Goal: Task Accomplishment & Management: Use online tool/utility

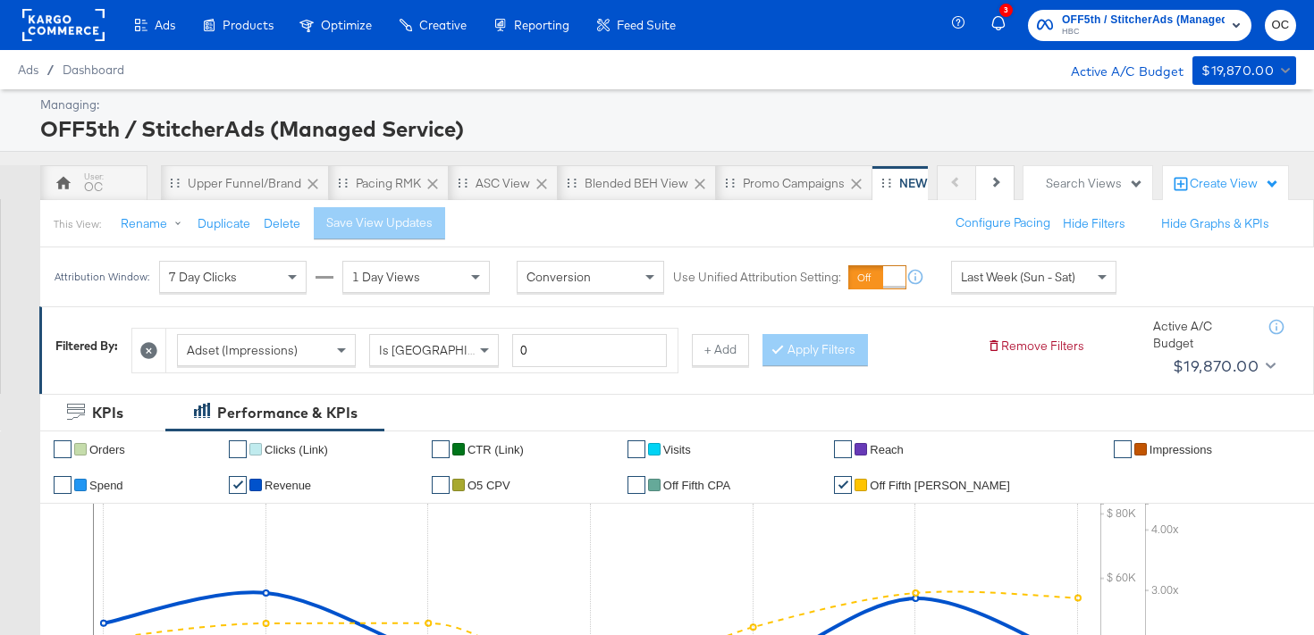
click at [80, 26] on rect at bounding box center [63, 25] width 82 height 32
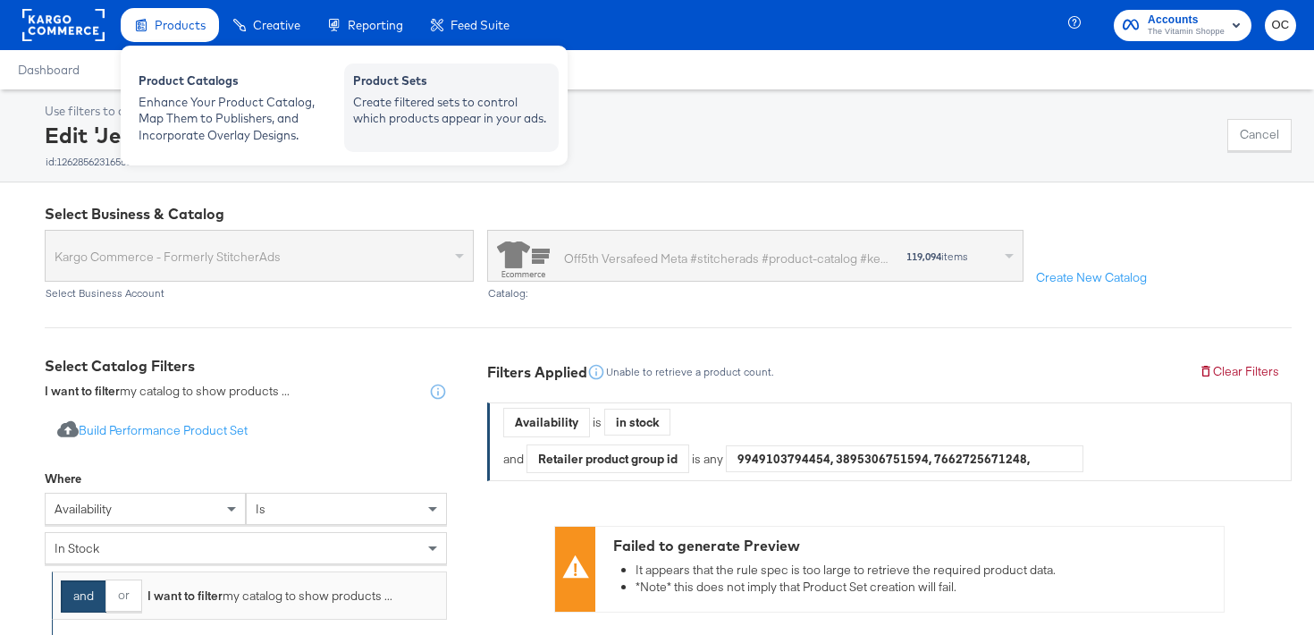
click at [382, 91] on div "Product Sets" at bounding box center [451, 82] width 197 height 21
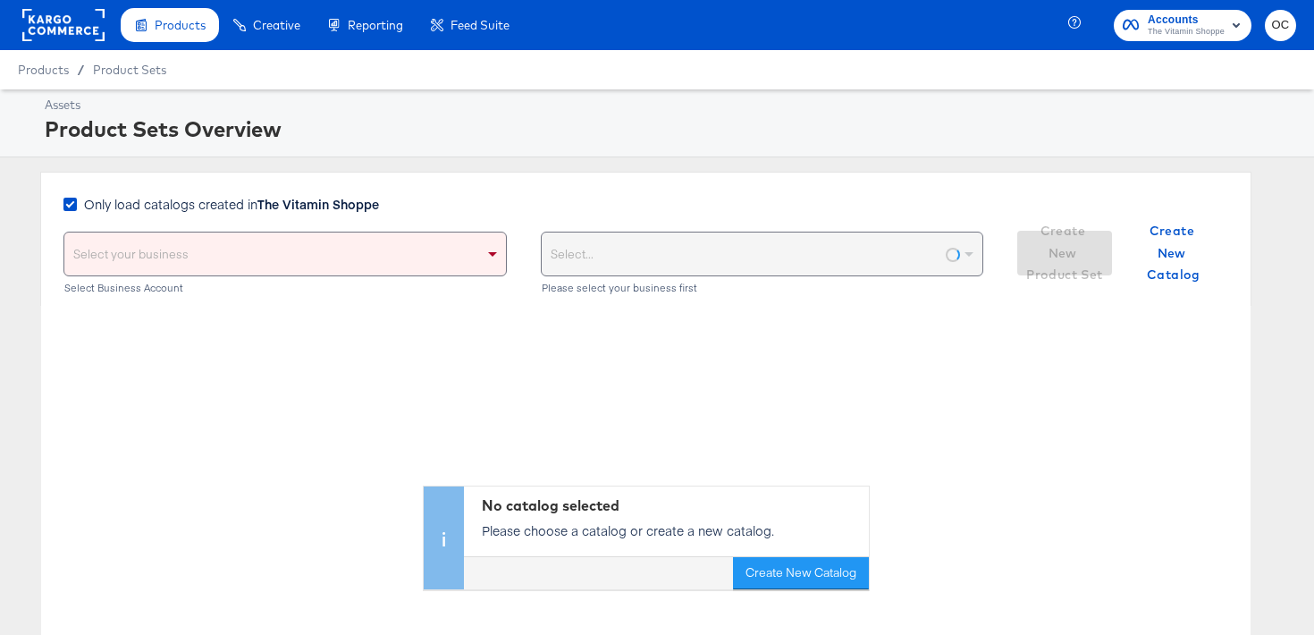
click at [265, 199] on strong "The Vitamin Shoppe" at bounding box center [318, 204] width 122 height 18
click at [0, 0] on input "Only load catalogs created in The Vitamin Shoppe" at bounding box center [0, 0] width 0 height 0
click at [252, 272] on div "Select your business" at bounding box center [284, 253] width 441 height 43
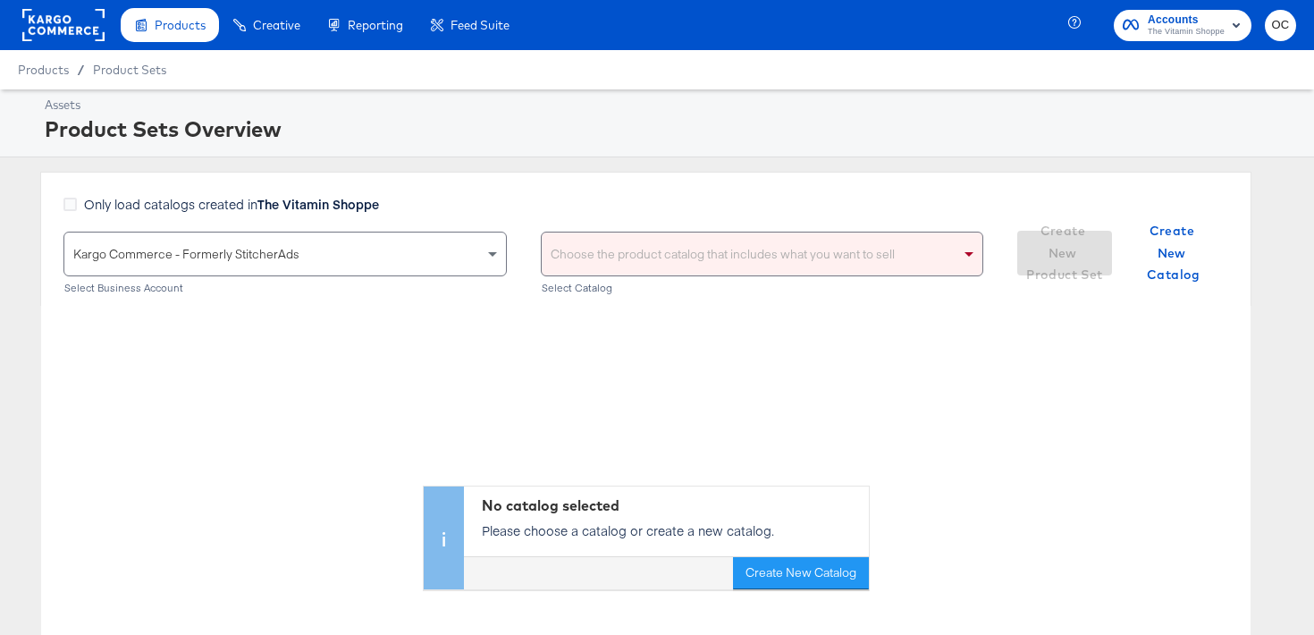
click at [579, 240] on div "Choose the product catalog that includes what you want to sell" at bounding box center [762, 253] width 441 height 43
type input "vers"
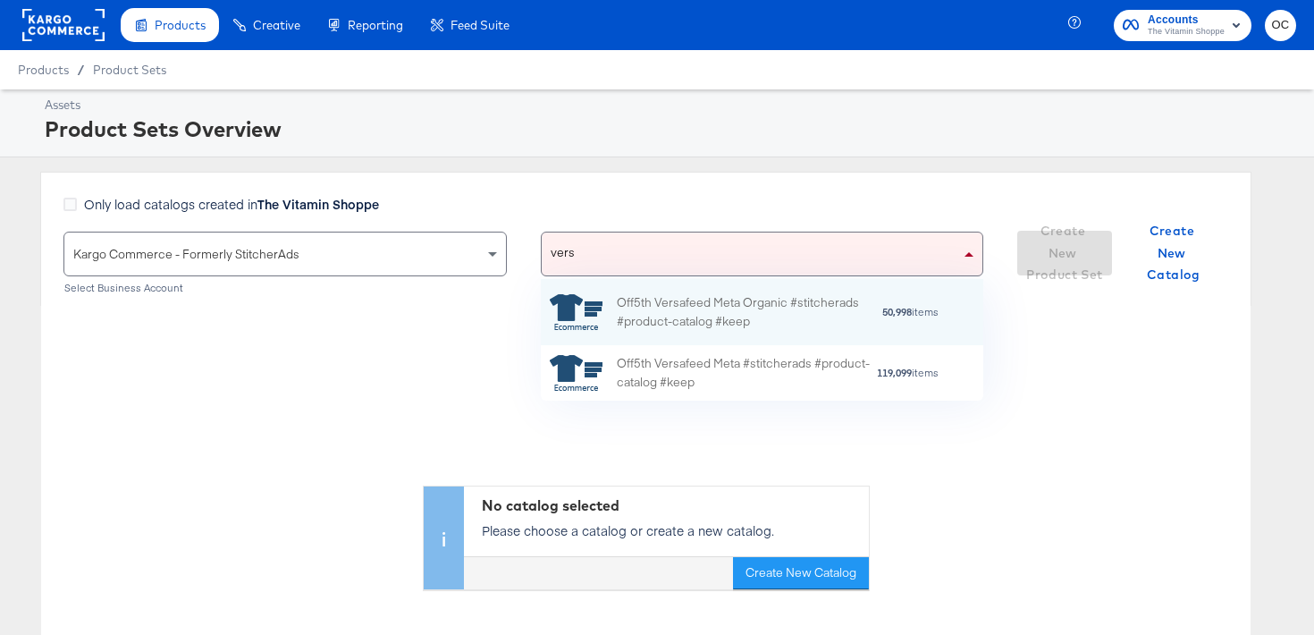
scroll to position [0, 1]
type input "versa"
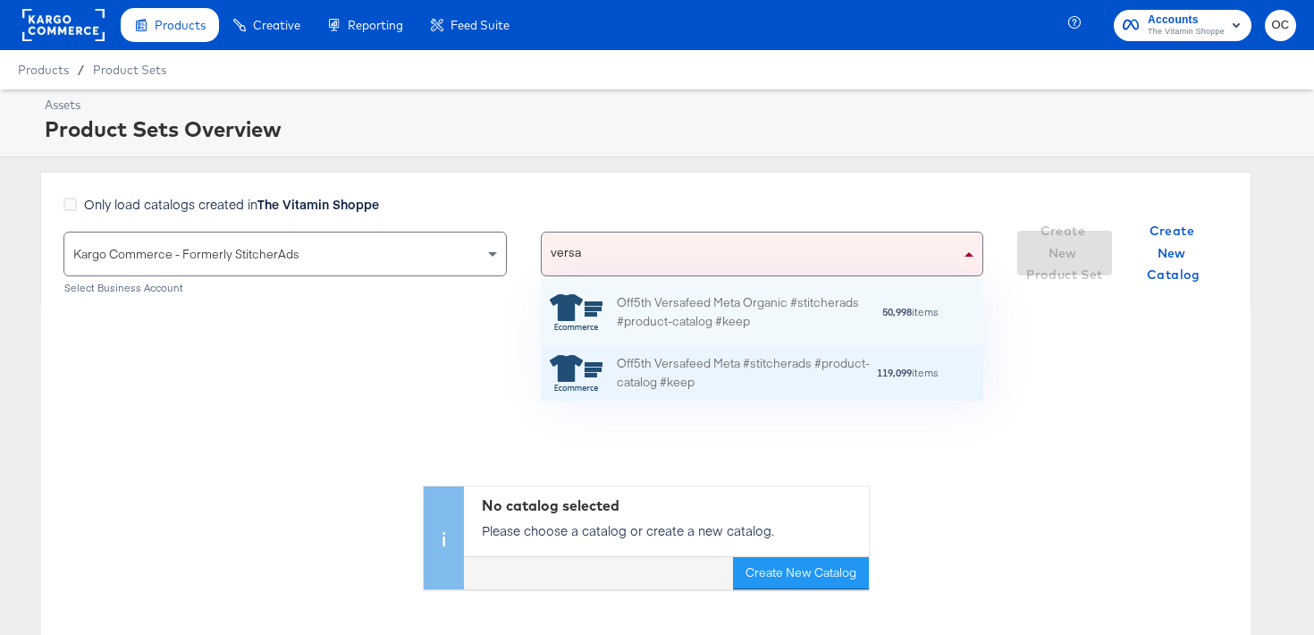
click at [650, 374] on div "Off5th Versafeed Meta #stitcherads #product-catalog #keep" at bounding box center [746, 373] width 259 height 38
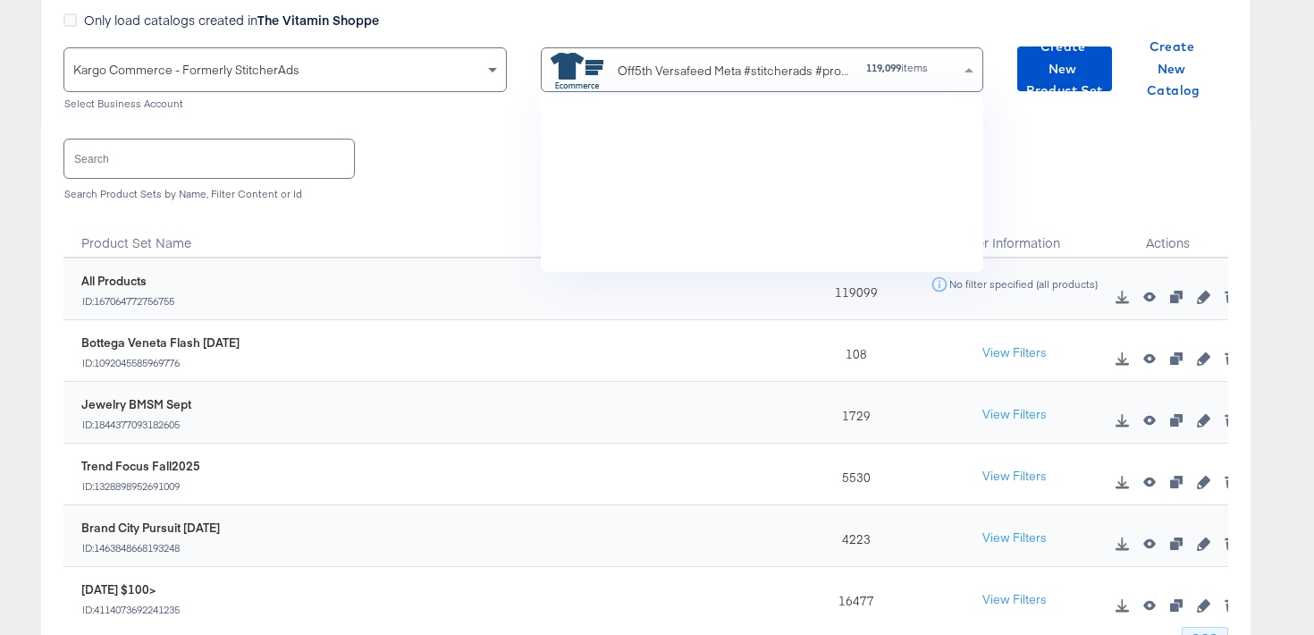
scroll to position [2445, 0]
click at [265, 164] on input "text" at bounding box center [209, 158] width 290 height 38
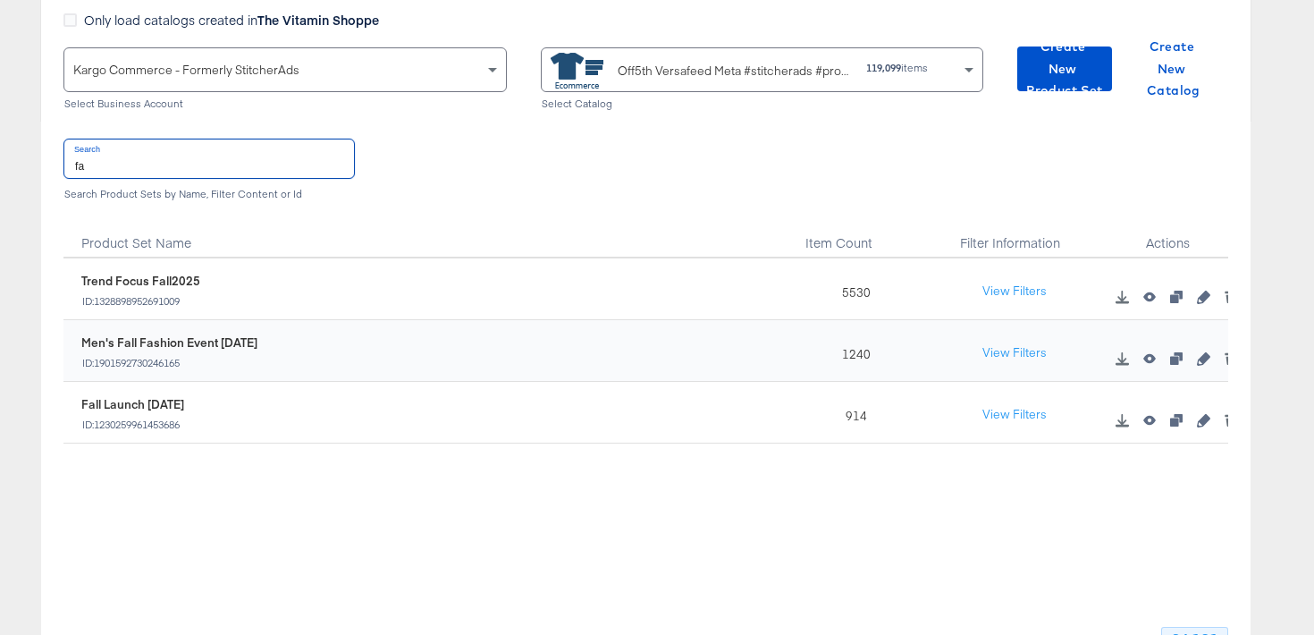
type input "f"
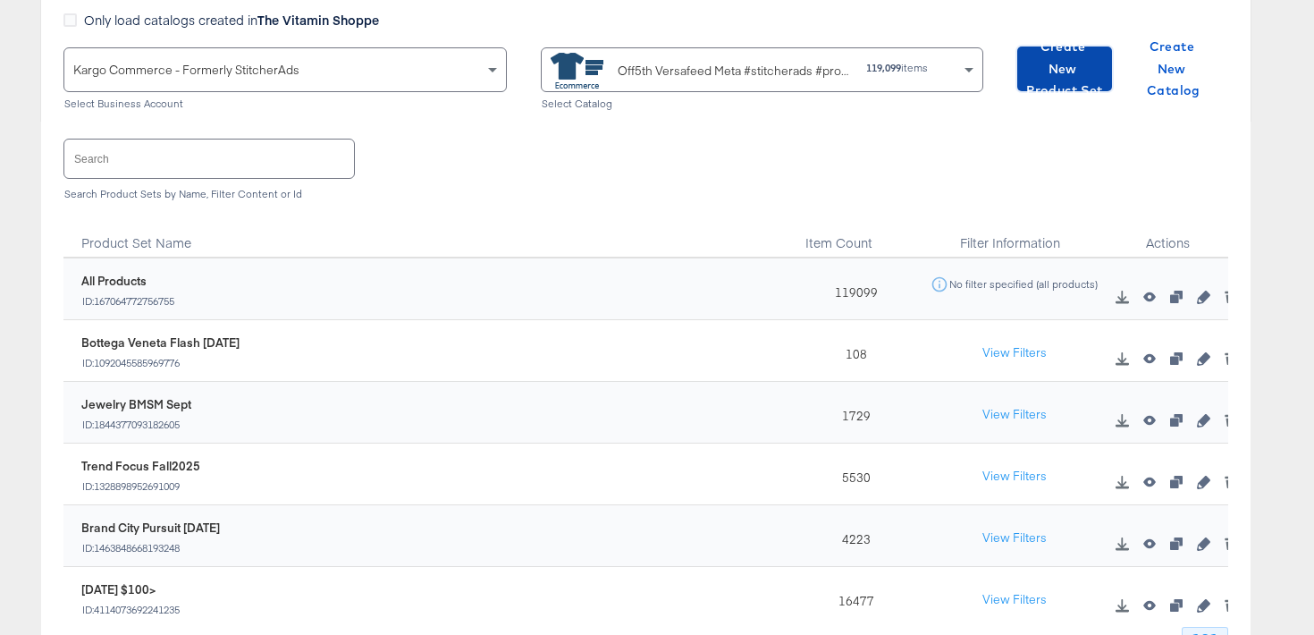
click at [1072, 63] on span "Create New Product Set" at bounding box center [1064, 69] width 80 height 66
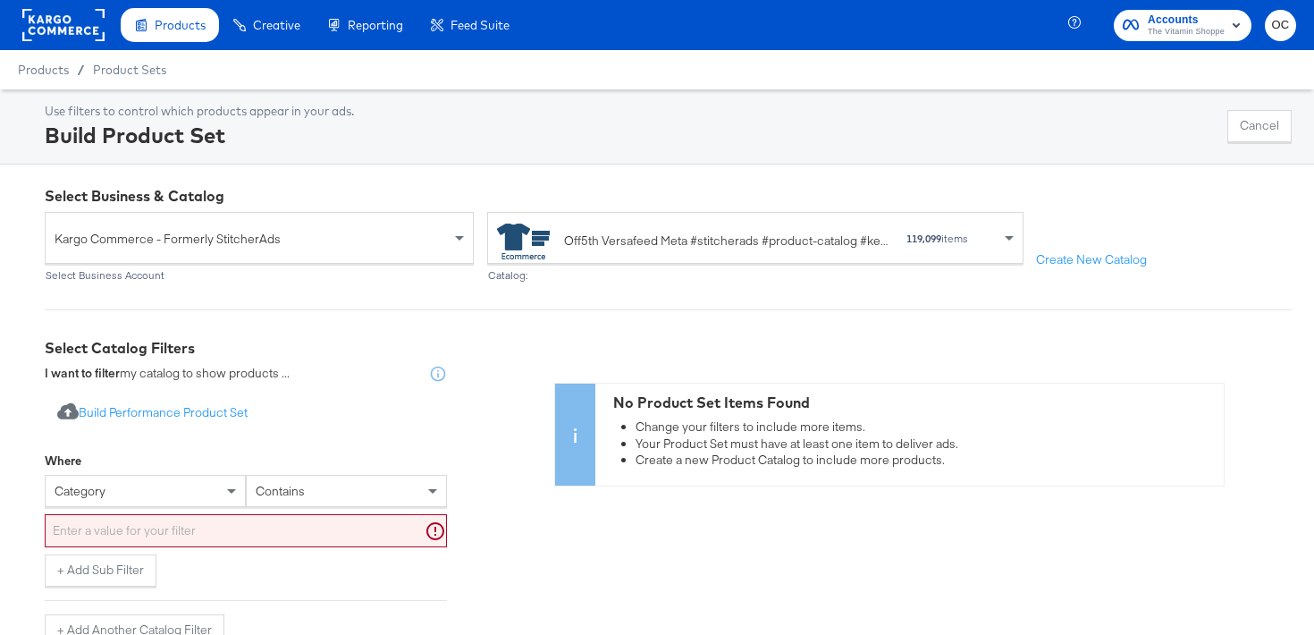
click at [138, 496] on div "category" at bounding box center [145, 491] width 201 height 32
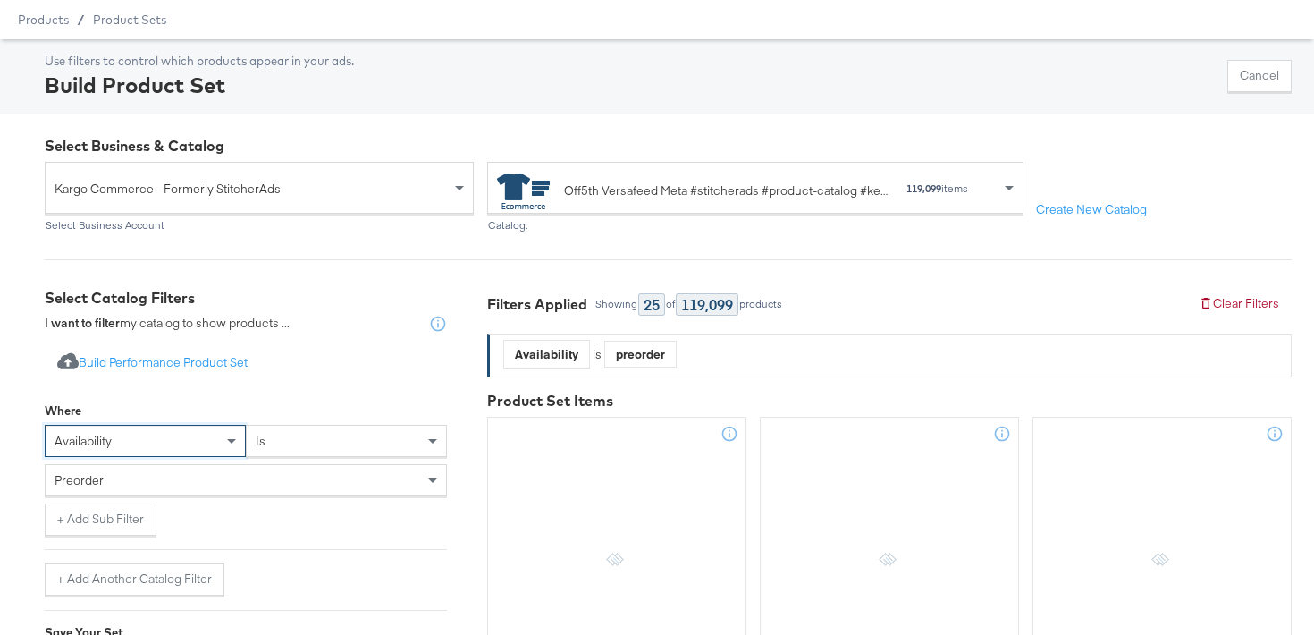
click at [163, 498] on div "preorder" at bounding box center [246, 483] width 402 height 39
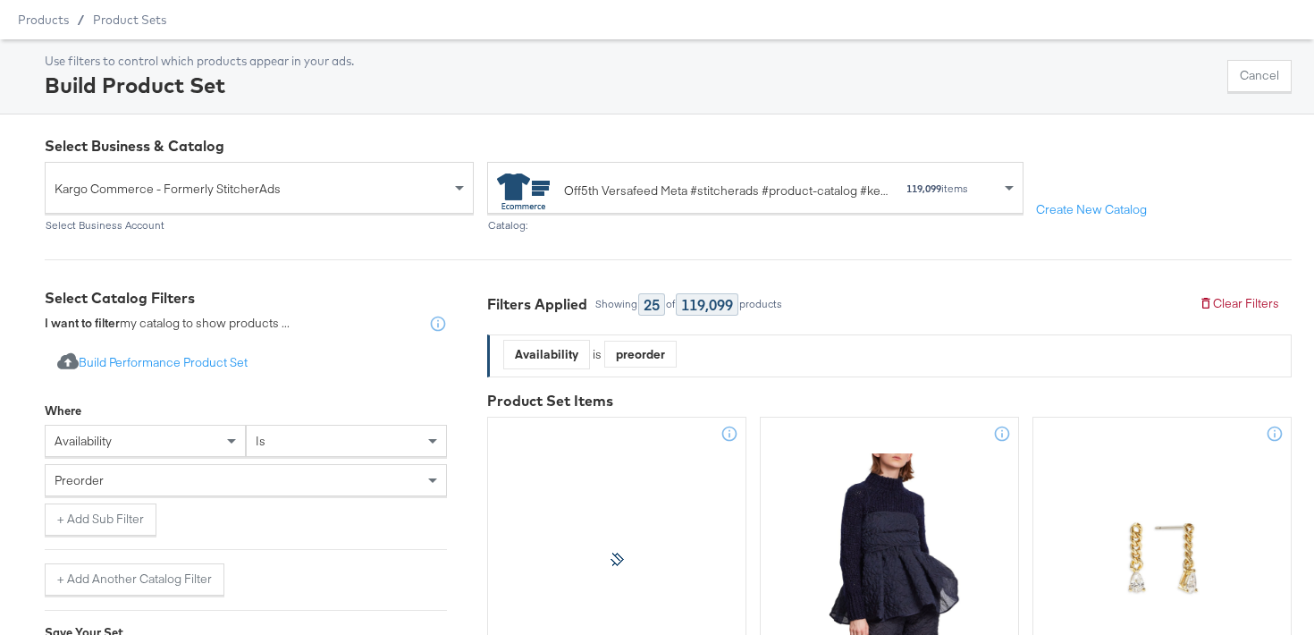
click at [167, 486] on div "preorder" at bounding box center [246, 480] width 400 height 30
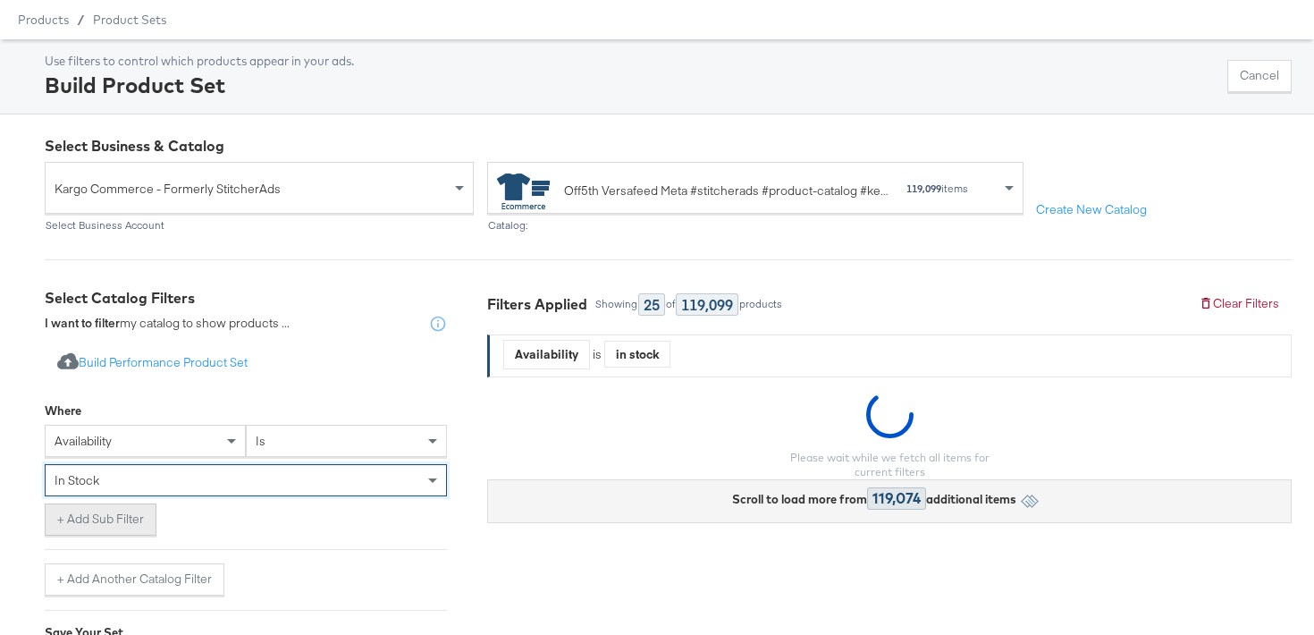
click at [134, 524] on button "+ Add Sub Filter" at bounding box center [101, 519] width 112 height 32
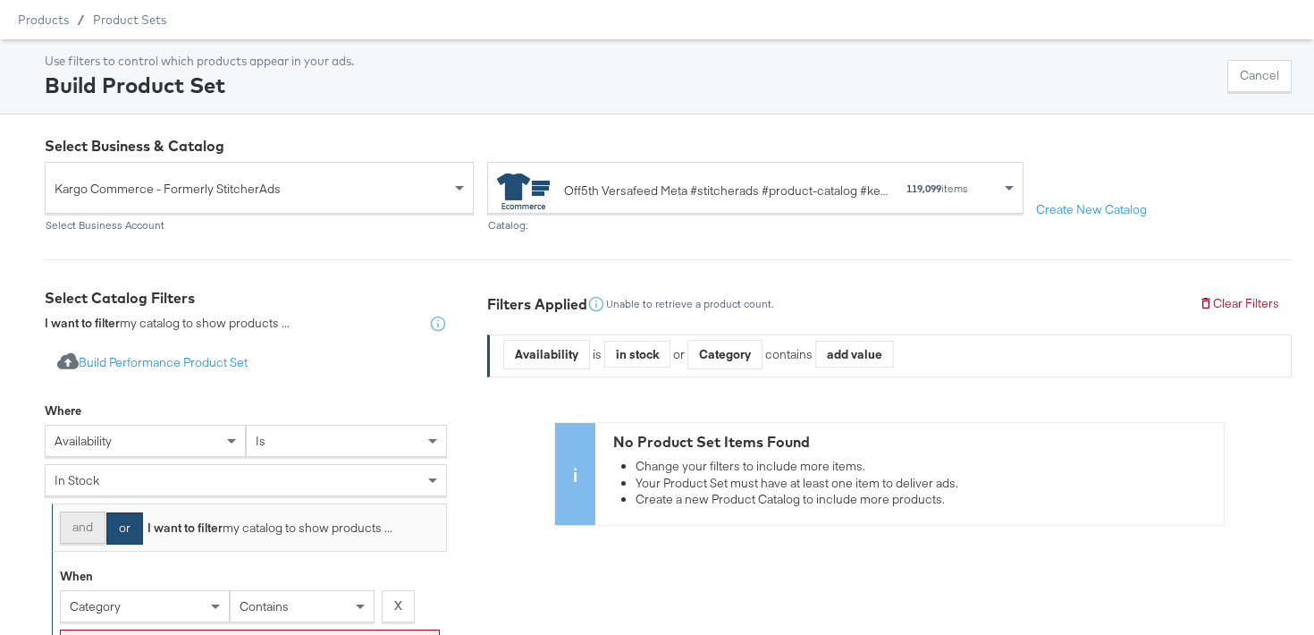
click at [104, 522] on button "and" at bounding box center [83, 527] width 46 height 32
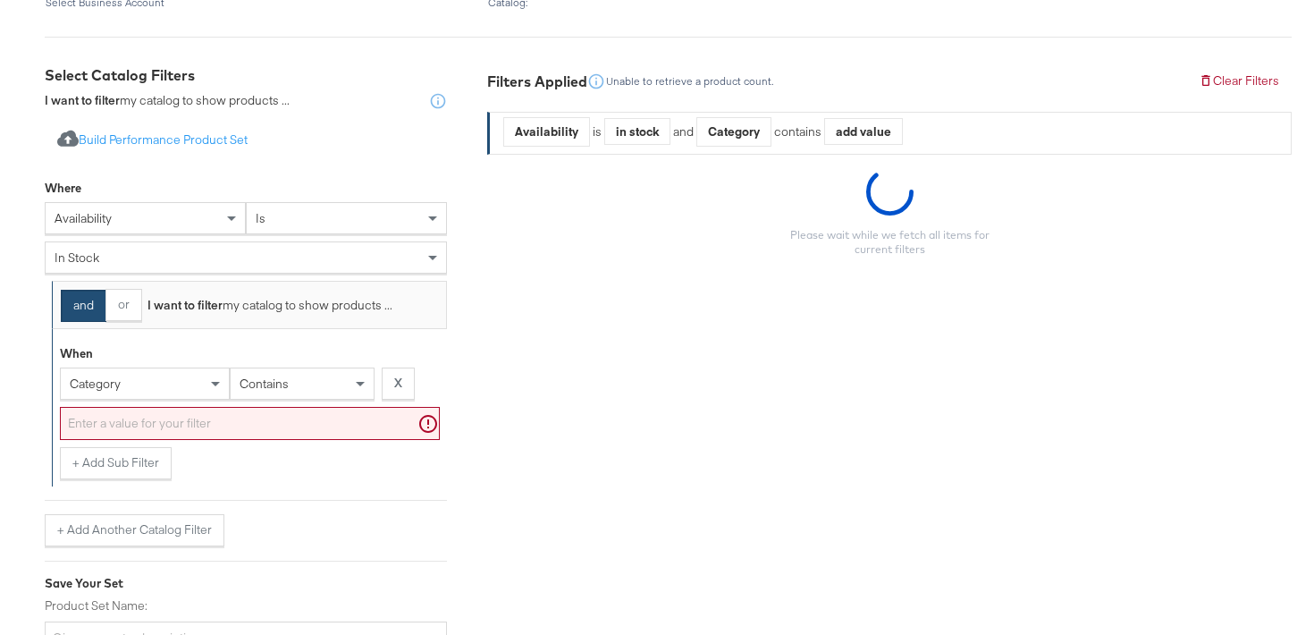
scroll to position [298, 0]
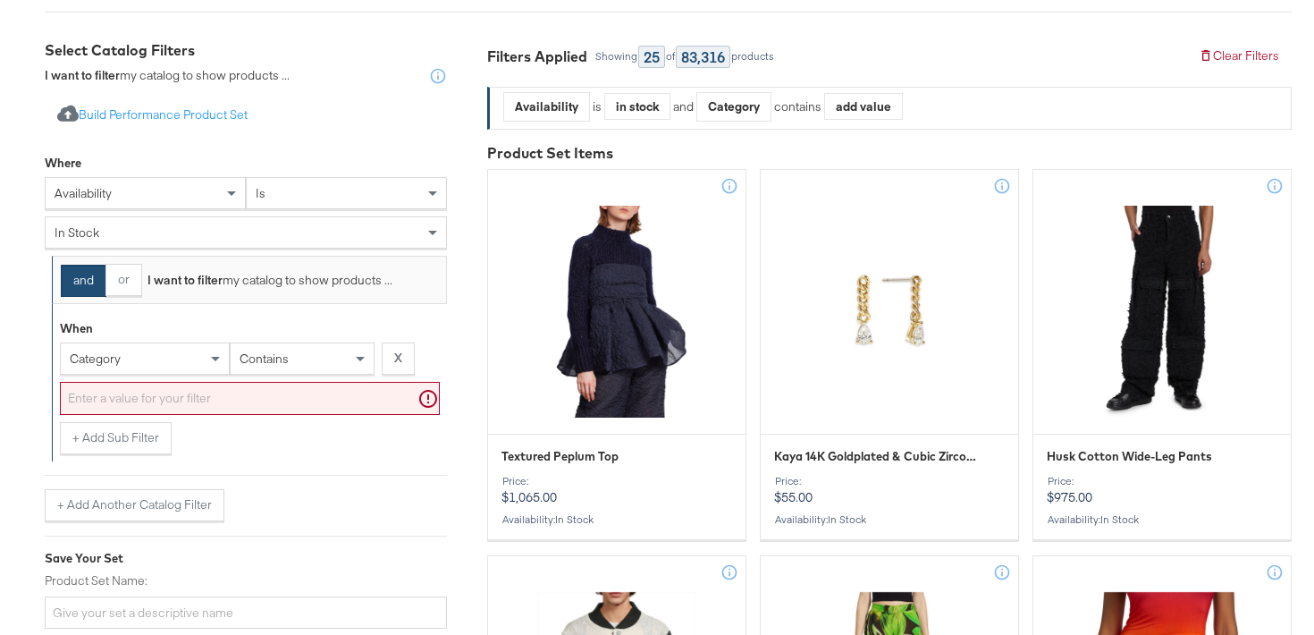
click at [163, 349] on div "category" at bounding box center [145, 358] width 168 height 30
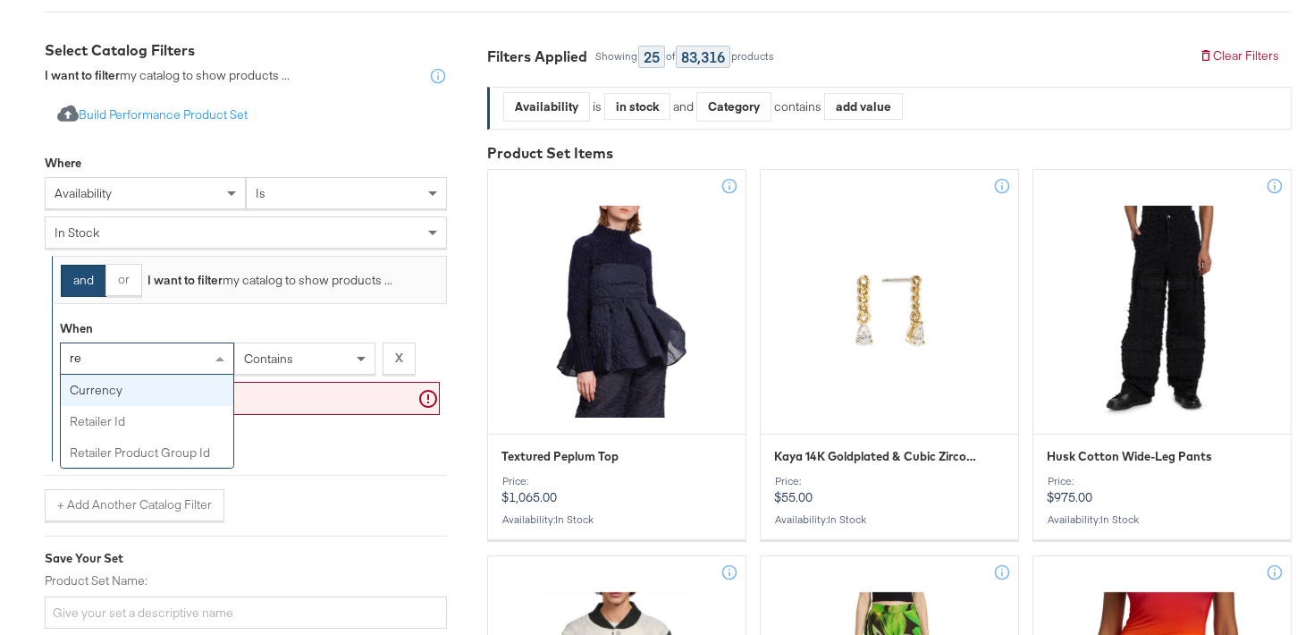
type input "ret"
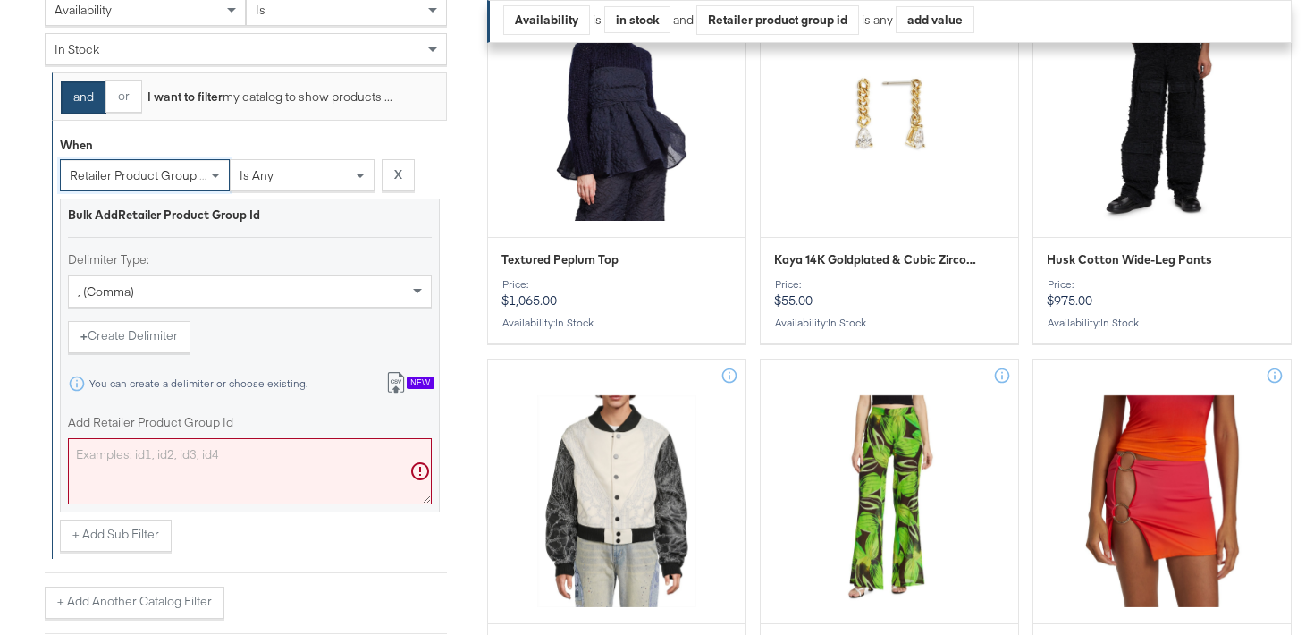
scroll to position [557, 0]
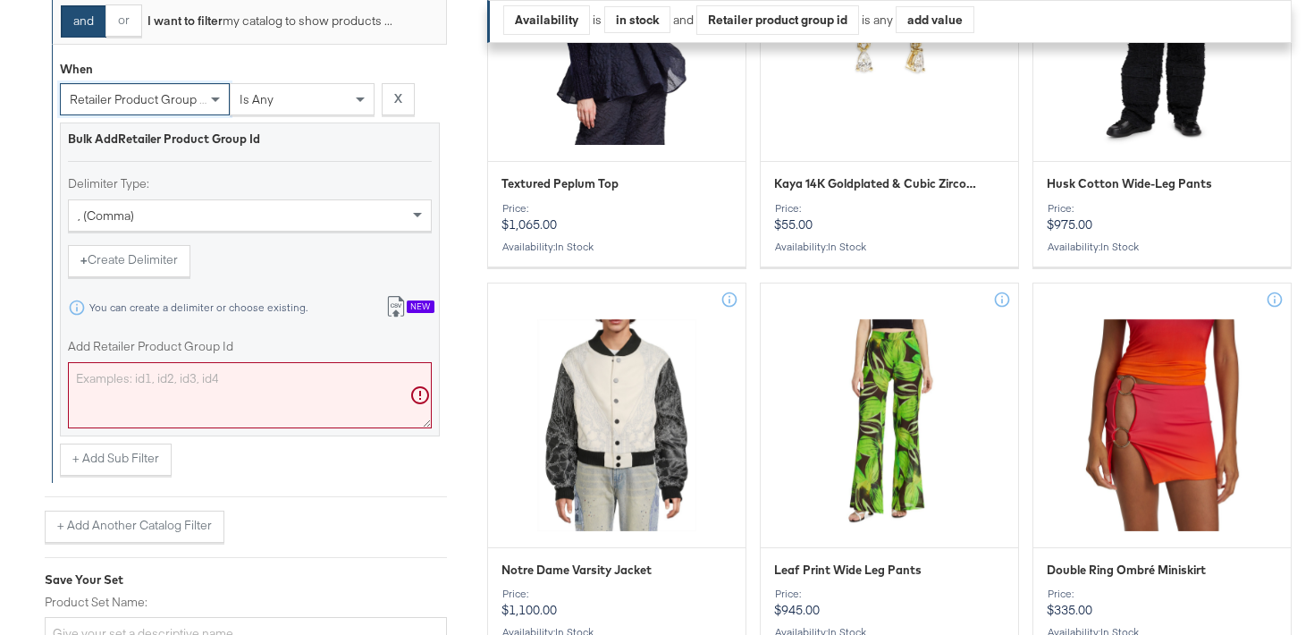
click at [166, 405] on textarea "Add Retailer Product Group Id" at bounding box center [250, 395] width 364 height 66
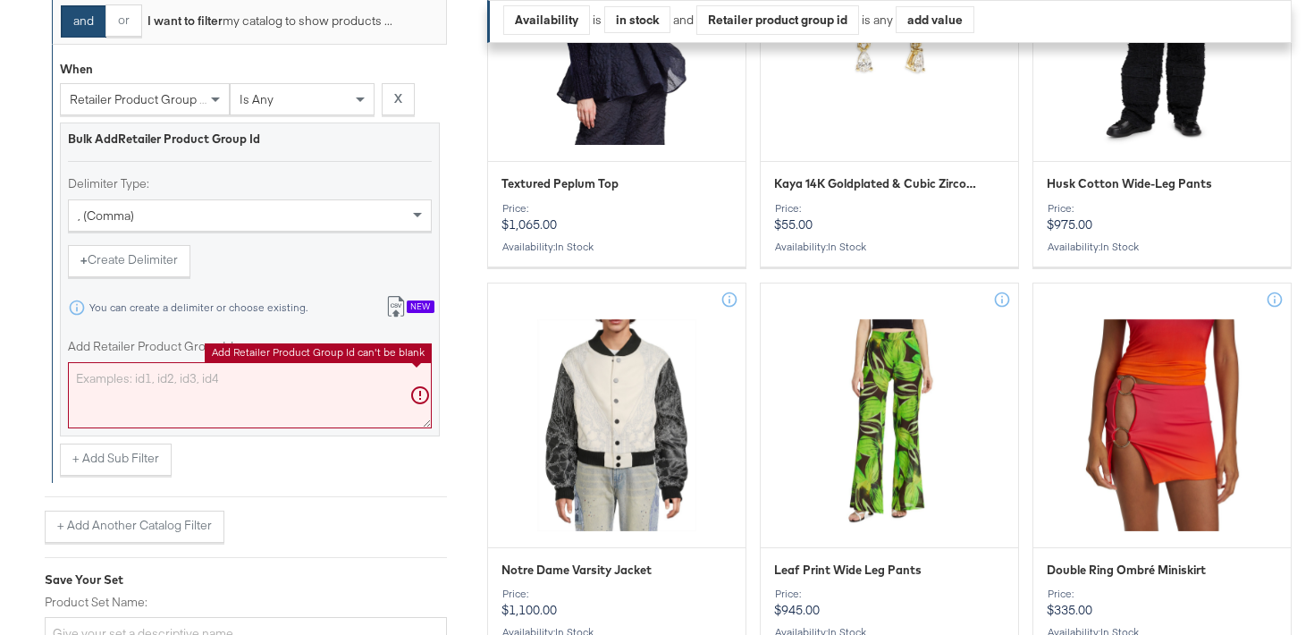
paste textarea "0400022919526,0400022493299,0400023030914,0400023129134,0400023072228,040002298…"
type textarea "0400022919526,0400022493299,0400023030914,0400023129134,0400023072228,040002298…"
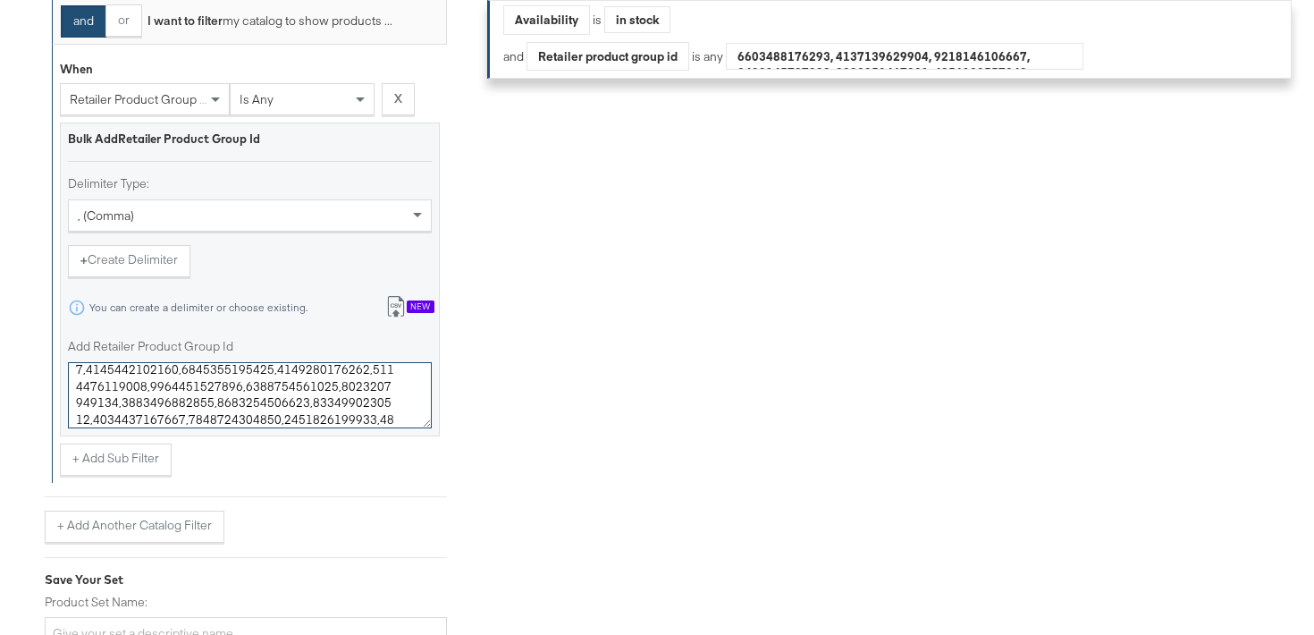
scroll to position [58501, 0]
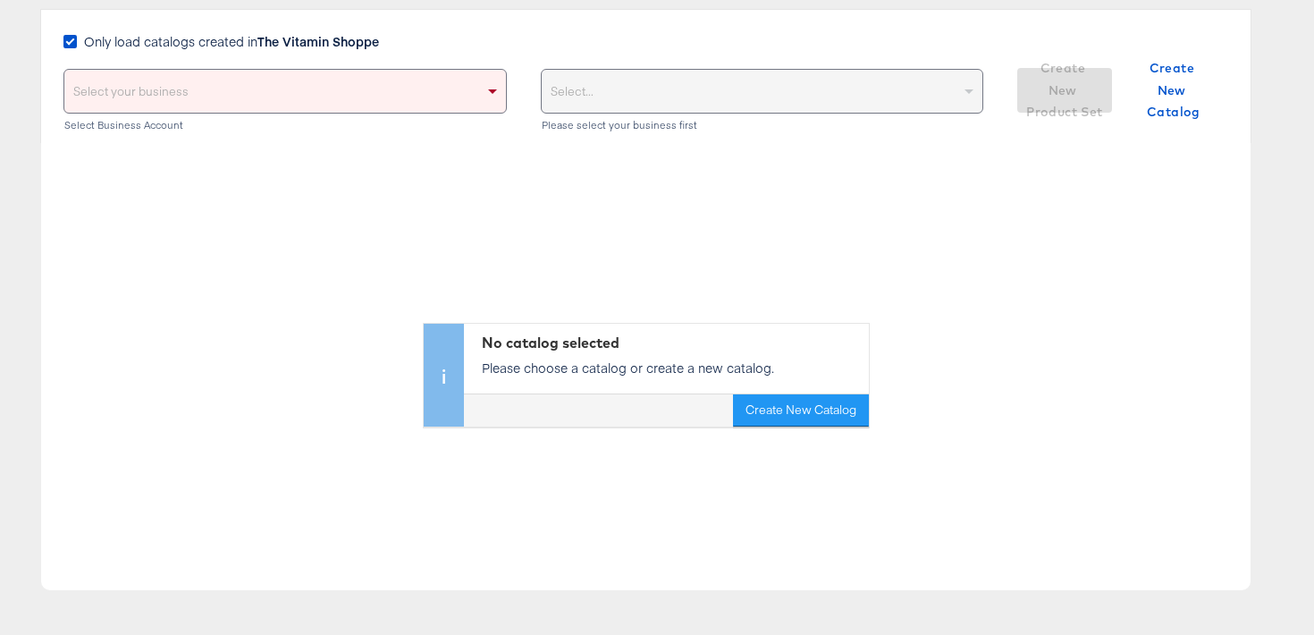
scroll to position [162, 0]
click at [632, 77] on div "Select..." at bounding box center [762, 92] width 441 height 43
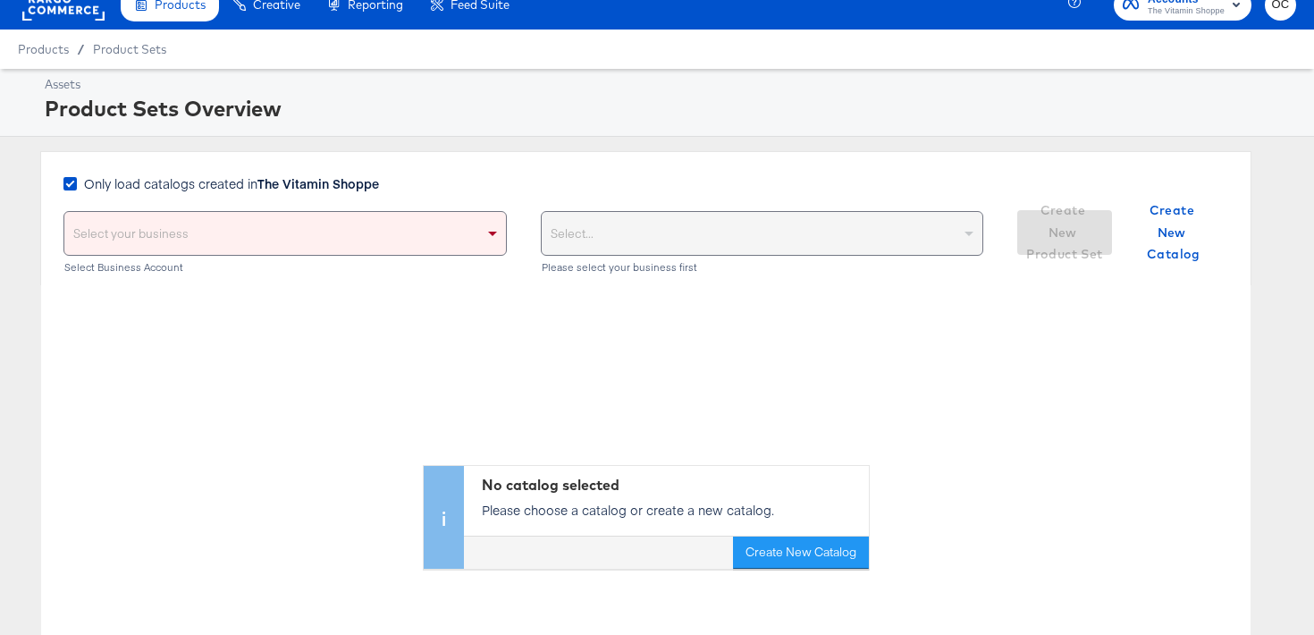
scroll to position [0, 0]
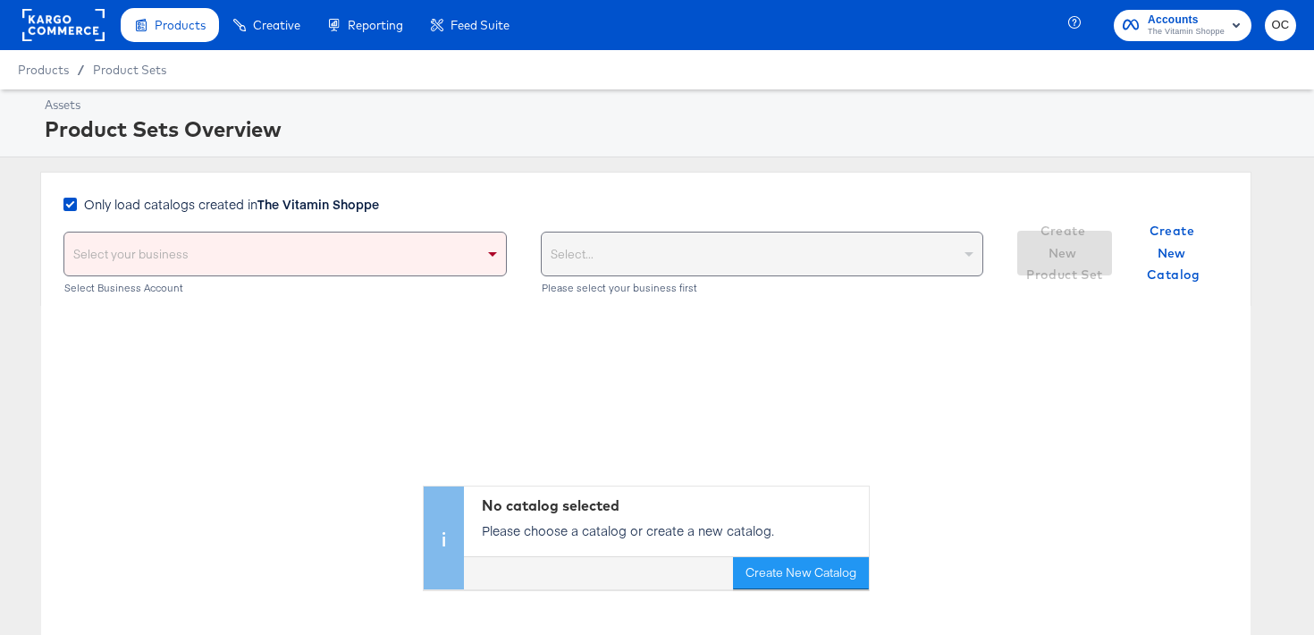
click at [1170, 34] on span "The Vitamin Shoppe" at bounding box center [1185, 32] width 77 height 14
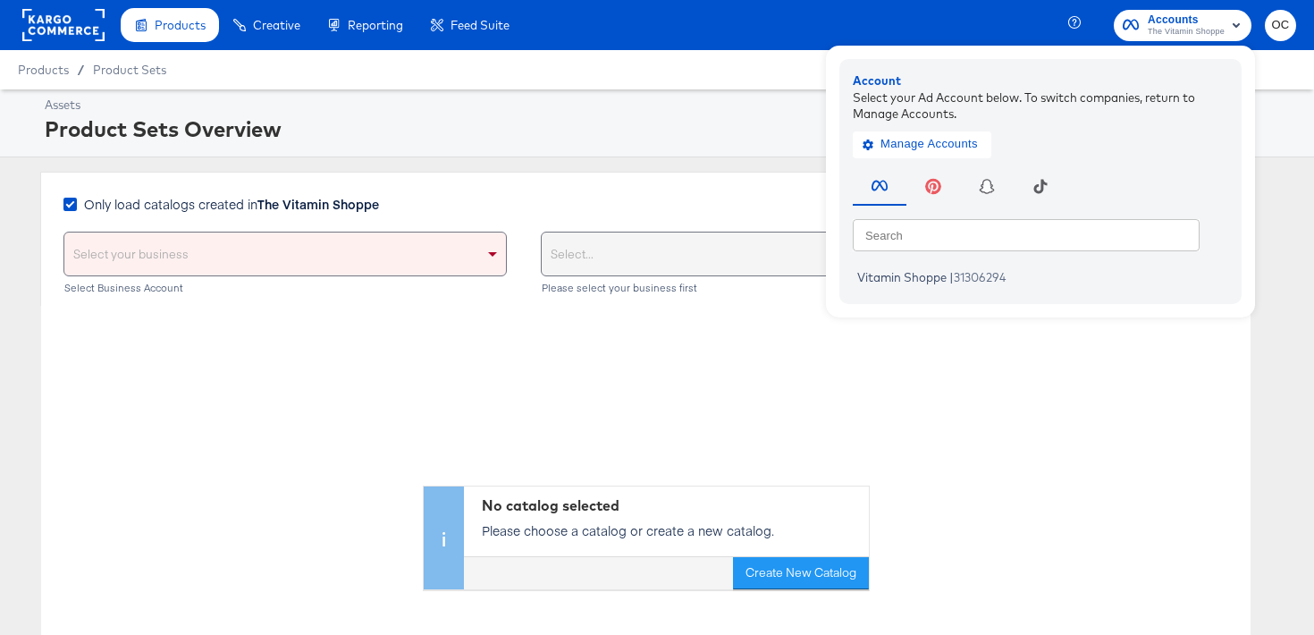
click at [74, 38] on rect at bounding box center [63, 25] width 82 height 32
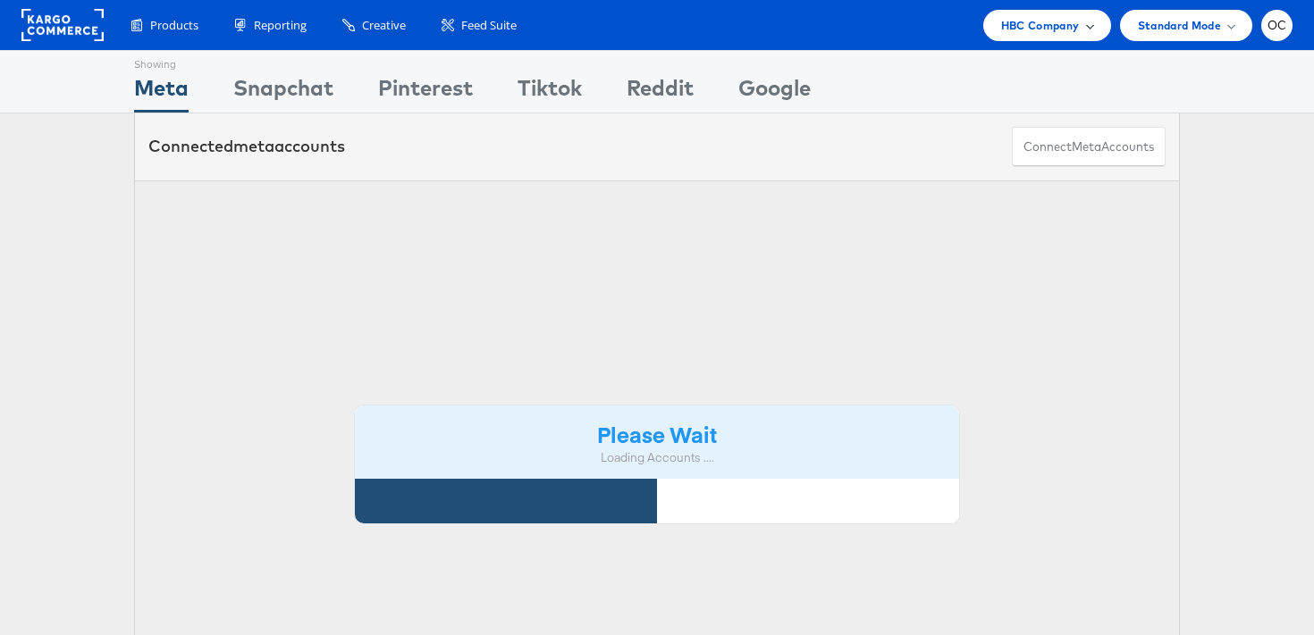
click at [1017, 25] on span "HBC Company" at bounding box center [1040, 25] width 79 height 19
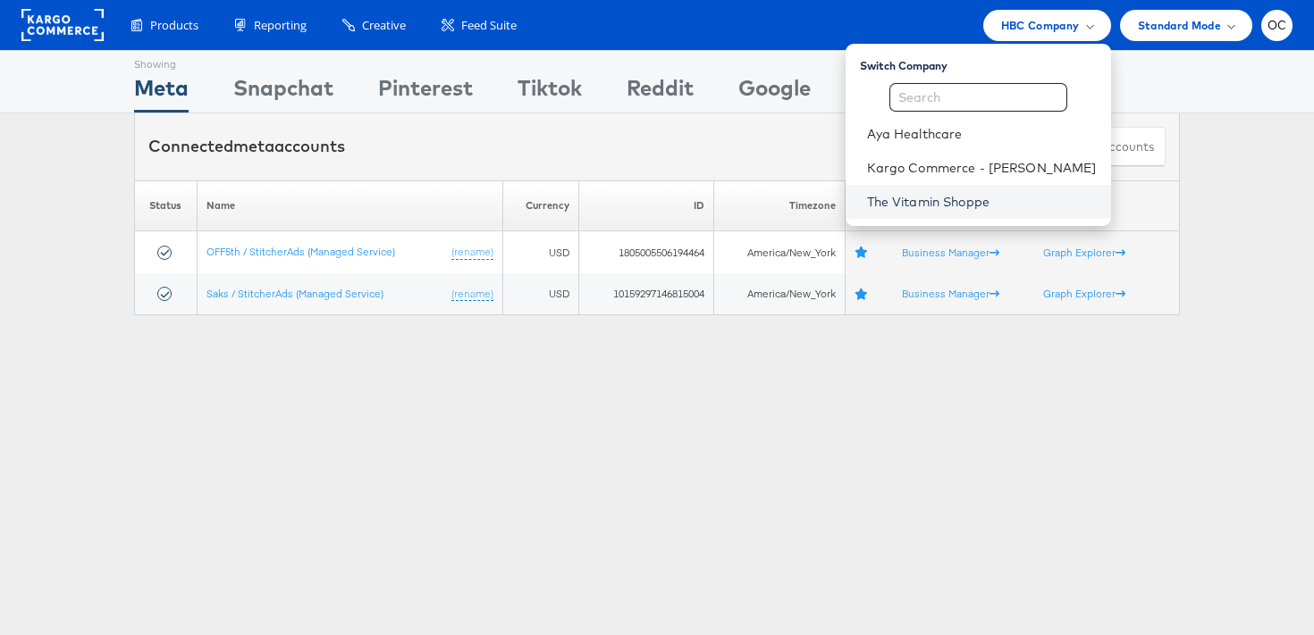
click at [954, 194] on link "The Vitamin Shoppe" at bounding box center [982, 202] width 230 height 18
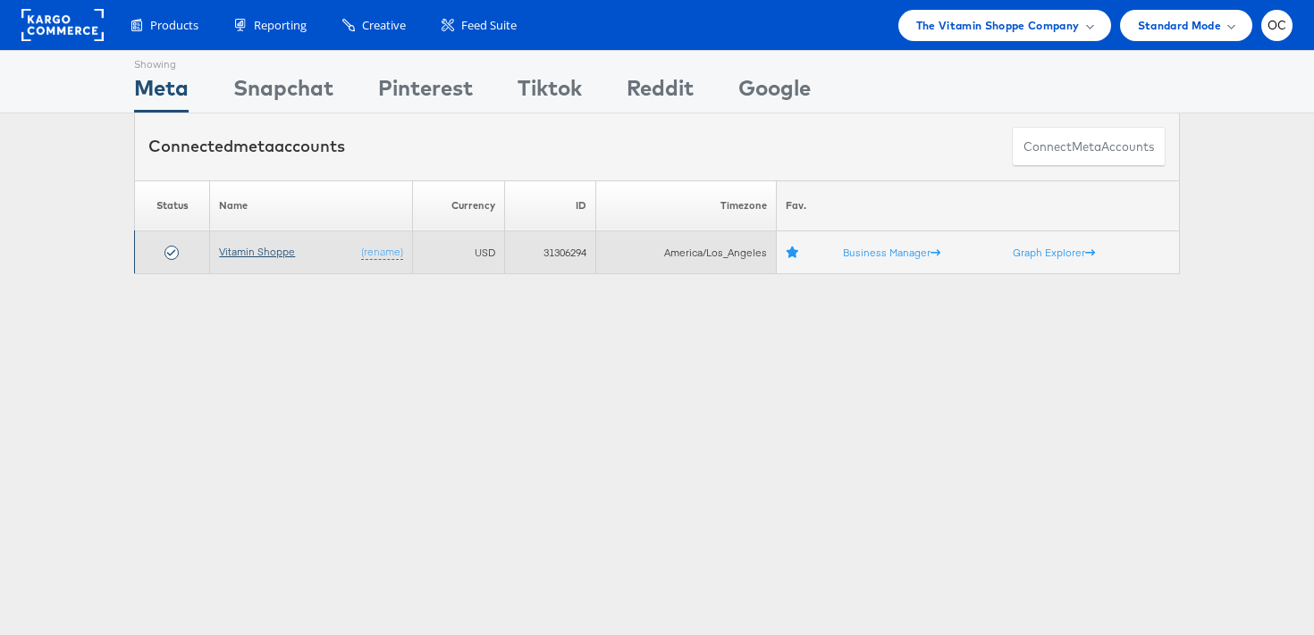
click at [276, 248] on link "Vitamin Shoppe" at bounding box center [257, 251] width 76 height 13
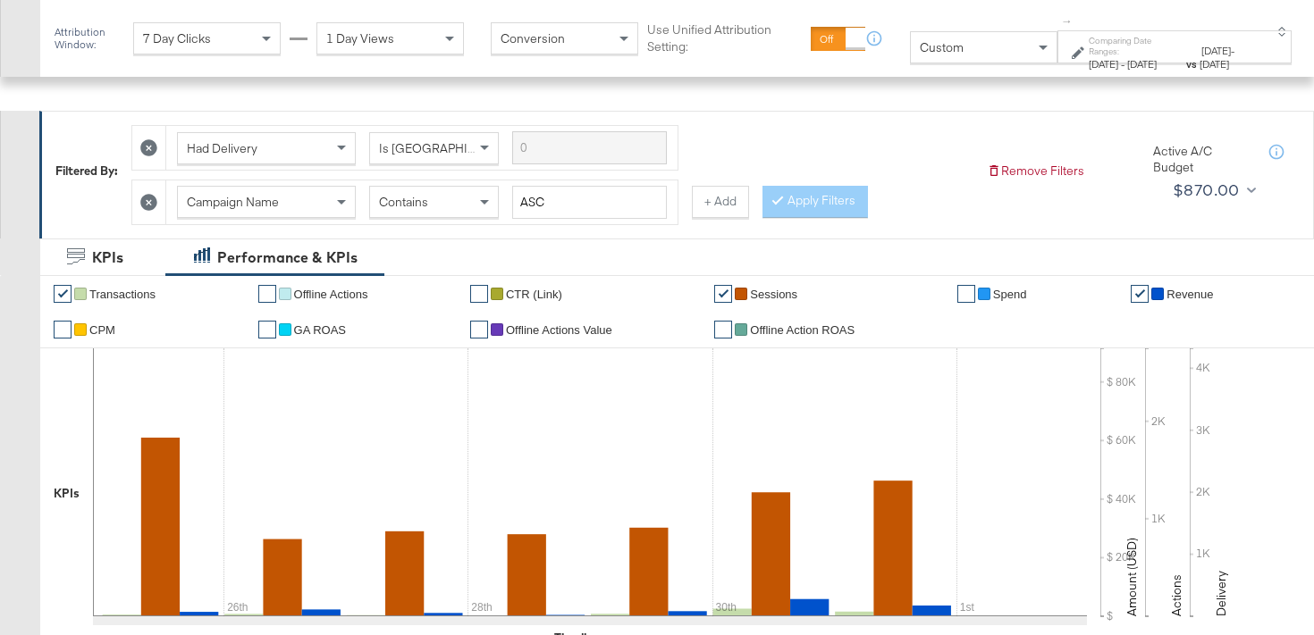
scroll to position [819, 0]
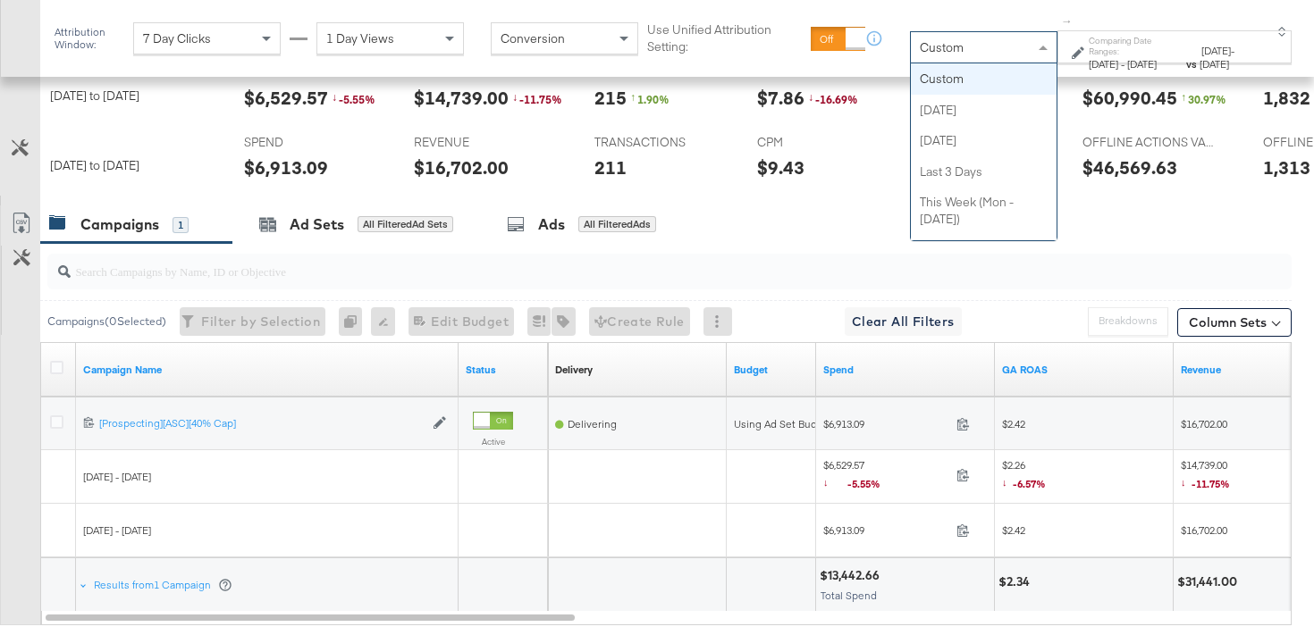
click at [920, 54] on span "Custom" at bounding box center [942, 47] width 44 height 16
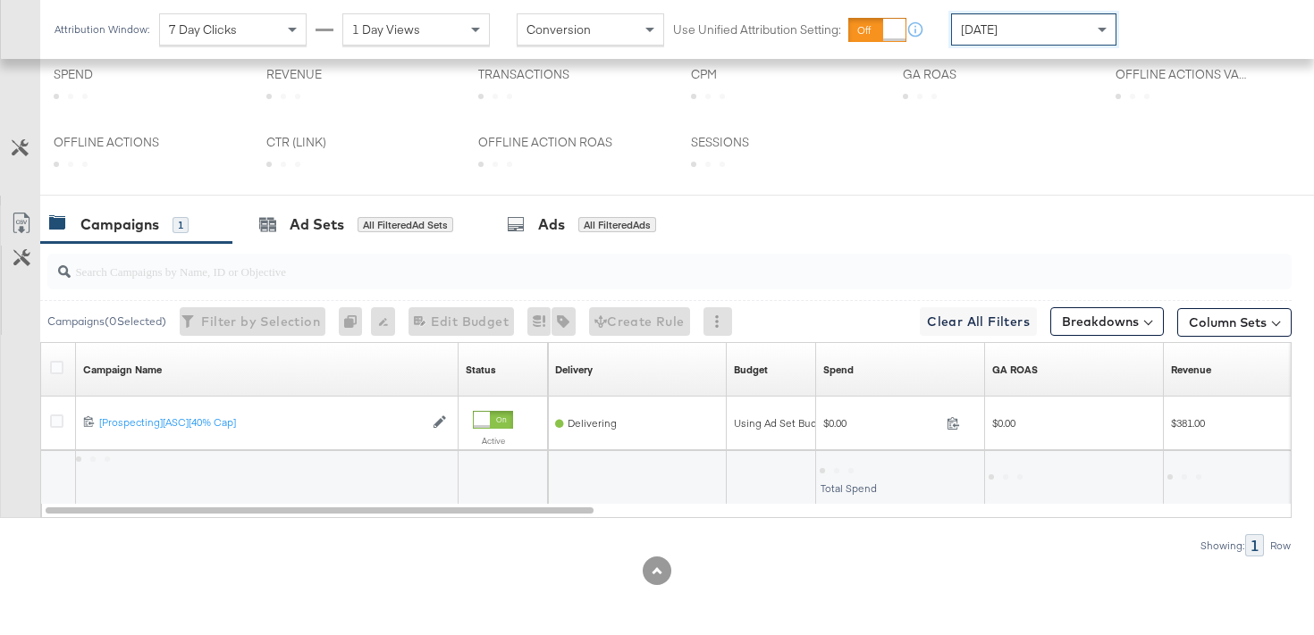
scroll to position [0, 0]
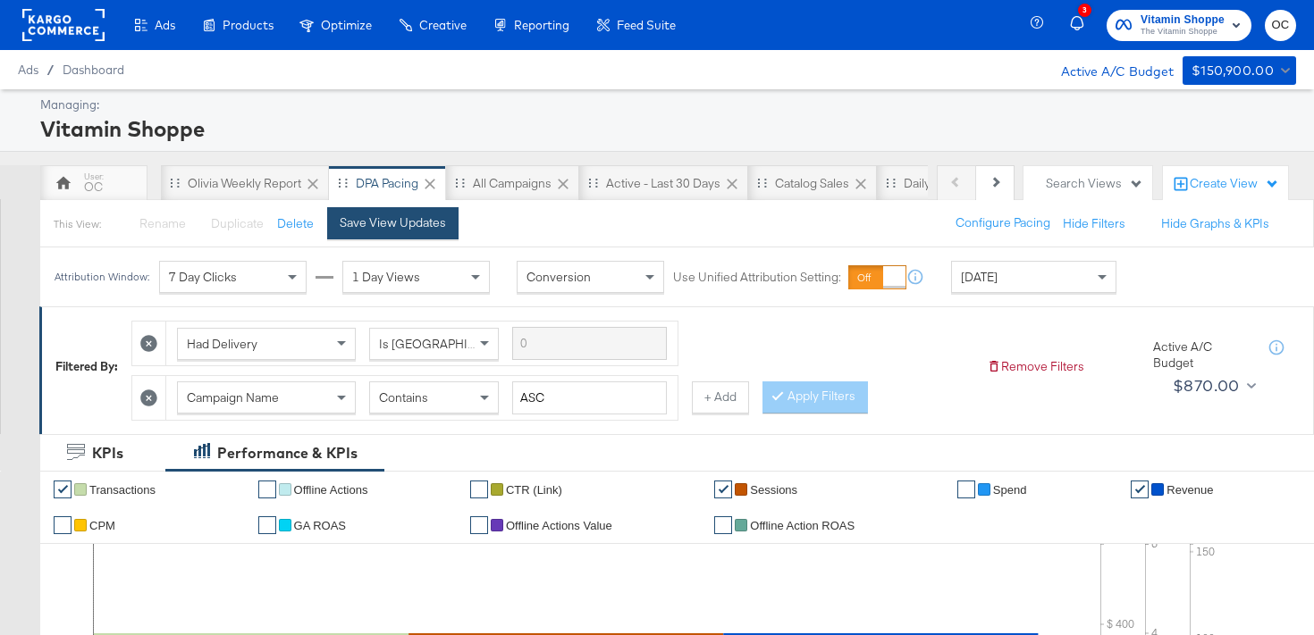
click at [421, 223] on div "Save View Updates" at bounding box center [393, 222] width 106 height 17
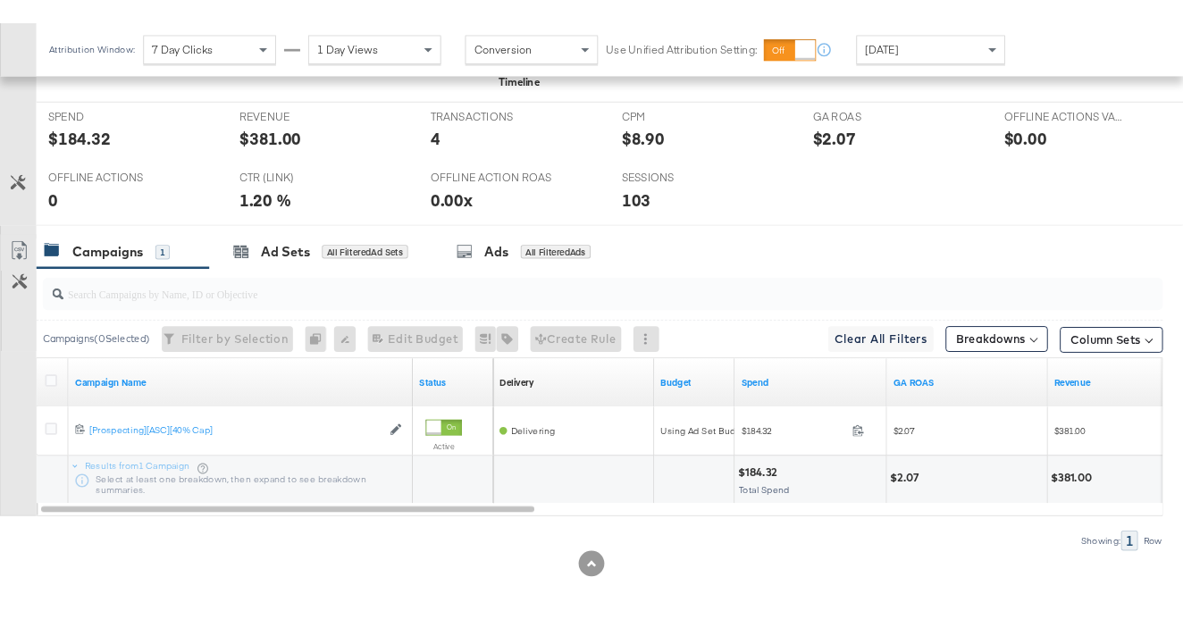
scroll to position [774, 0]
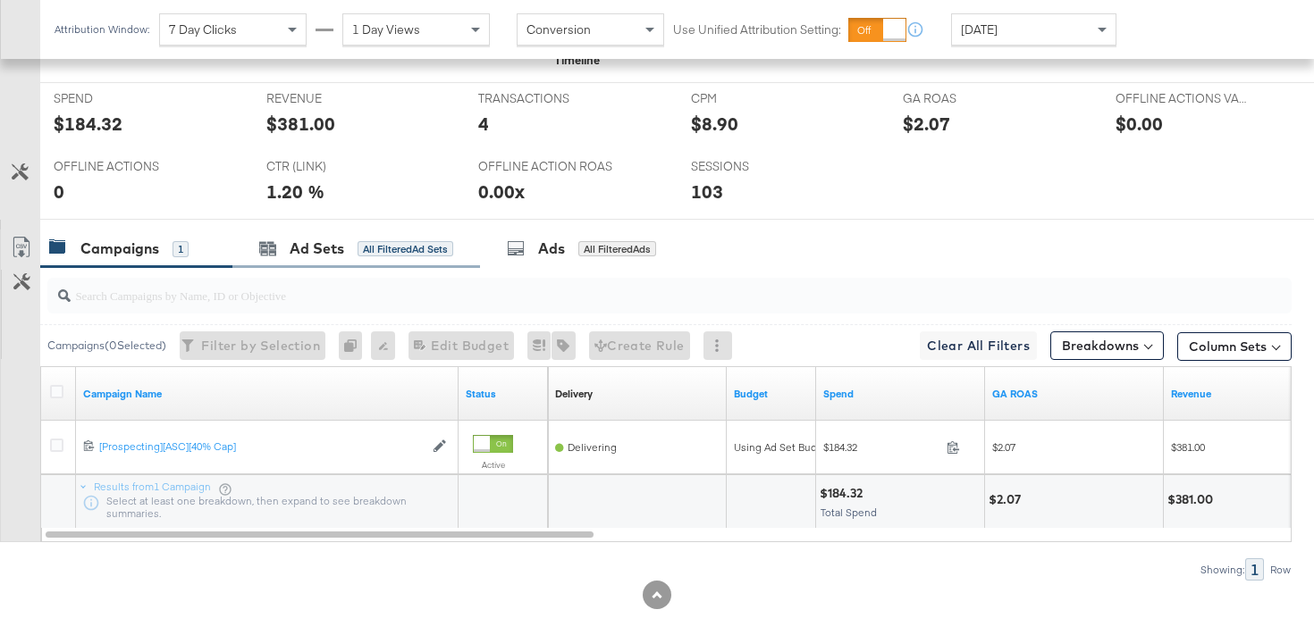
click at [422, 260] on div "Ad Sets All Filtered Ad Sets" at bounding box center [356, 249] width 248 height 38
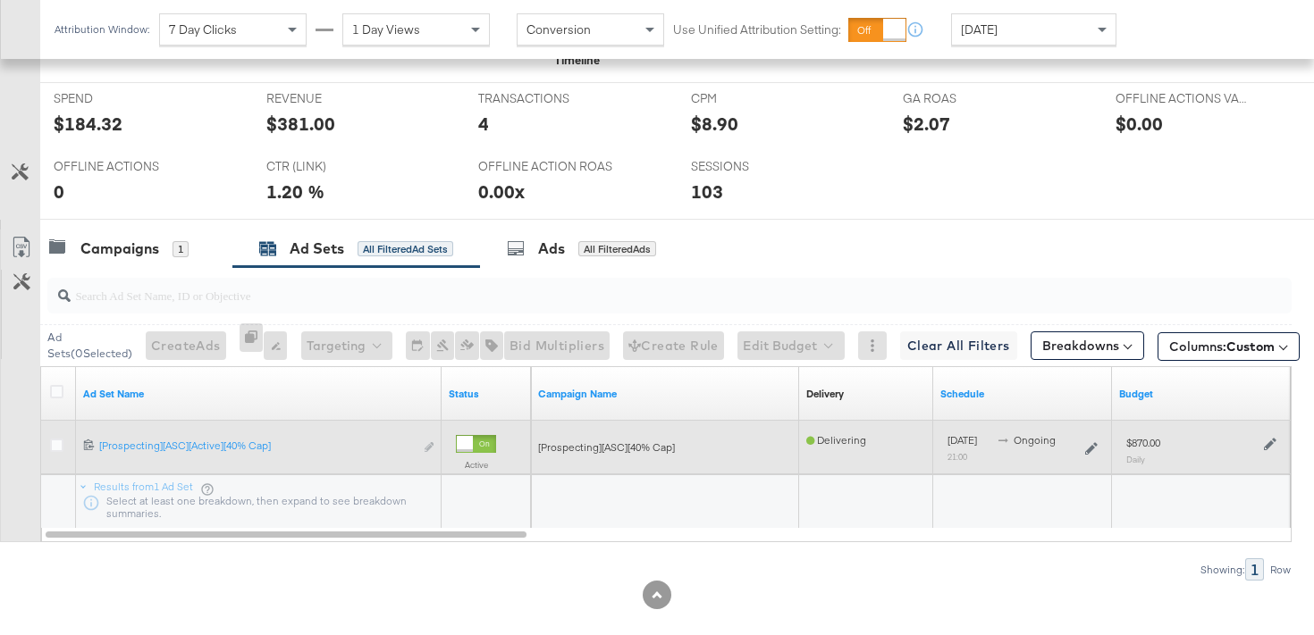
click at [1265, 443] on icon at bounding box center [1270, 444] width 13 height 13
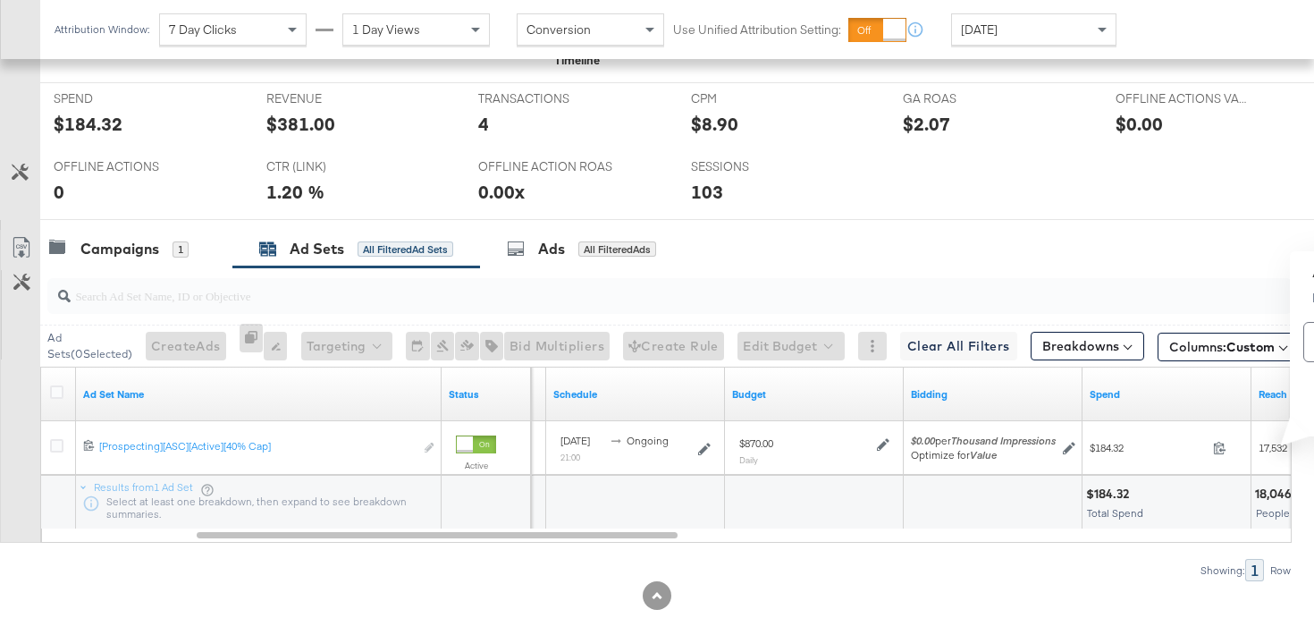
click at [877, 584] on div at bounding box center [657, 595] width 1314 height 29
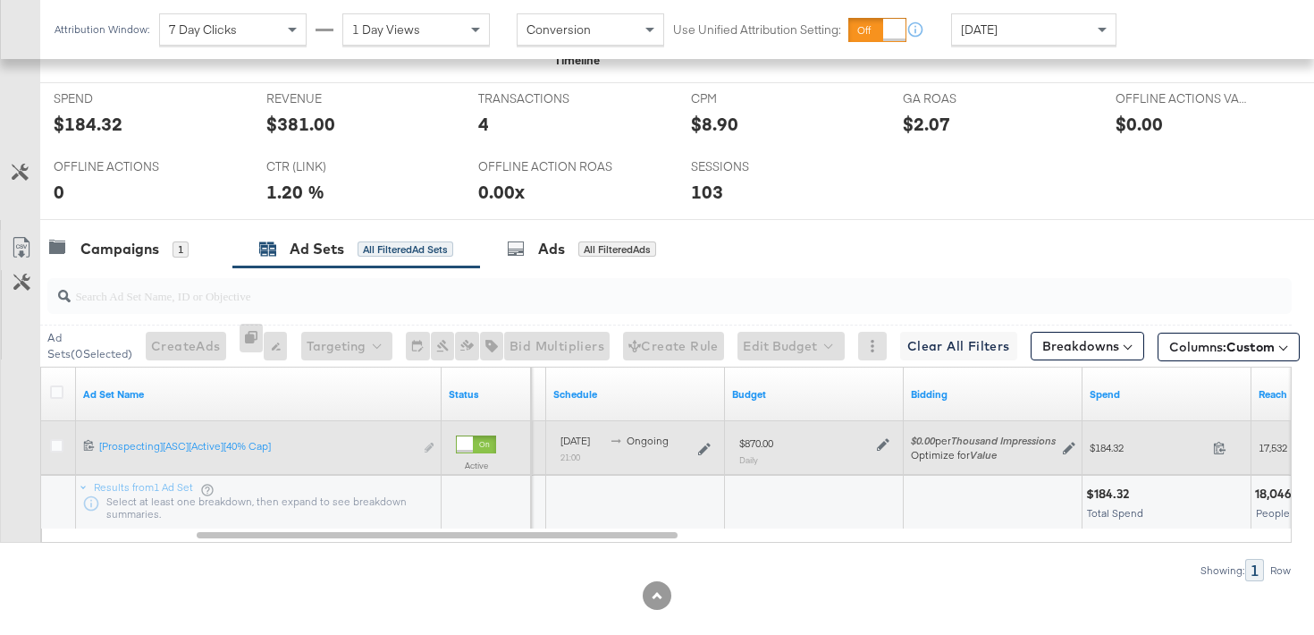
click at [873, 448] on div at bounding box center [880, 442] width 17 height 15
click at [887, 444] on icon at bounding box center [883, 444] width 13 height 13
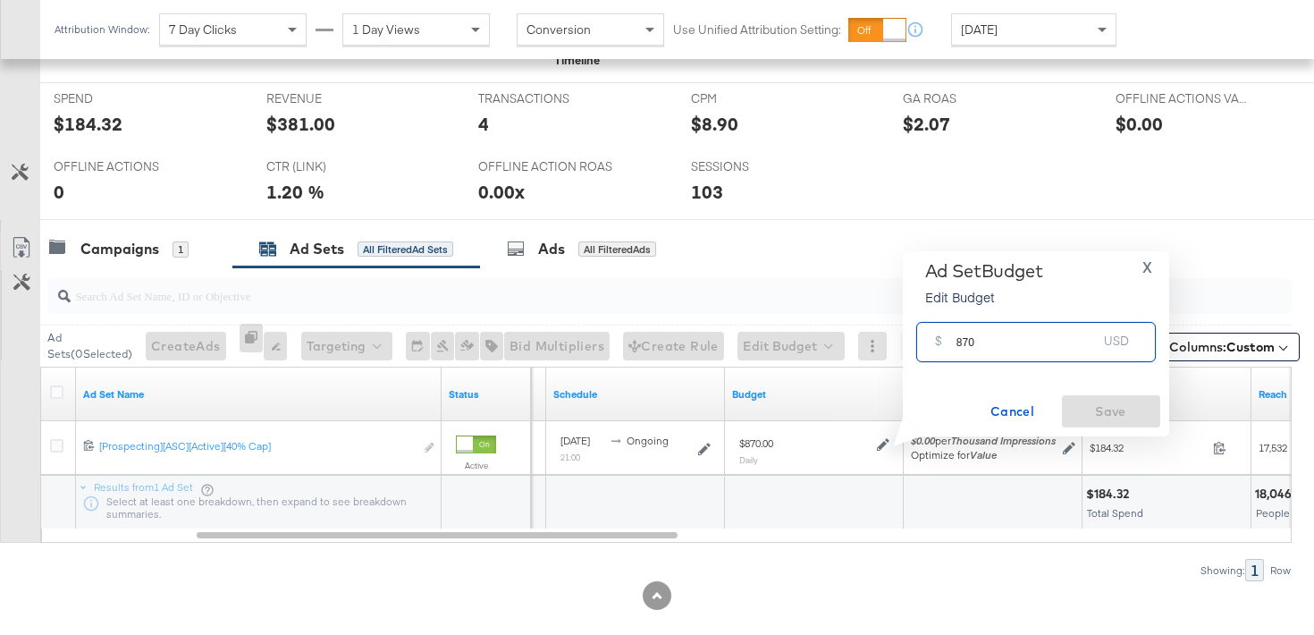
click at [966, 341] on input "870" at bounding box center [1026, 334] width 141 height 38
type input "850"
click at [1097, 403] on span "Save" at bounding box center [1111, 411] width 84 height 22
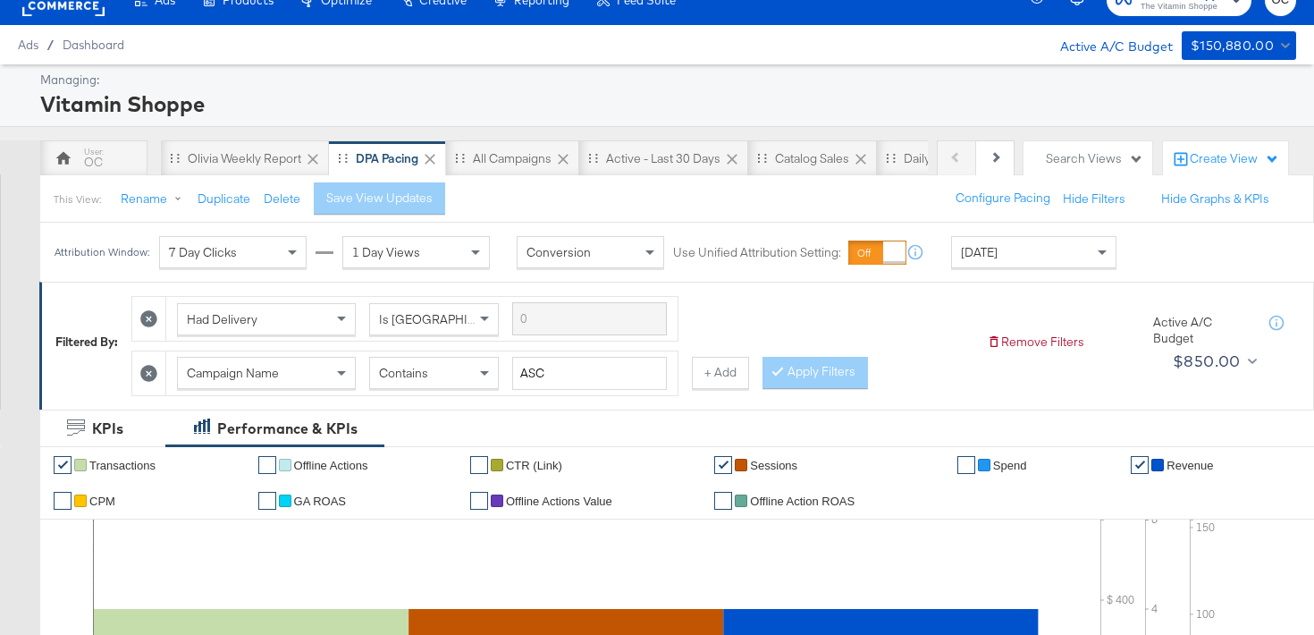
scroll to position [0, 0]
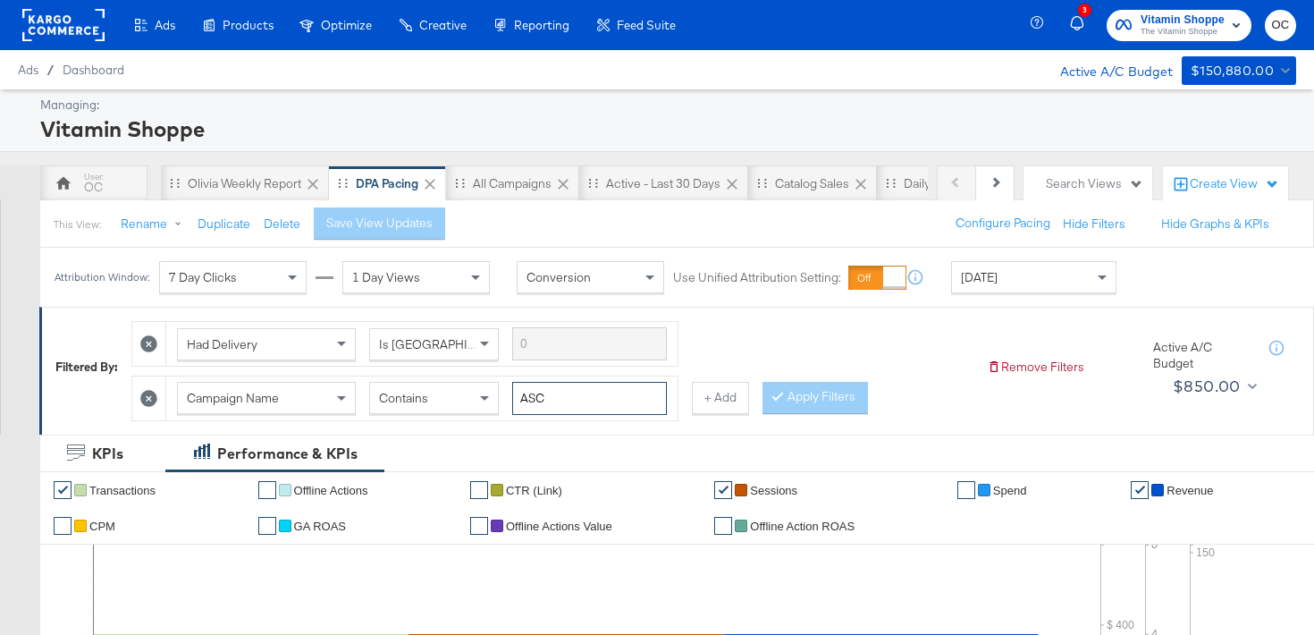
drag, startPoint x: 559, startPoint y: 395, endPoint x: 475, endPoint y: 393, distance: 84.9
click at [475, 393] on div "Campaign Name Contains ASC" at bounding box center [422, 398] width 490 height 33
type input "creatine"
click at [780, 408] on button "Apply Filters" at bounding box center [814, 398] width 105 height 32
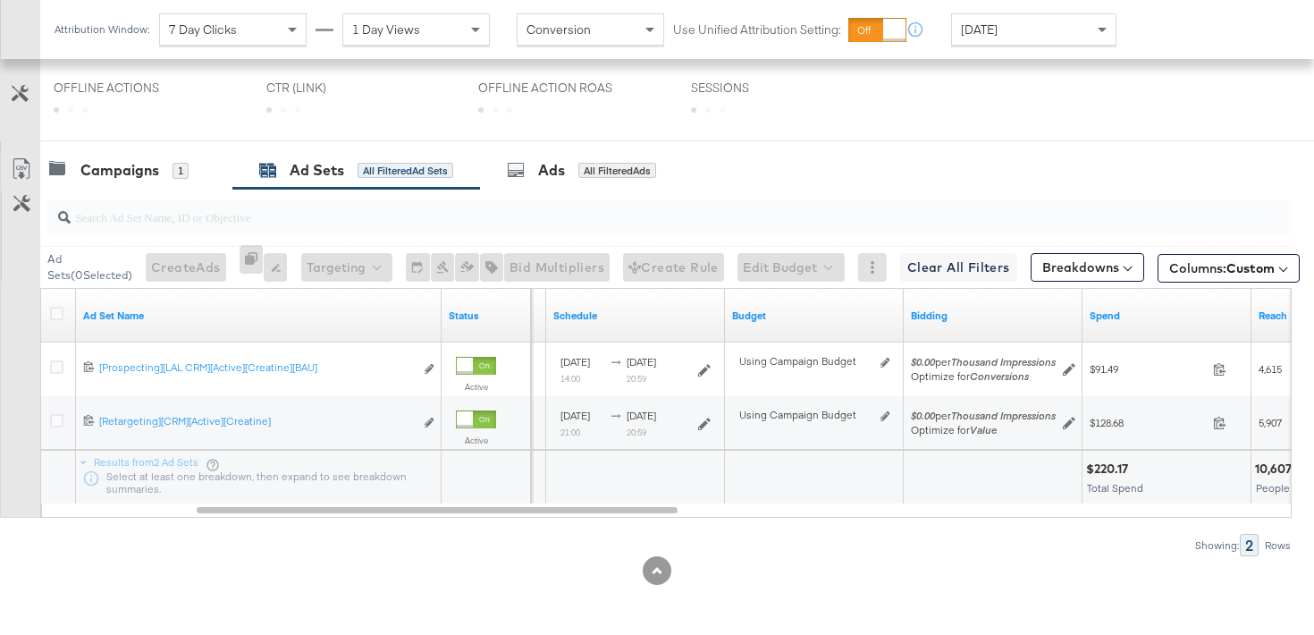
scroll to position [853, 0]
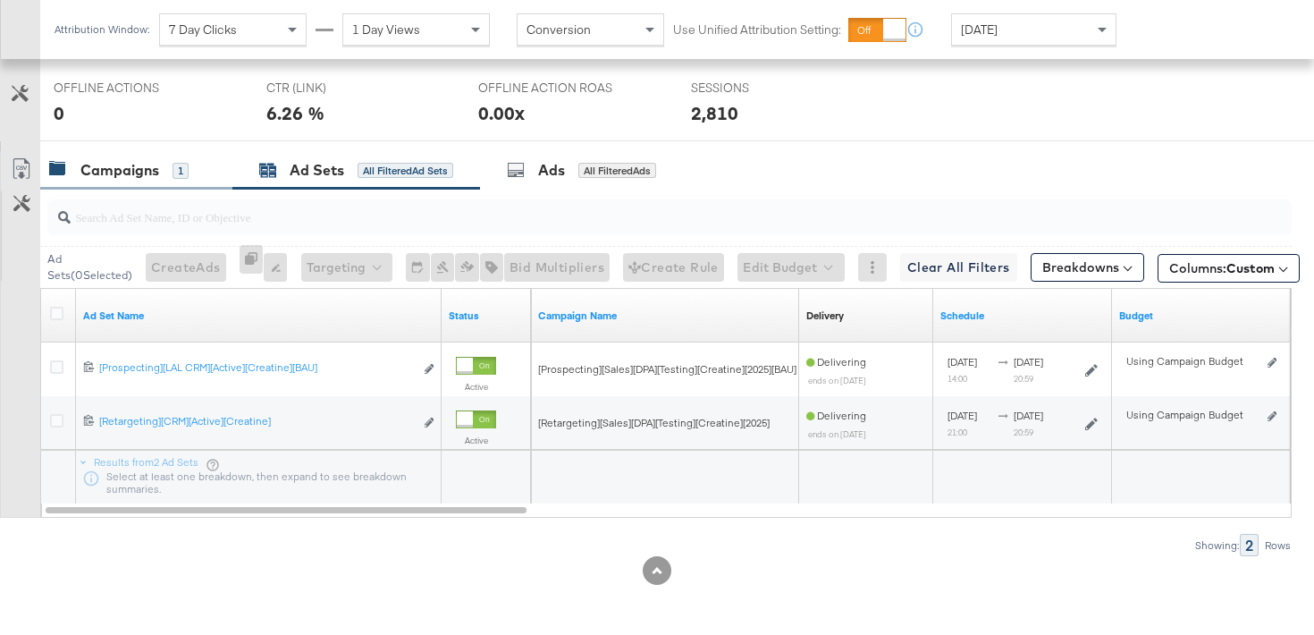
click at [189, 164] on div "Campaigns 1" at bounding box center [127, 170] width 156 height 21
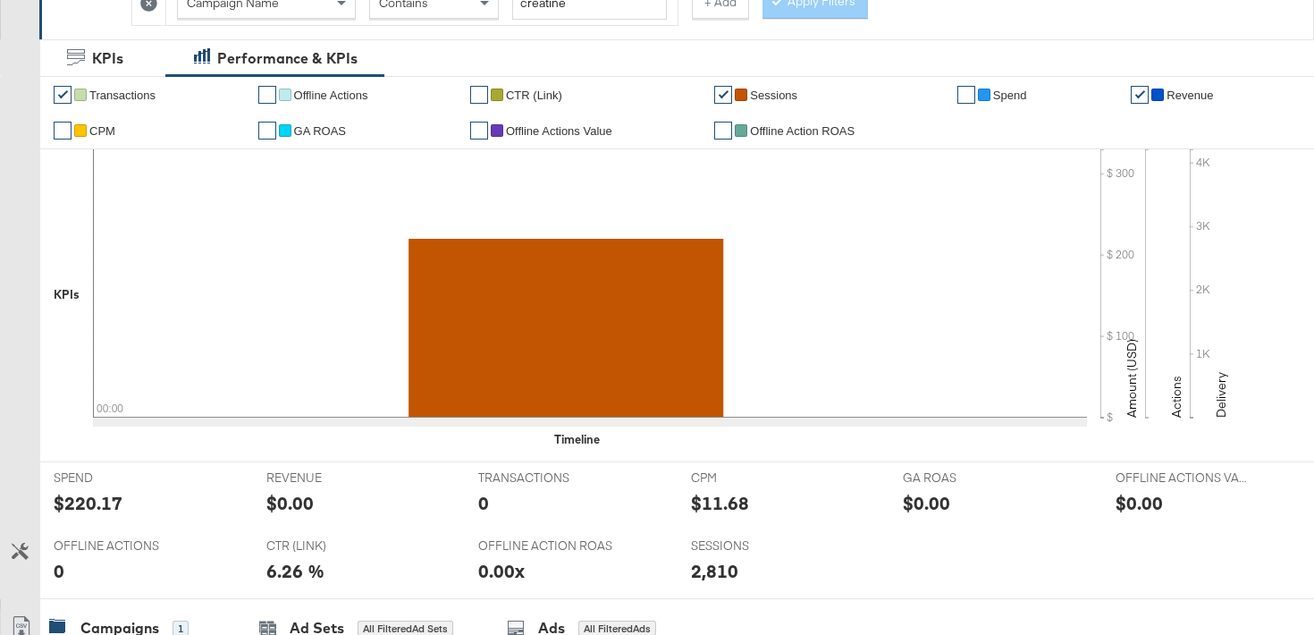
scroll to position [0, 0]
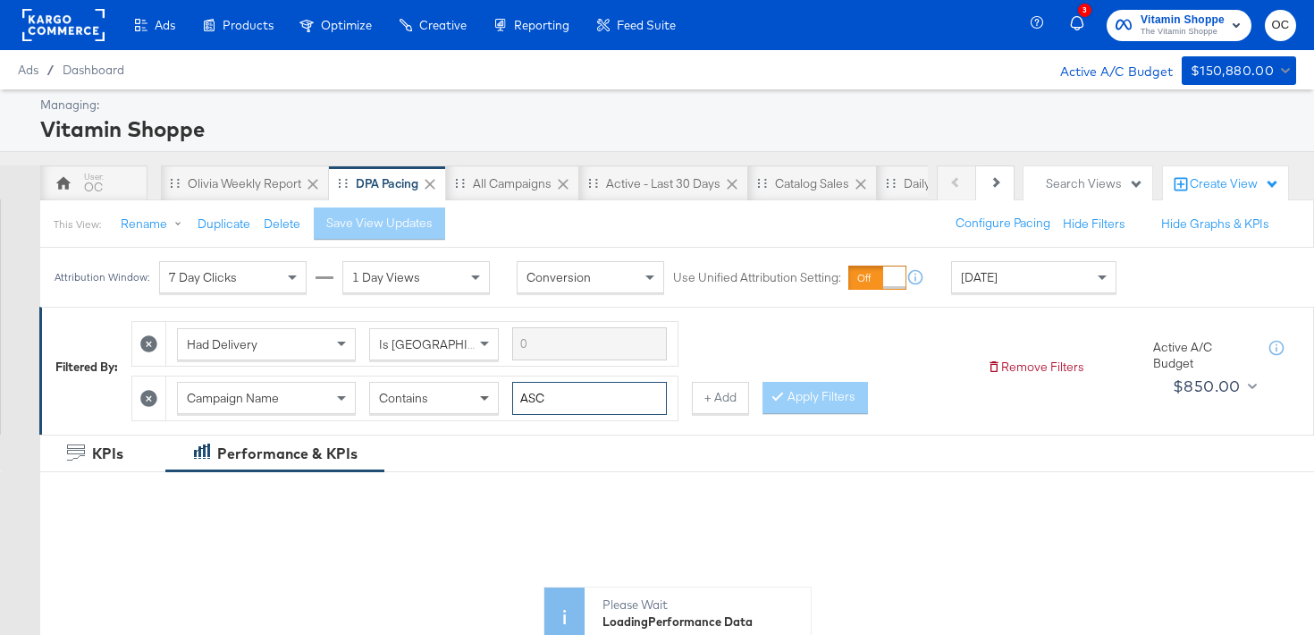
drag, startPoint x: 602, startPoint y: 405, endPoint x: 500, endPoint y: 401, distance: 102.8
click at [500, 401] on div "Campaign Name Contains ASC" at bounding box center [422, 398] width 490 height 33
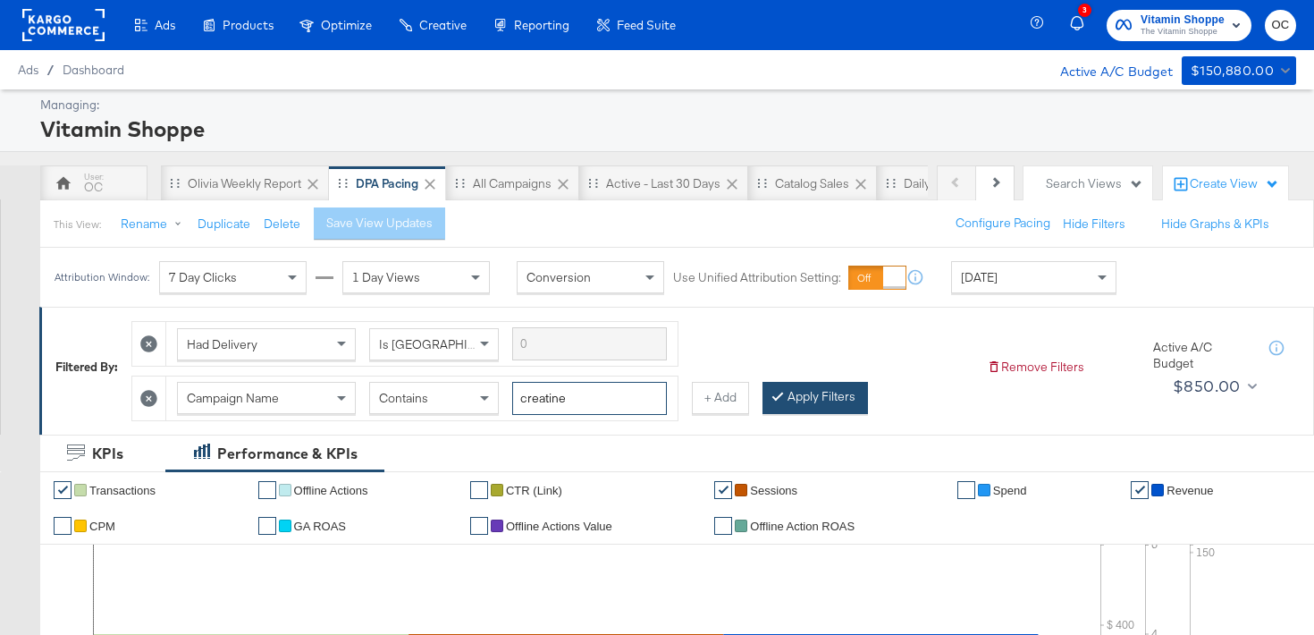
type input "creatine"
click at [802, 387] on button "Apply Filters" at bounding box center [814, 398] width 105 height 32
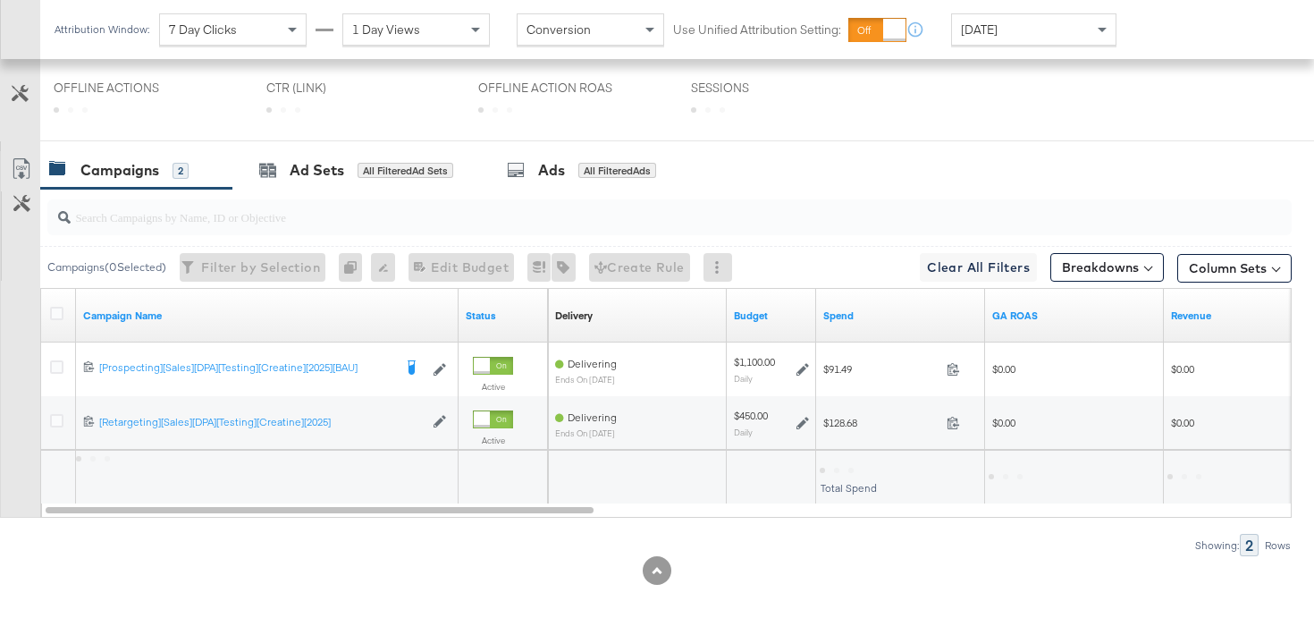
scroll to position [853, 0]
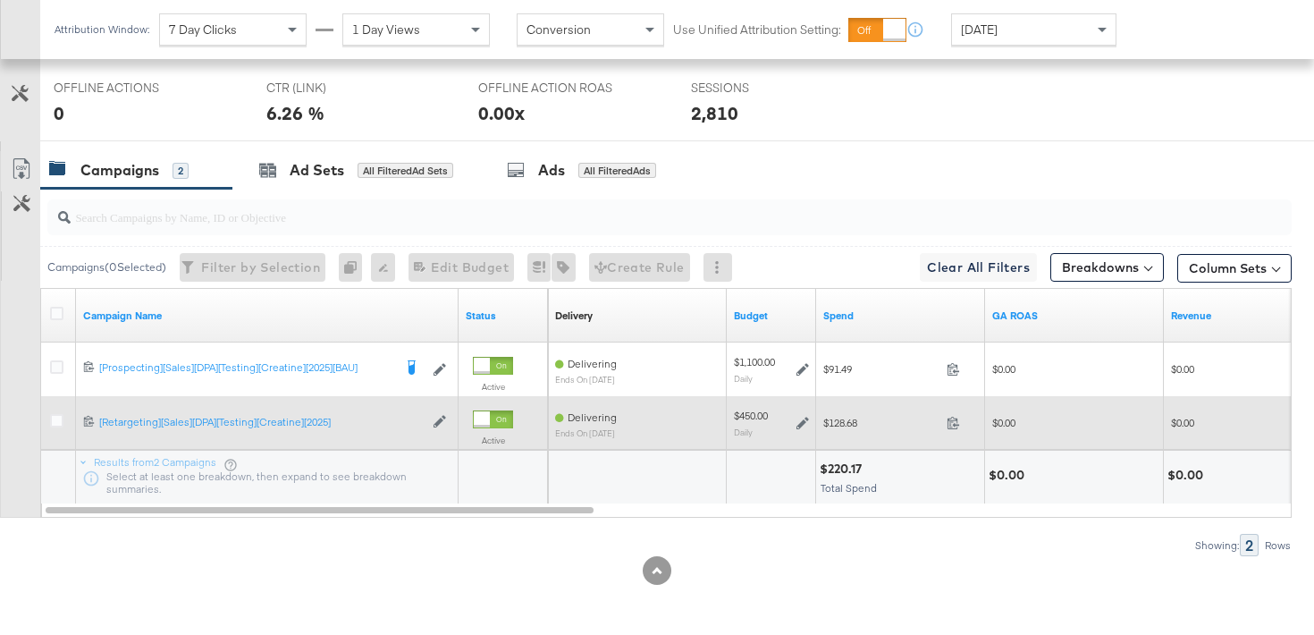
click at [800, 422] on icon at bounding box center [802, 422] width 13 height 13
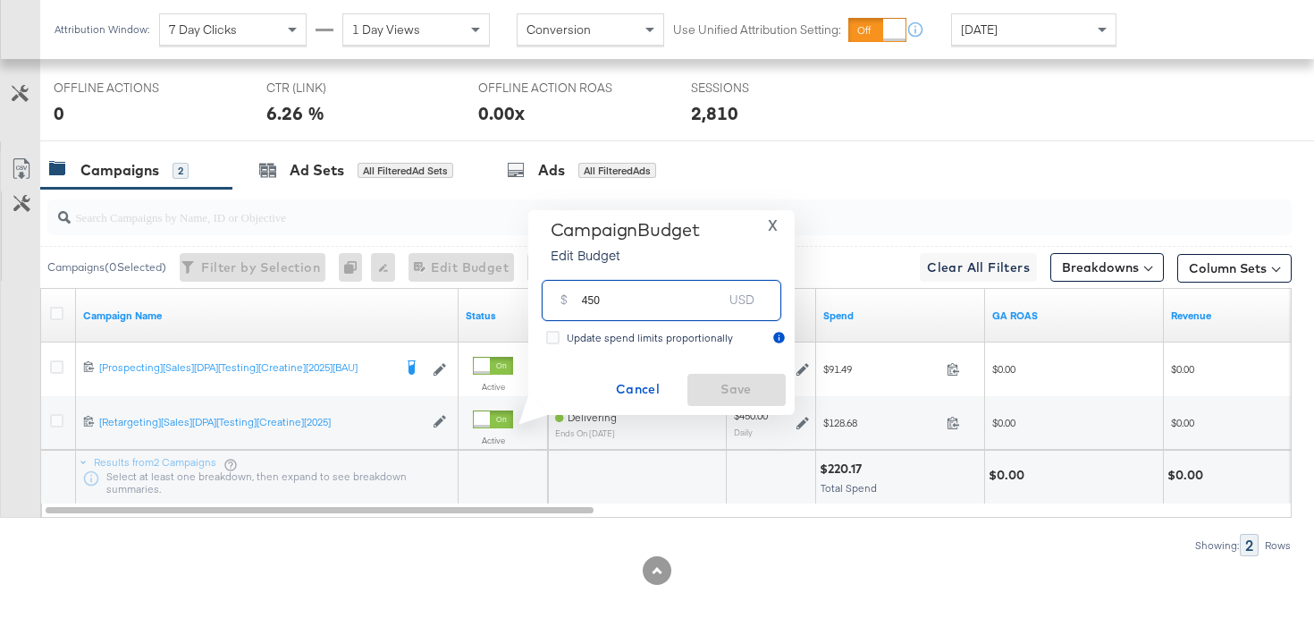
click at [591, 301] on input "450" at bounding box center [652, 292] width 141 height 38
type input "420"
click at [718, 384] on span "Save" at bounding box center [736, 389] width 84 height 22
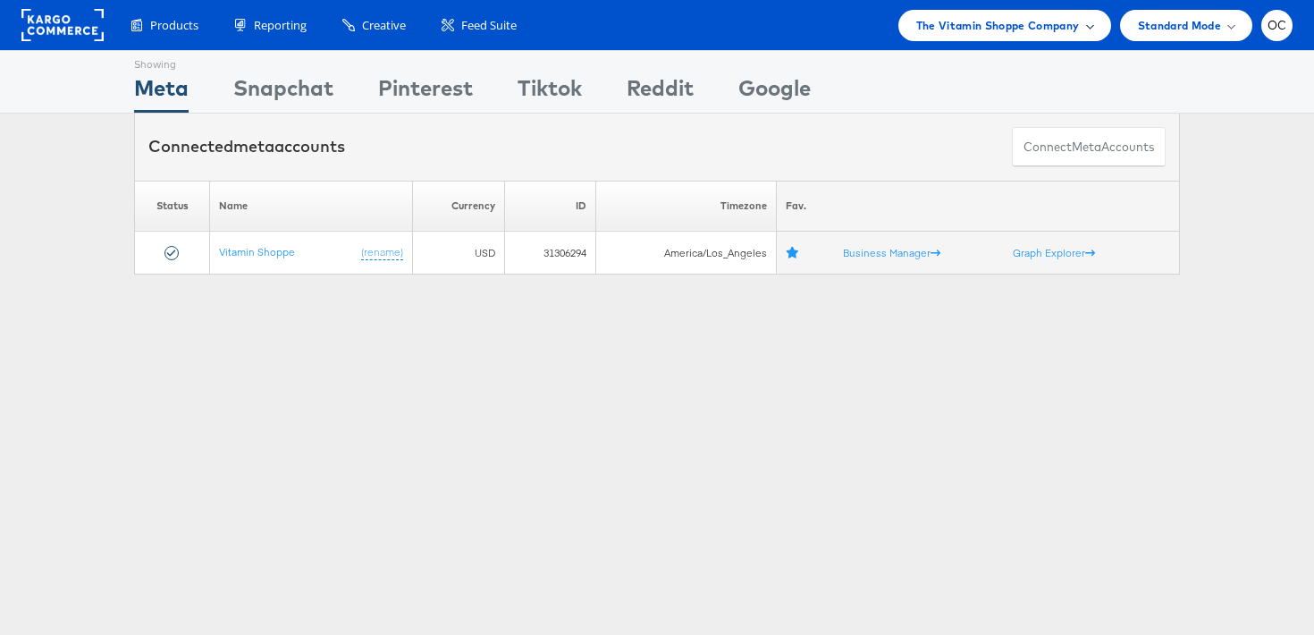
click at [936, 25] on span "The Vitamin Shoppe Company" at bounding box center [998, 25] width 164 height 19
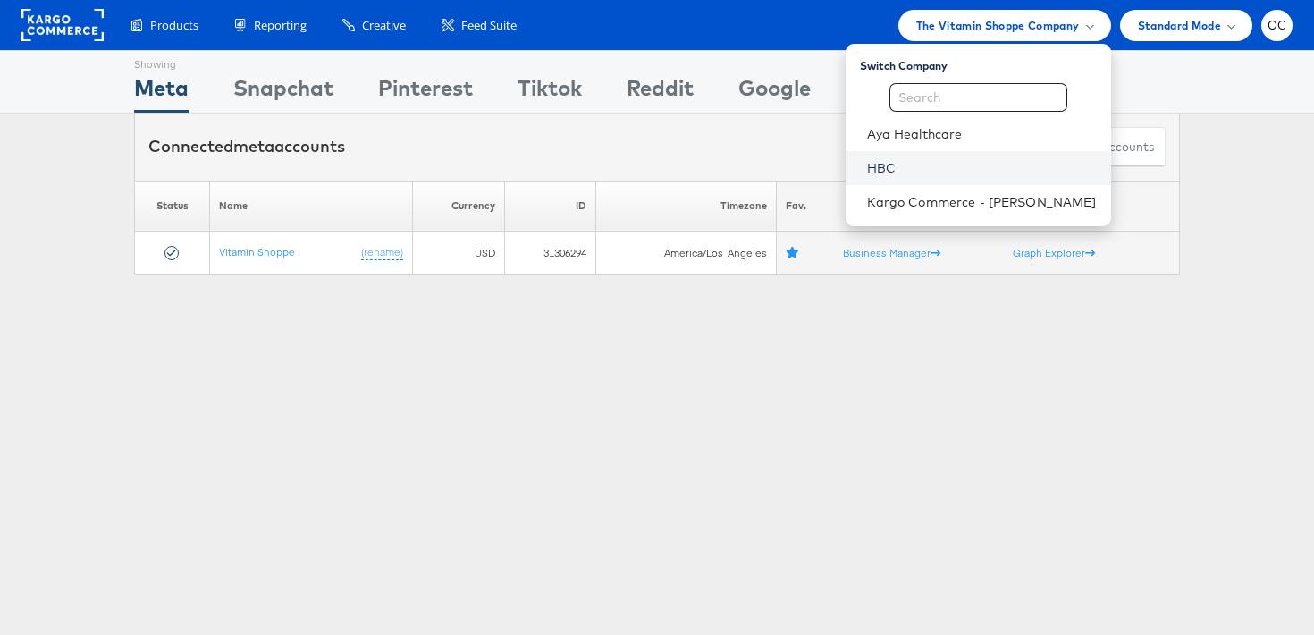
click at [910, 170] on link "HBC" at bounding box center [982, 168] width 230 height 18
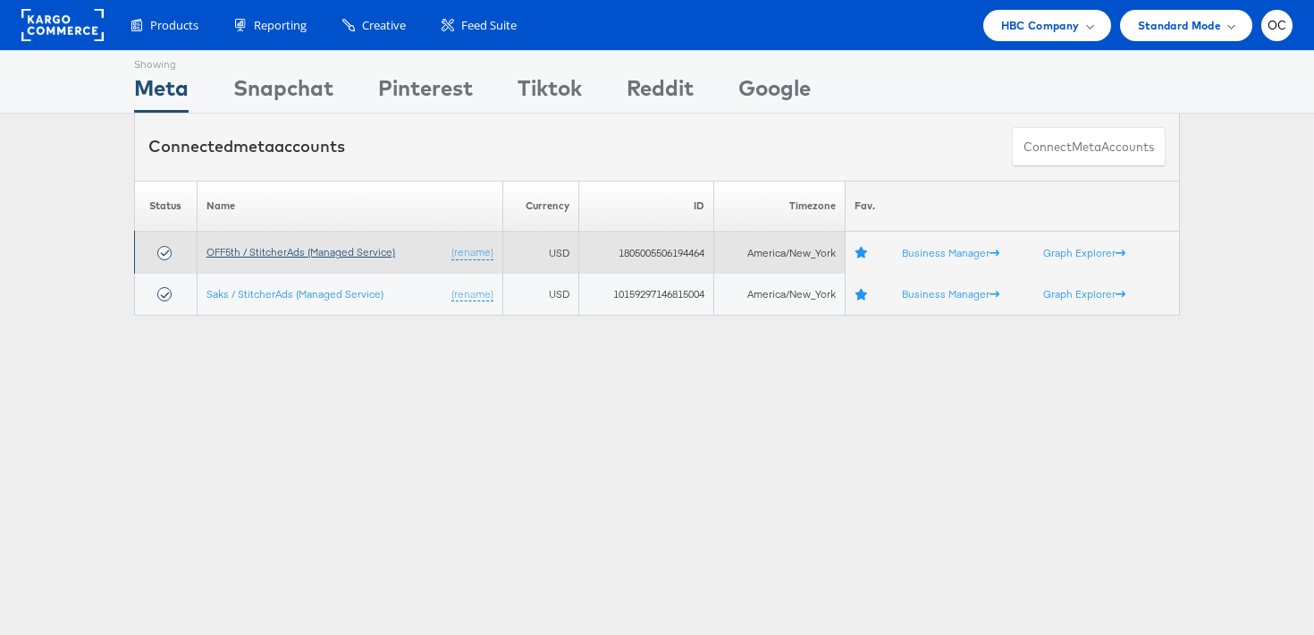
click at [274, 254] on link "OFF5th / StitcherAds (Managed Service)" at bounding box center [300, 251] width 189 height 13
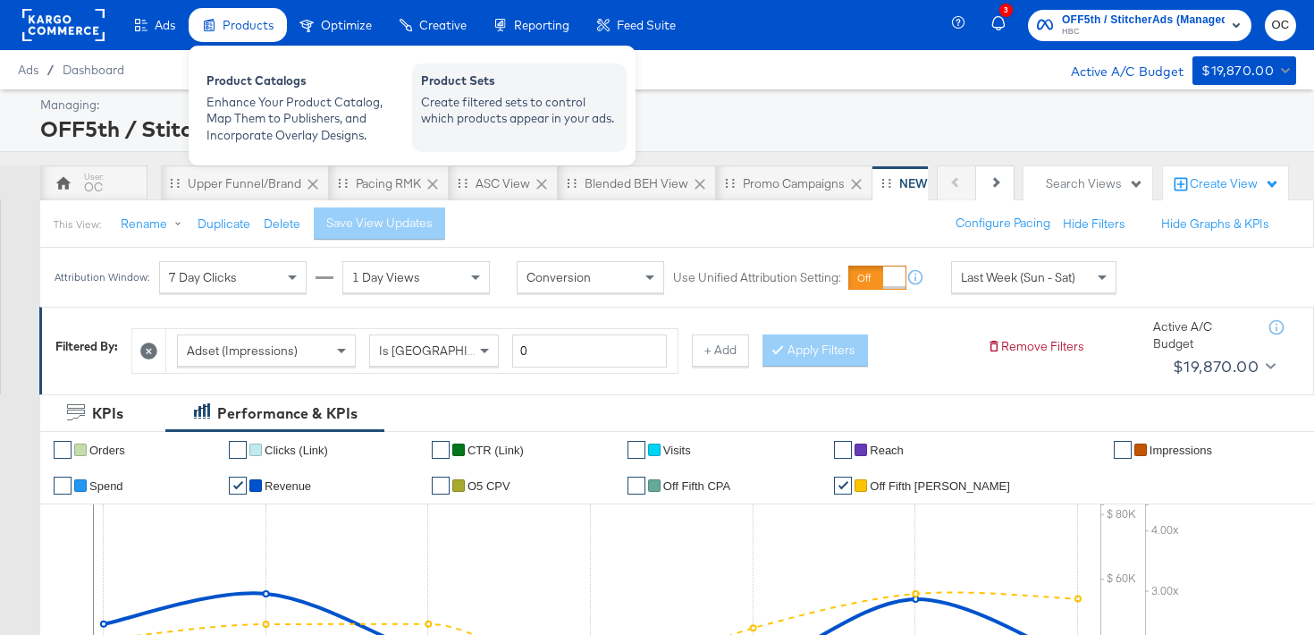
click at [442, 103] on div "Create filtered sets to control which products appear in your ads." at bounding box center [519, 110] width 197 height 33
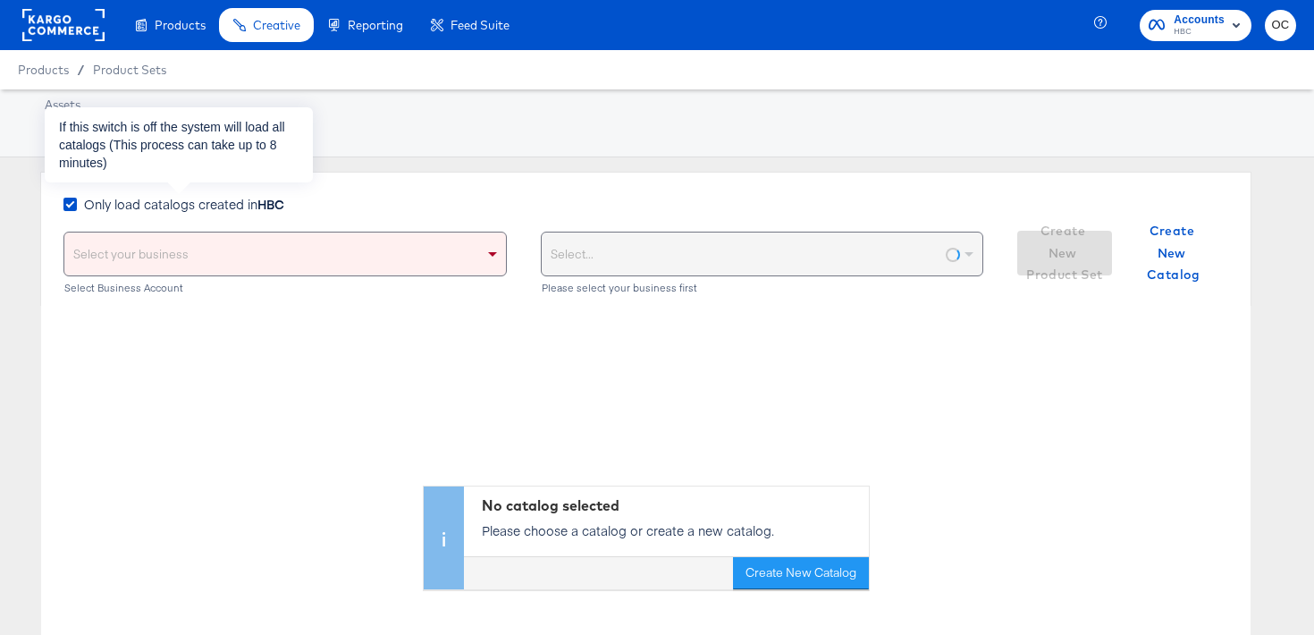
click at [270, 206] on strong "HBC" at bounding box center [270, 204] width 27 height 18
click at [0, 0] on input "Only load catalogs created in HBC" at bounding box center [0, 0] width 0 height 0
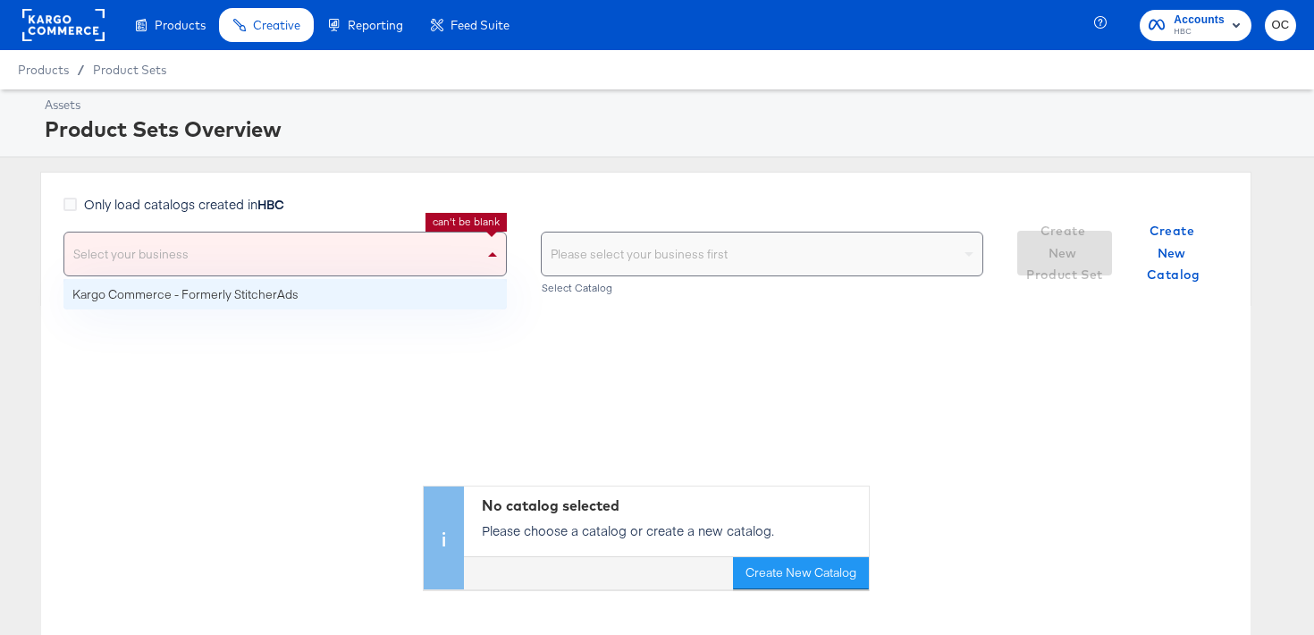
click at [269, 256] on div "Select your business" at bounding box center [284, 253] width 441 height 43
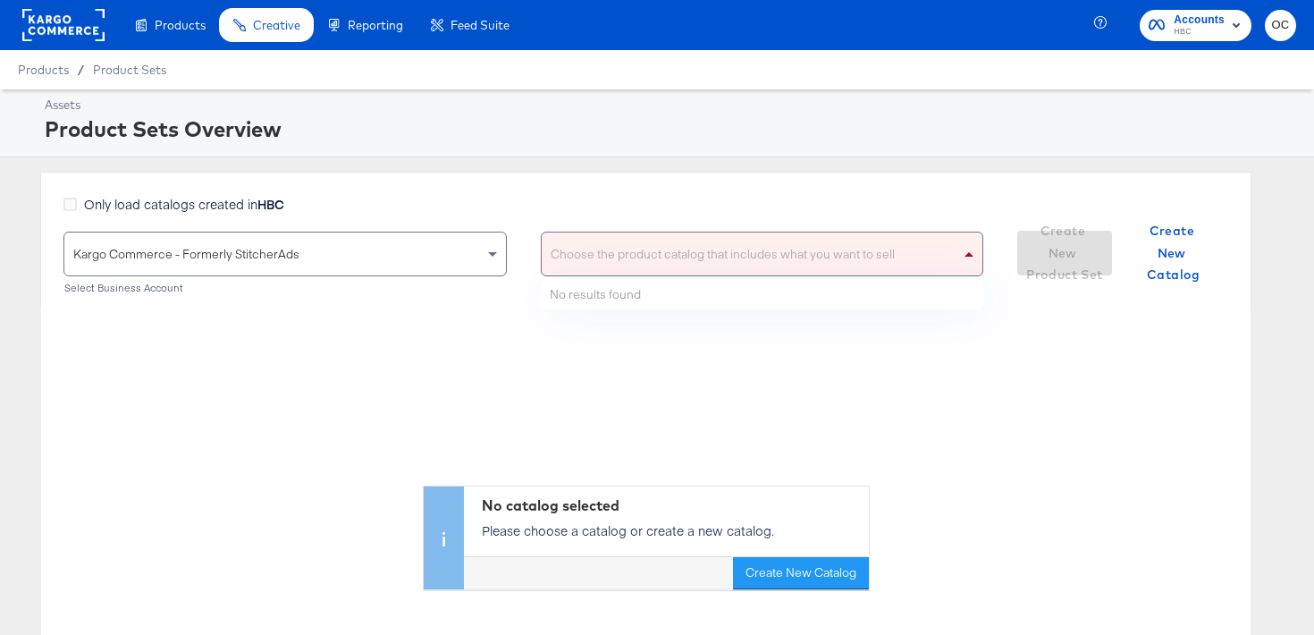
click at [557, 251] on div "Choose the product catalog that includes what you want to sell" at bounding box center [762, 253] width 441 height 43
type input "versa"
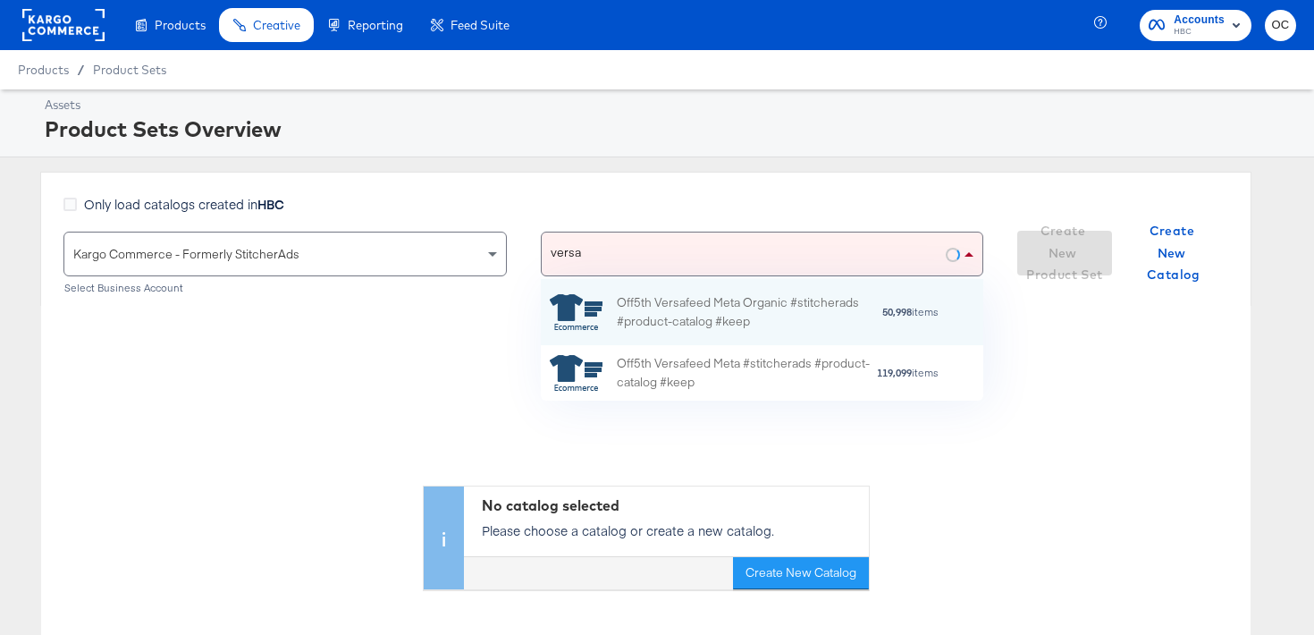
scroll to position [122, 442]
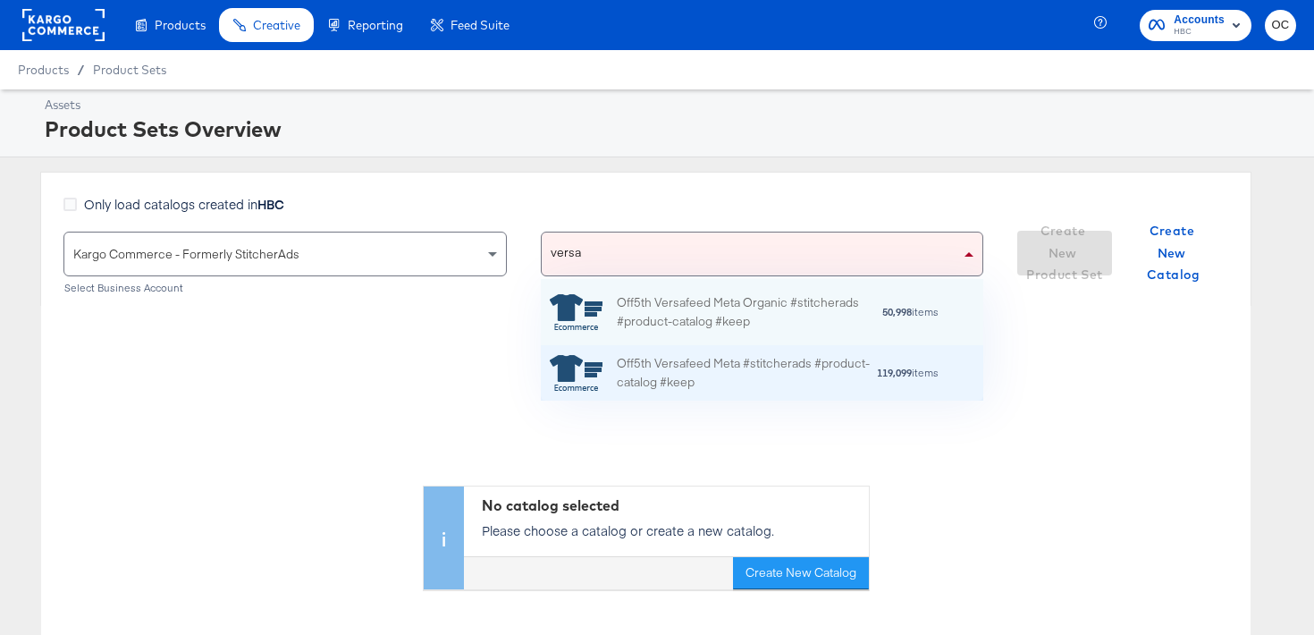
click at [739, 364] on div "Off5th Versafeed Meta #stitcherads #product-catalog #keep" at bounding box center [746, 373] width 259 height 38
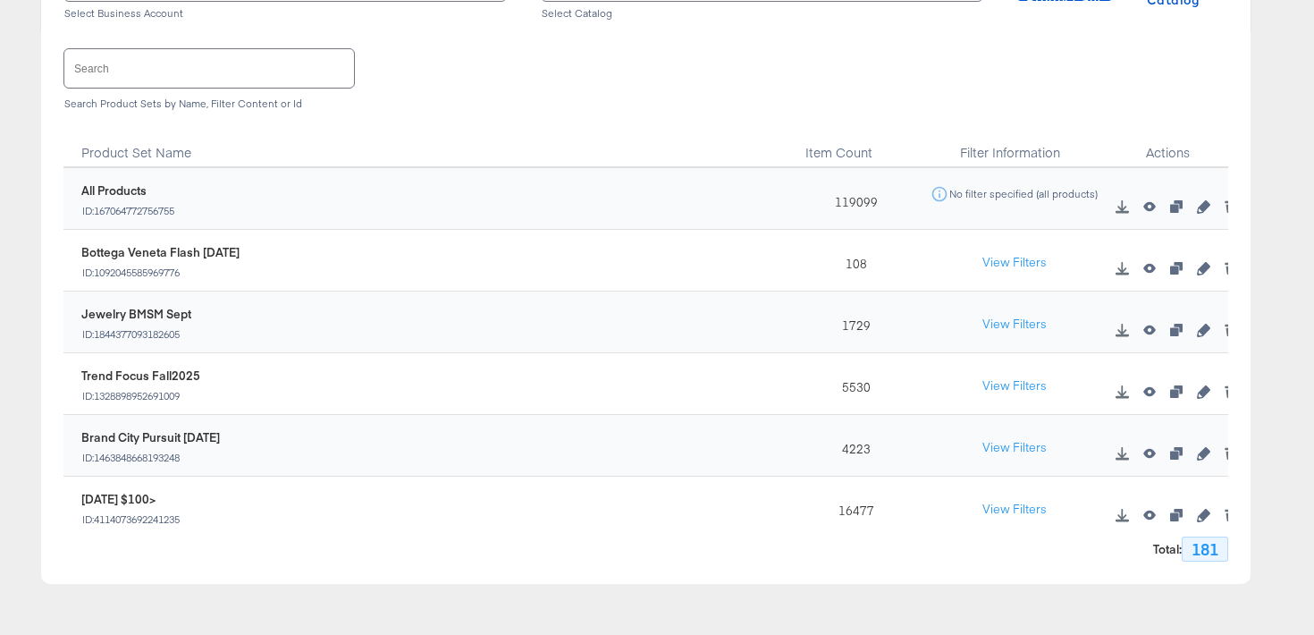
scroll to position [63, 0]
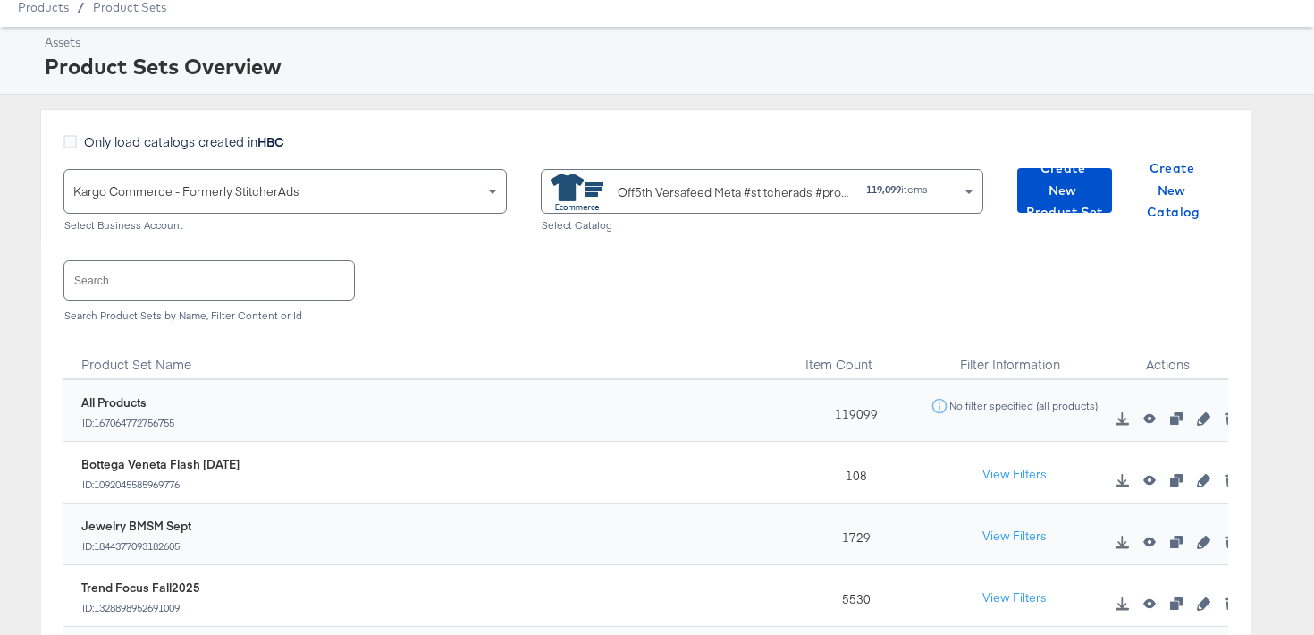
click at [1037, 213] on div "Only load catalogs created in HBC Kargo Commerce - Formerly StitcherAds Select …" at bounding box center [645, 176] width 1211 height 134
click at [1038, 196] on span "Create New Product Set" at bounding box center [1064, 190] width 80 height 66
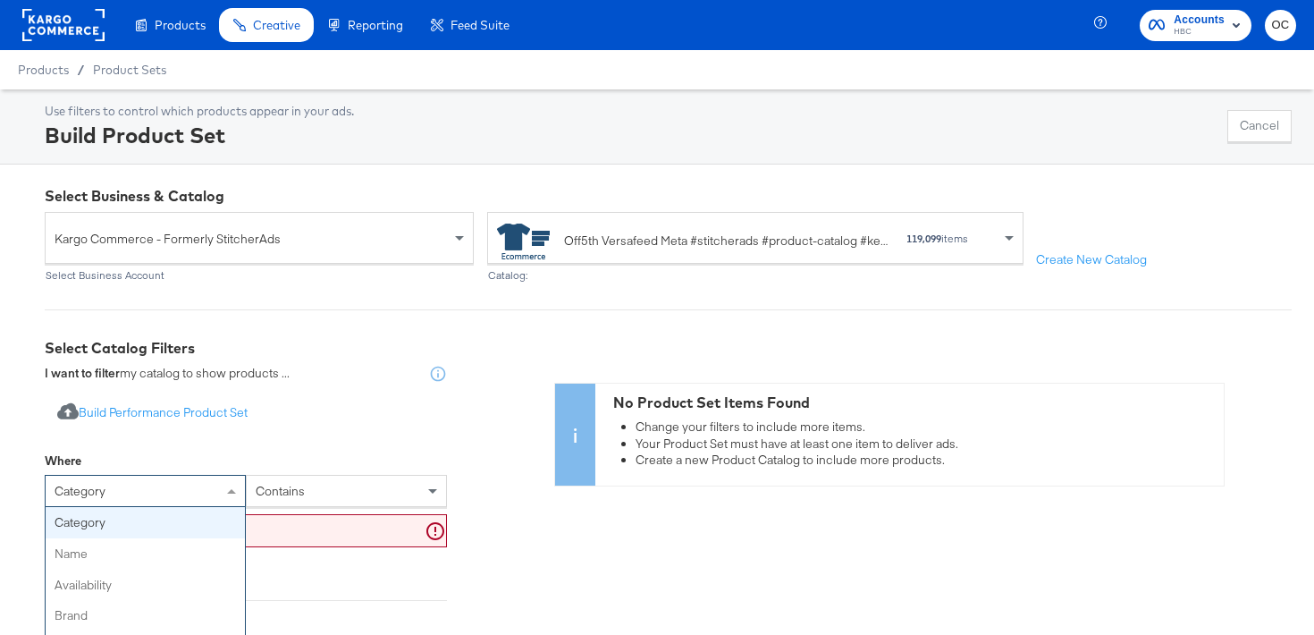
scroll to position [50, 0]
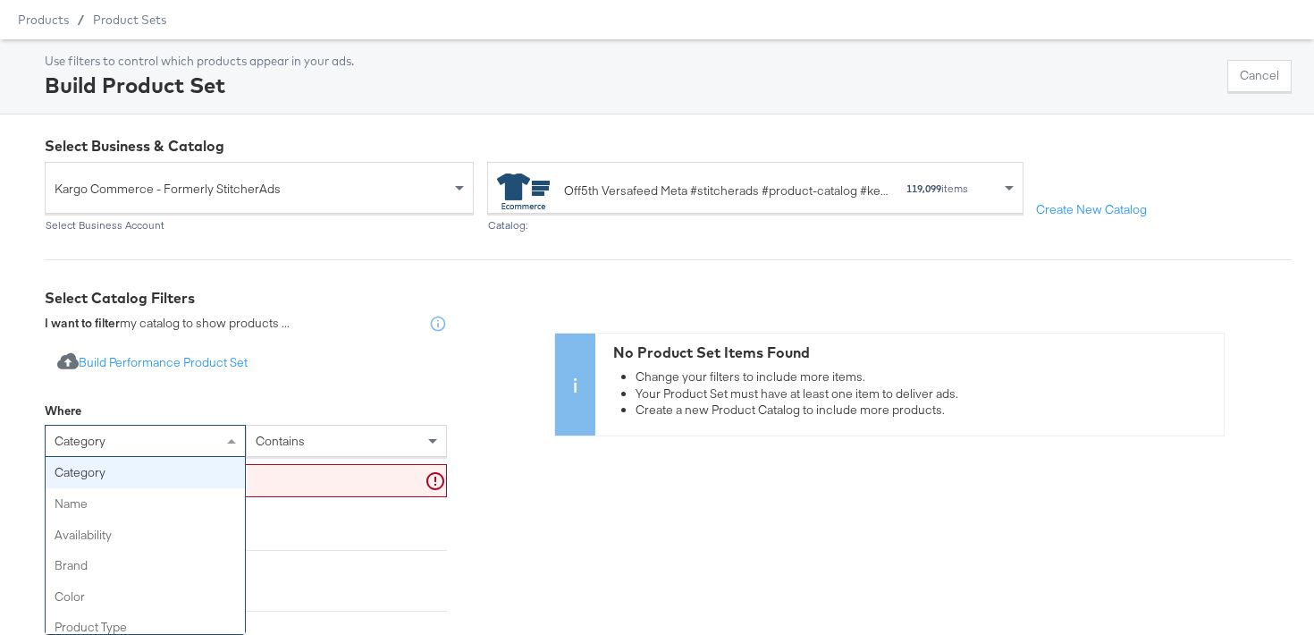
click at [134, 457] on div "category category name availability brand color product type product tags price…" at bounding box center [145, 441] width 201 height 32
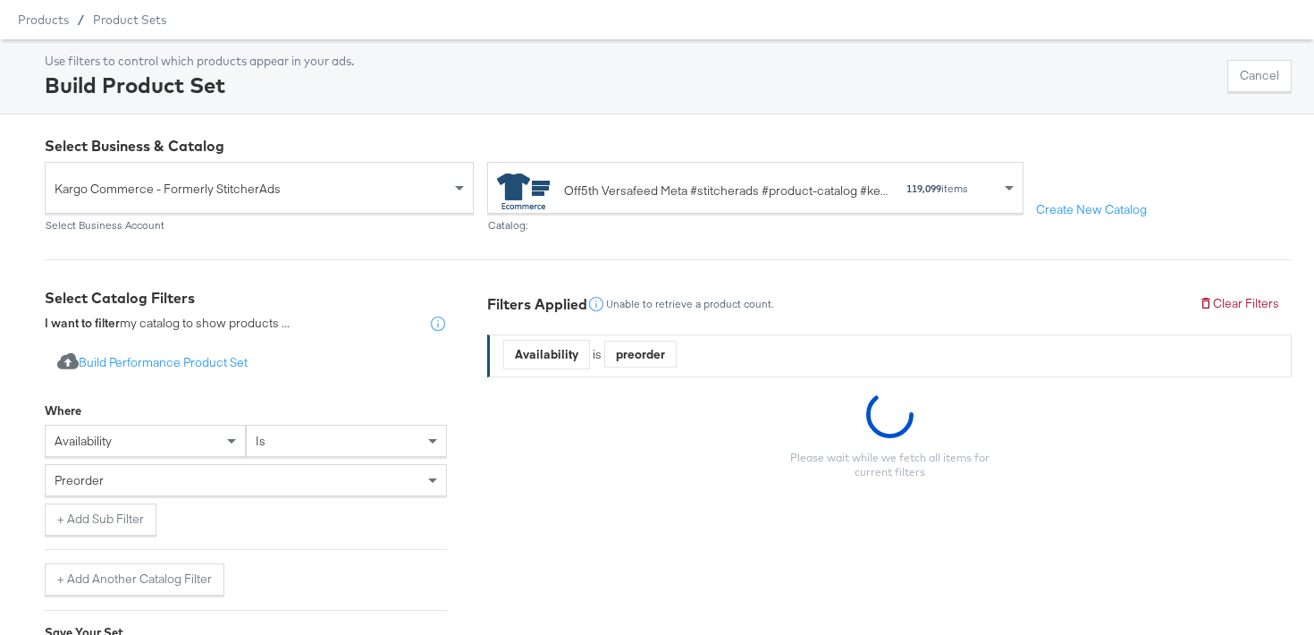
click at [178, 496] on div "preorder" at bounding box center [246, 483] width 402 height 39
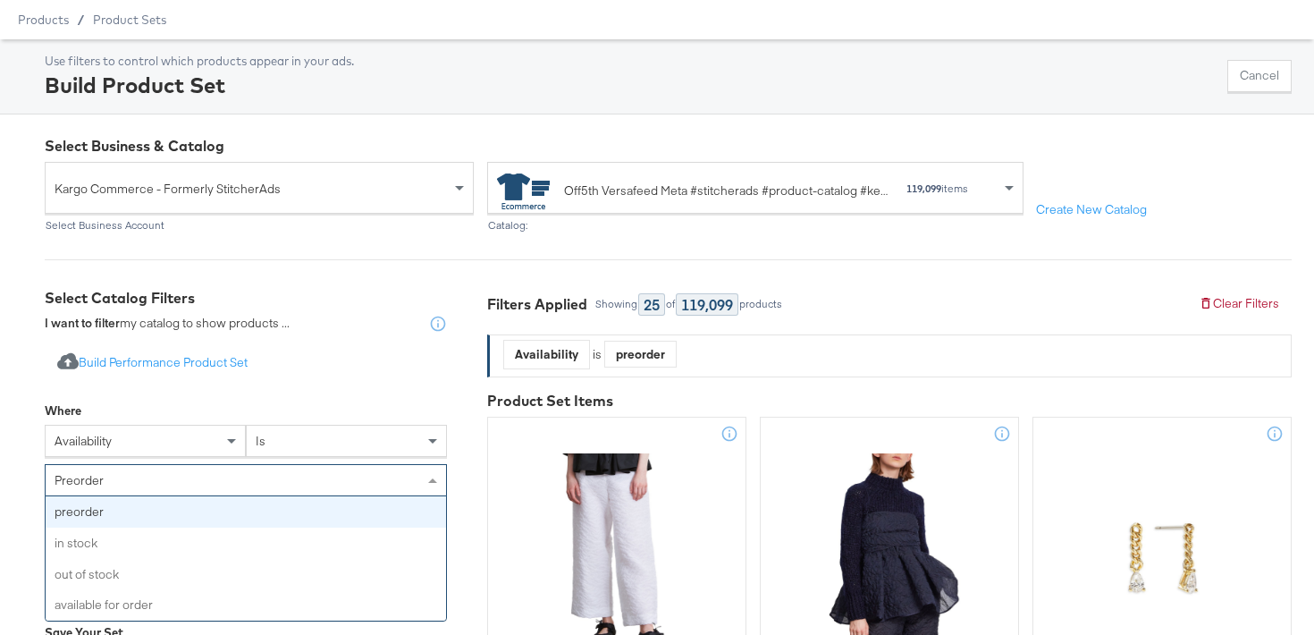
click at [194, 478] on div "preorder" at bounding box center [246, 480] width 400 height 30
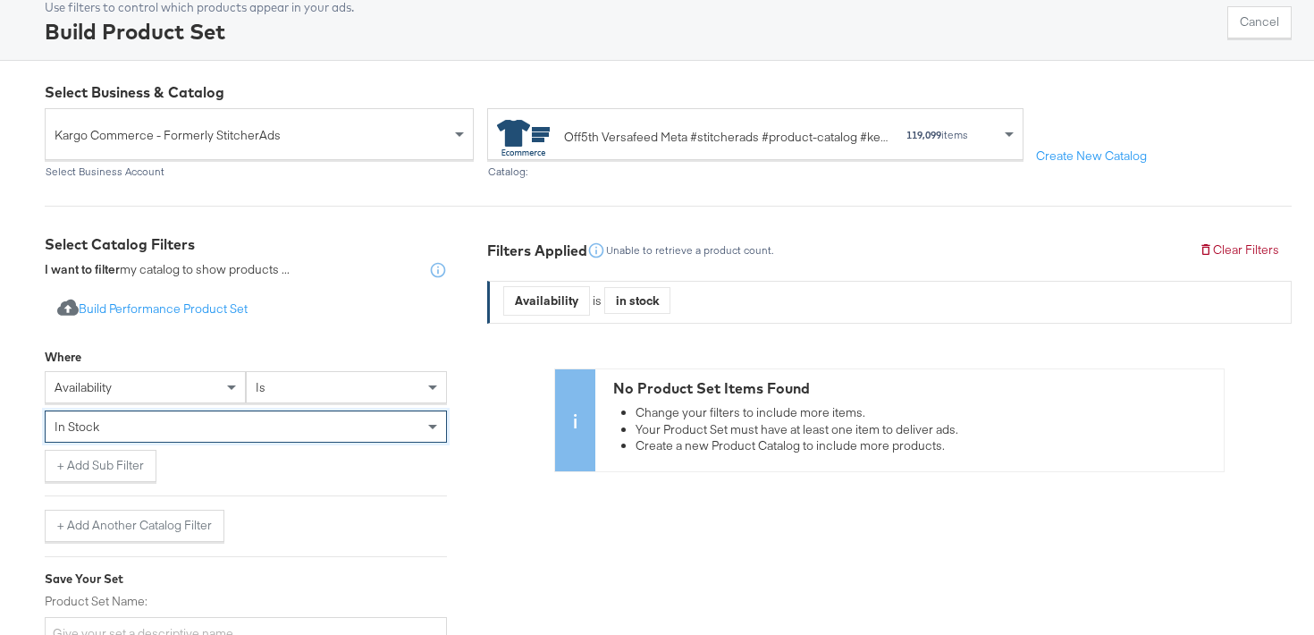
scroll to position [120, 0]
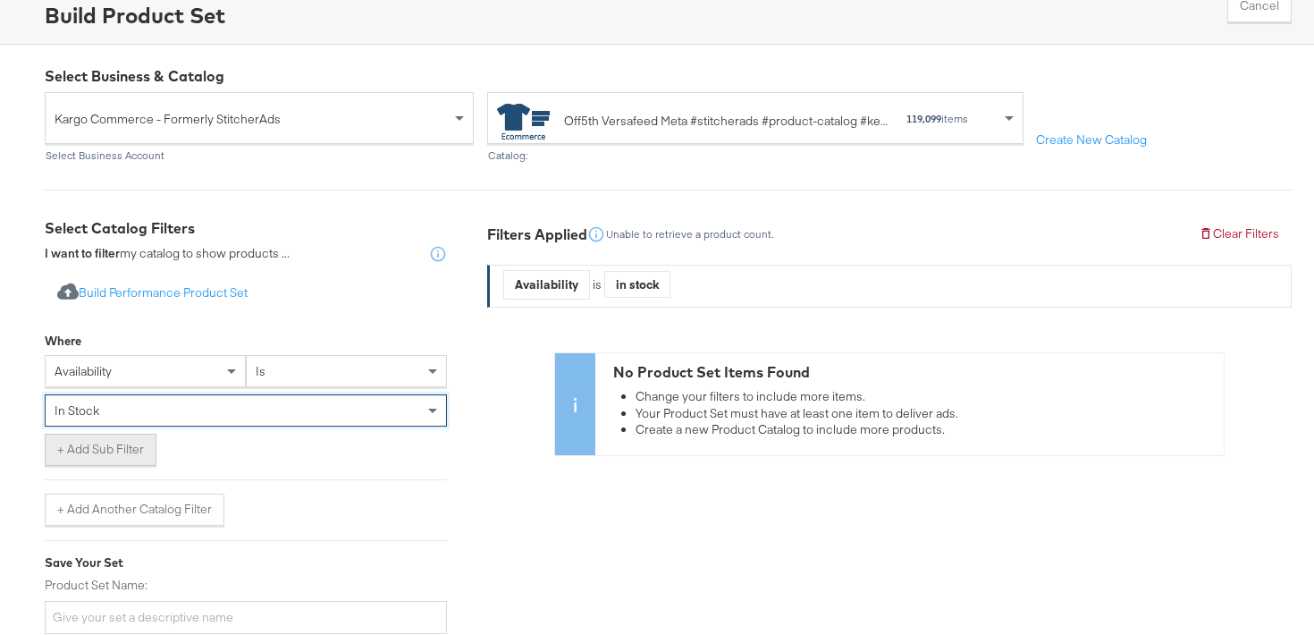
click at [126, 451] on button "+ Add Sub Filter" at bounding box center [101, 449] width 112 height 32
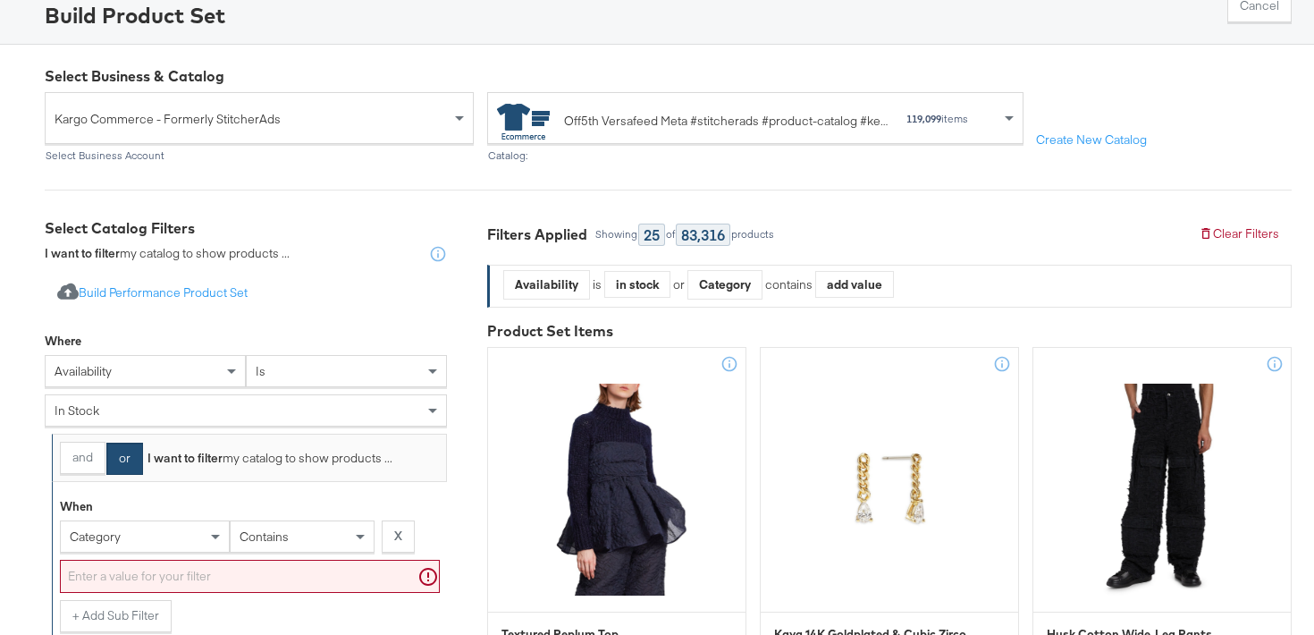
scroll to position [215, 0]
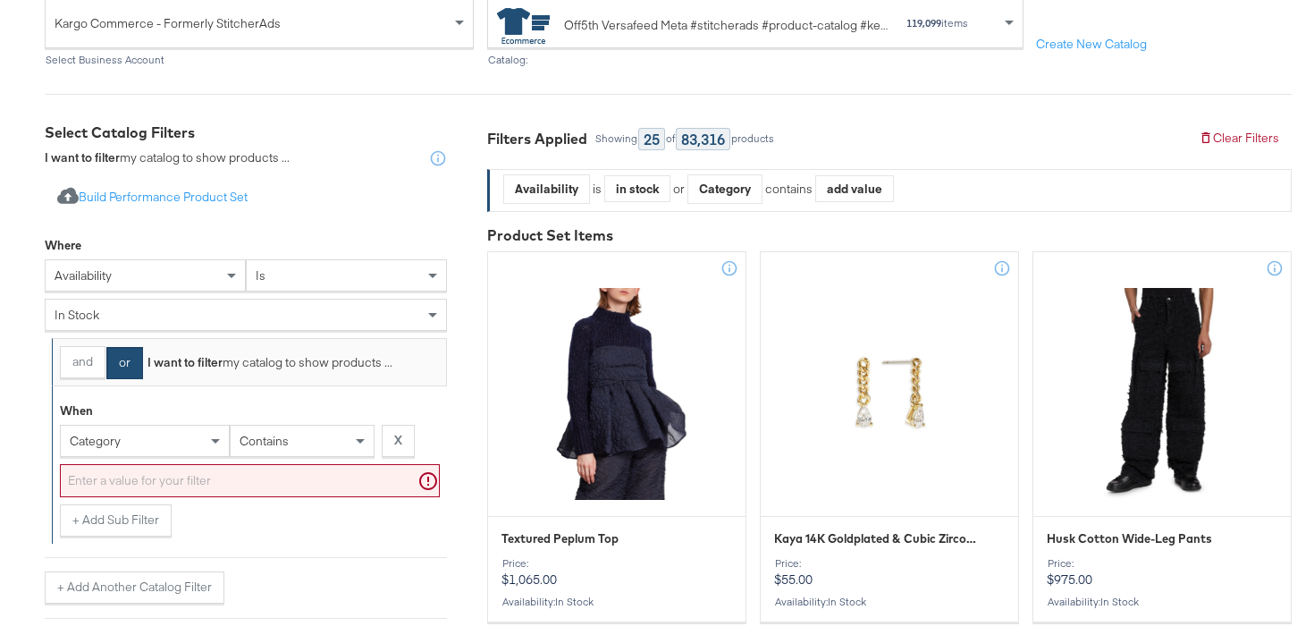
click at [139, 457] on div "category" at bounding box center [145, 441] width 170 height 32
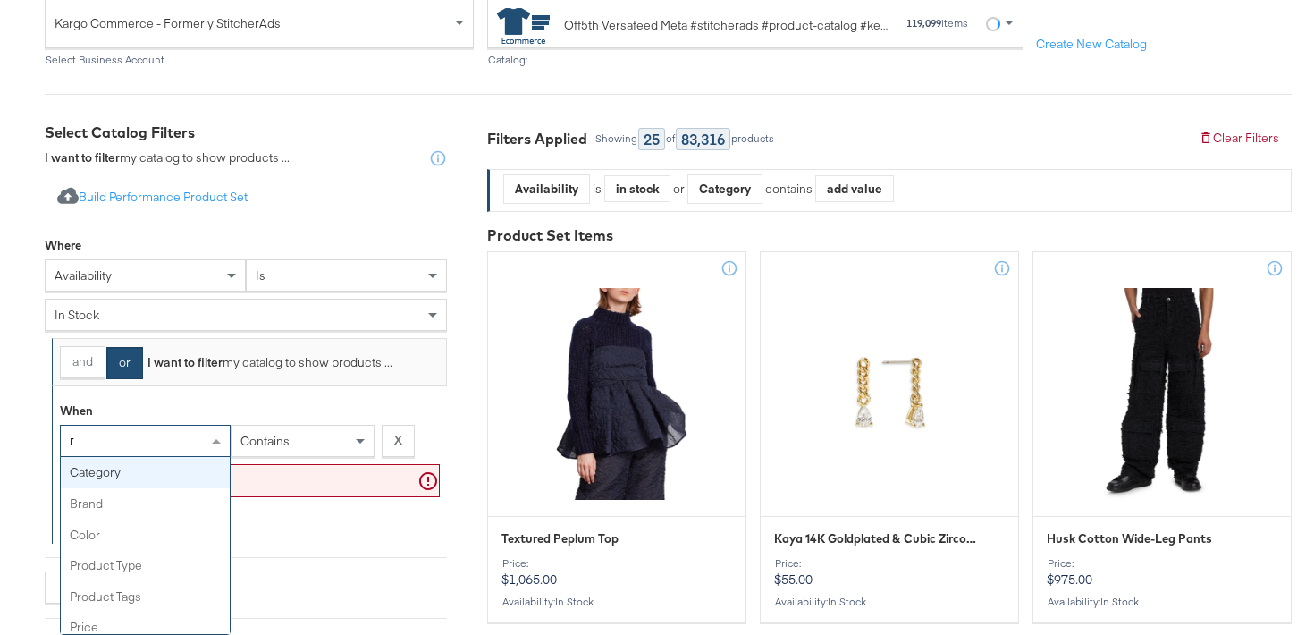
type input "re"
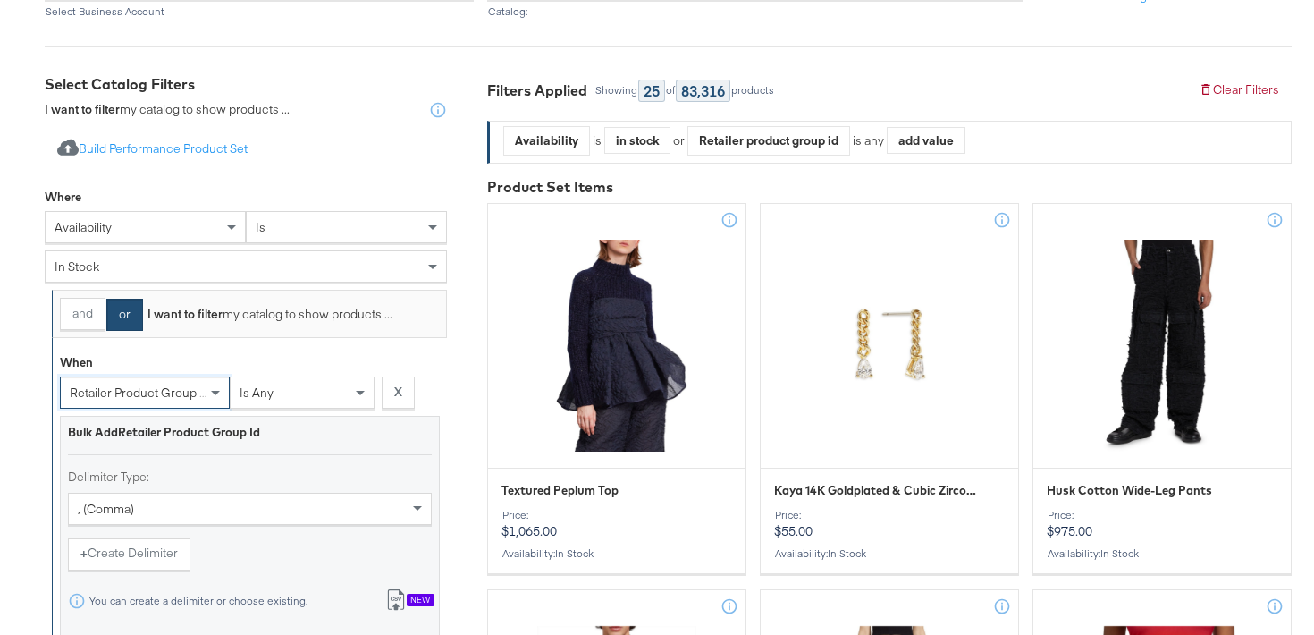
scroll to position [383, 0]
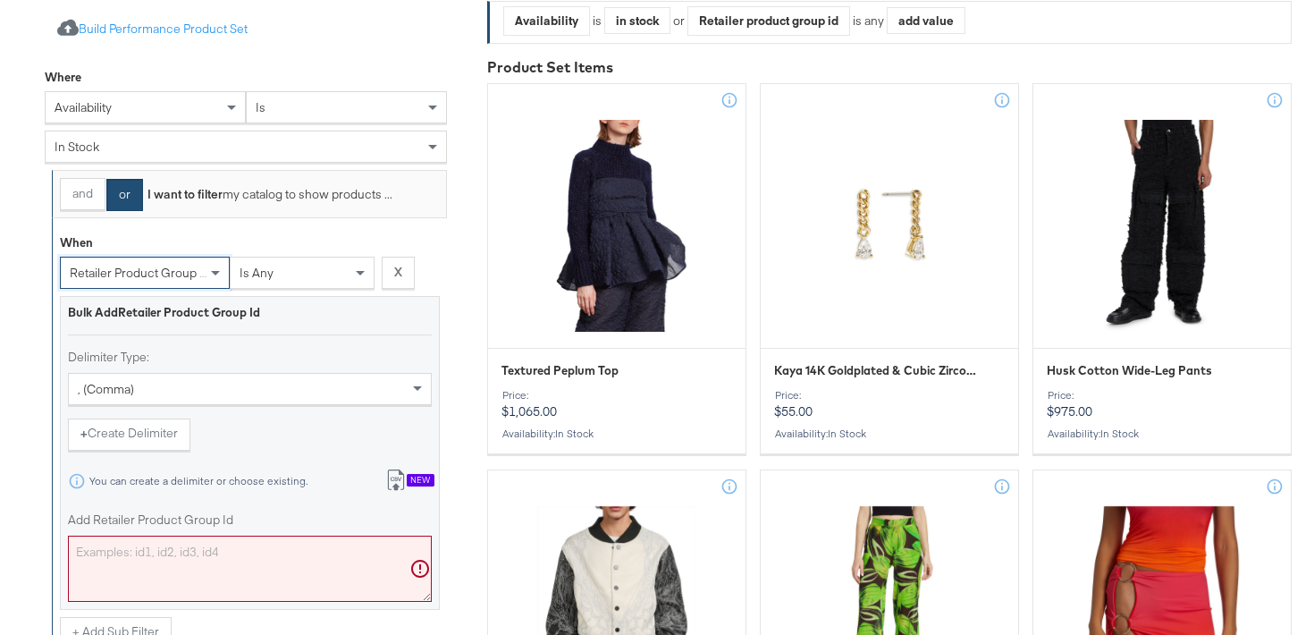
click at [156, 559] on textarea "Add Retailer Product Group Id" at bounding box center [250, 568] width 364 height 66
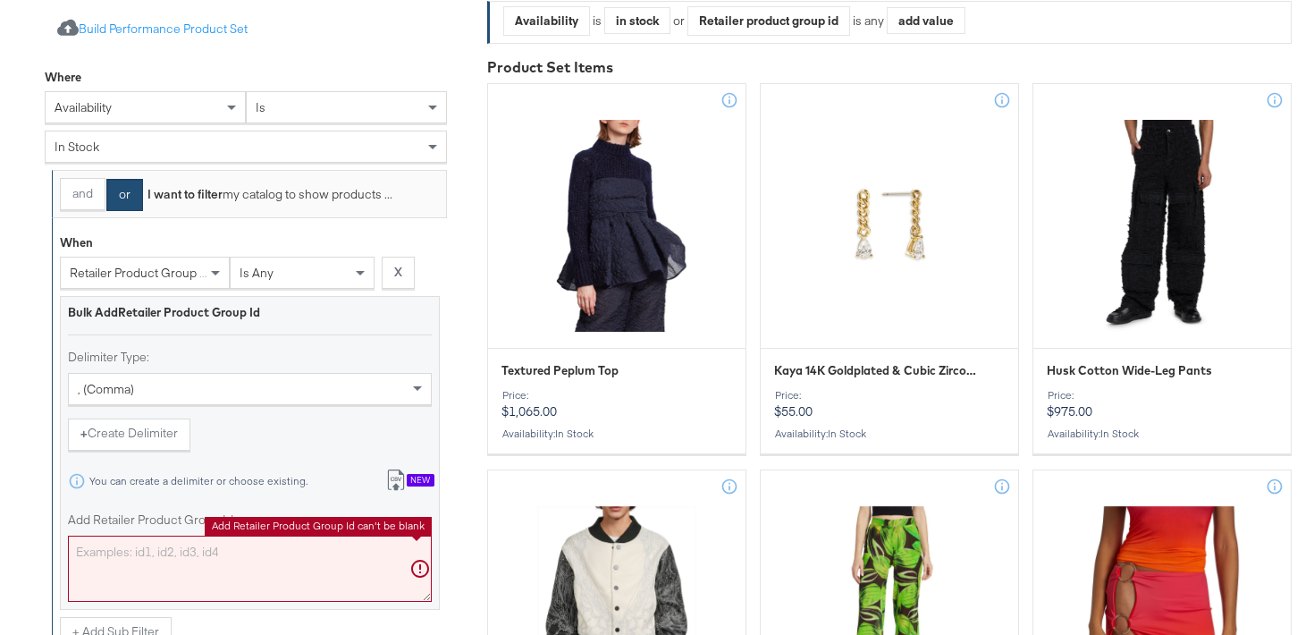
paste textarea "0400022919526,0400022493299,0400023030914,0400023129134,0400023072228,040002298…"
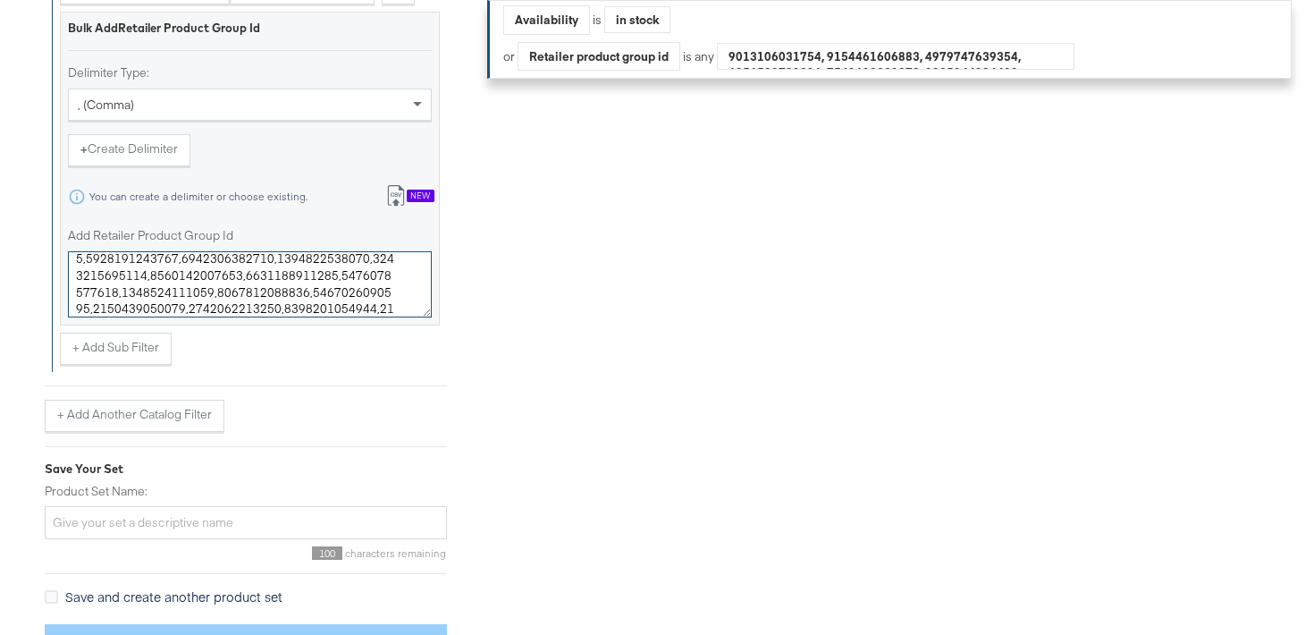
scroll to position [675, 0]
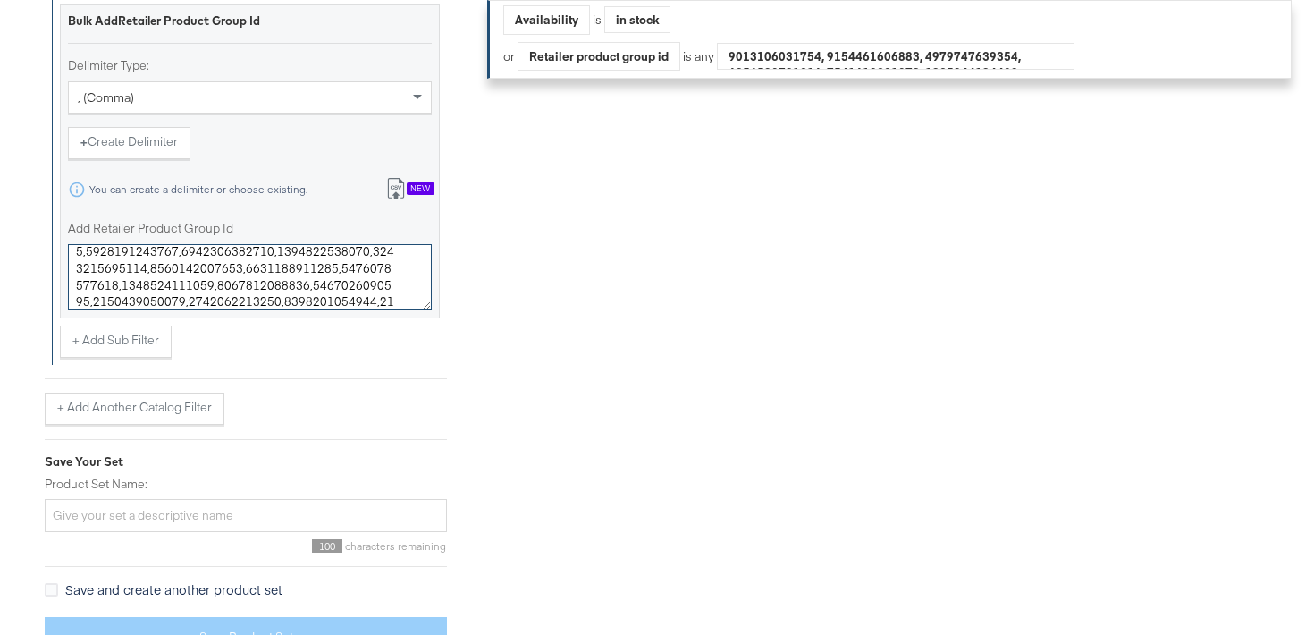
type textarea "0400022919526,0400022493299,0400023030914,0400023129134,0400023072228,040002298…"
click at [181, 517] on input "Product Set Name:" at bounding box center [246, 515] width 402 height 33
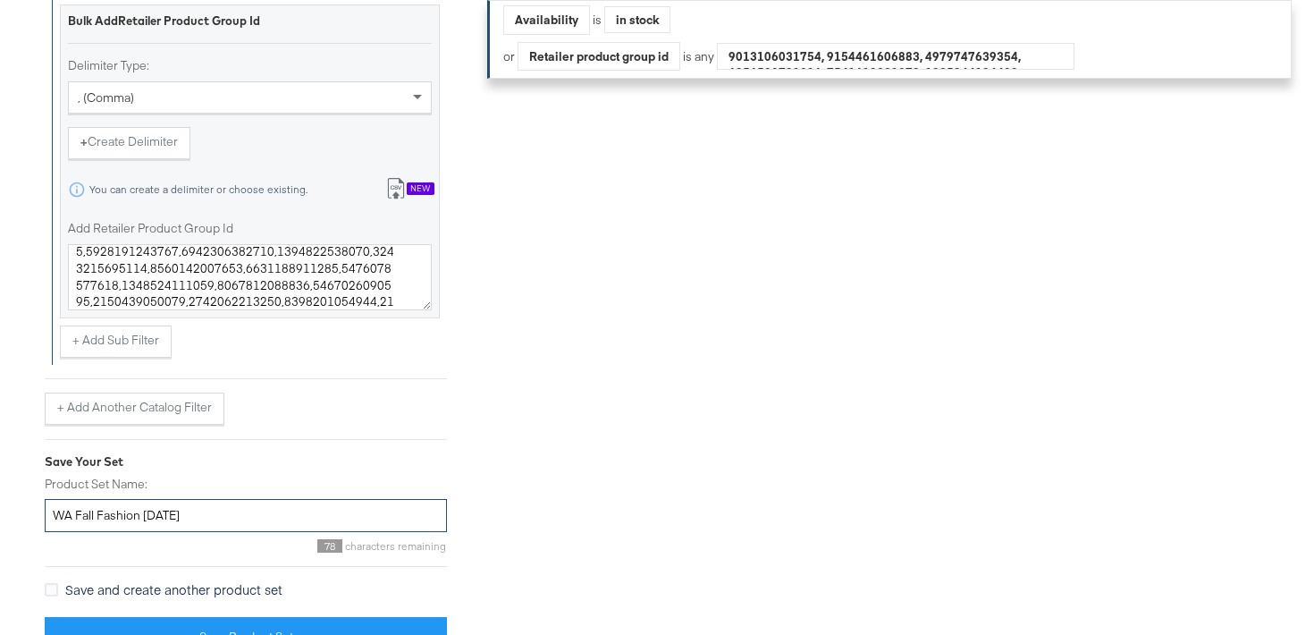
type input "WA Fall Fashion [DATE]"
click at [167, 615] on div "Import product data from Google Analytics to generate product set Build Perform…" at bounding box center [246, 183] width 402 height 950
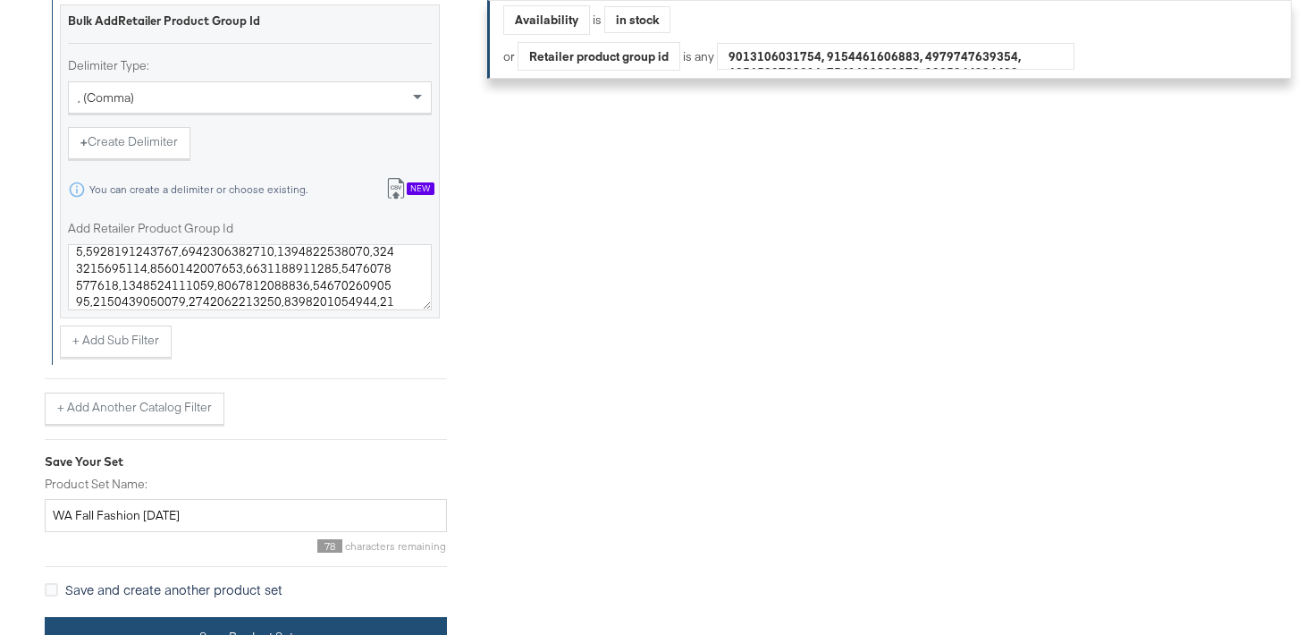
click at [164, 630] on button "Save Product Set" at bounding box center [246, 637] width 402 height 40
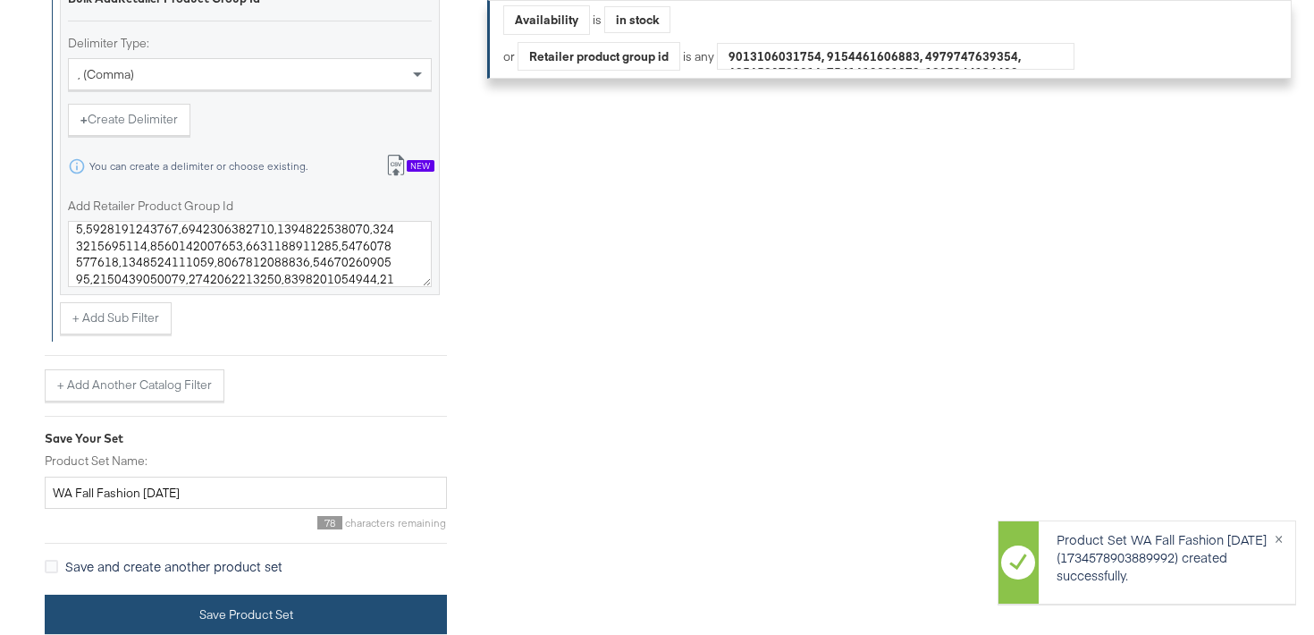
click at [351, 614] on button "Save Product Set" at bounding box center [246, 614] width 402 height 40
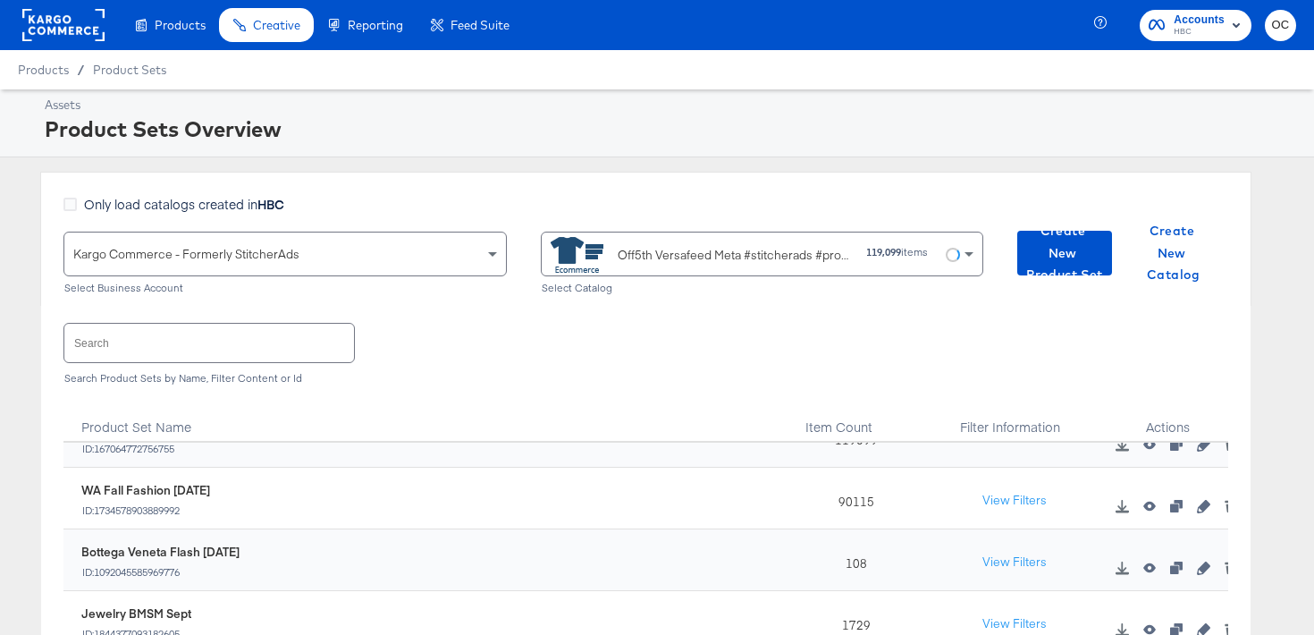
scroll to position [56, 0]
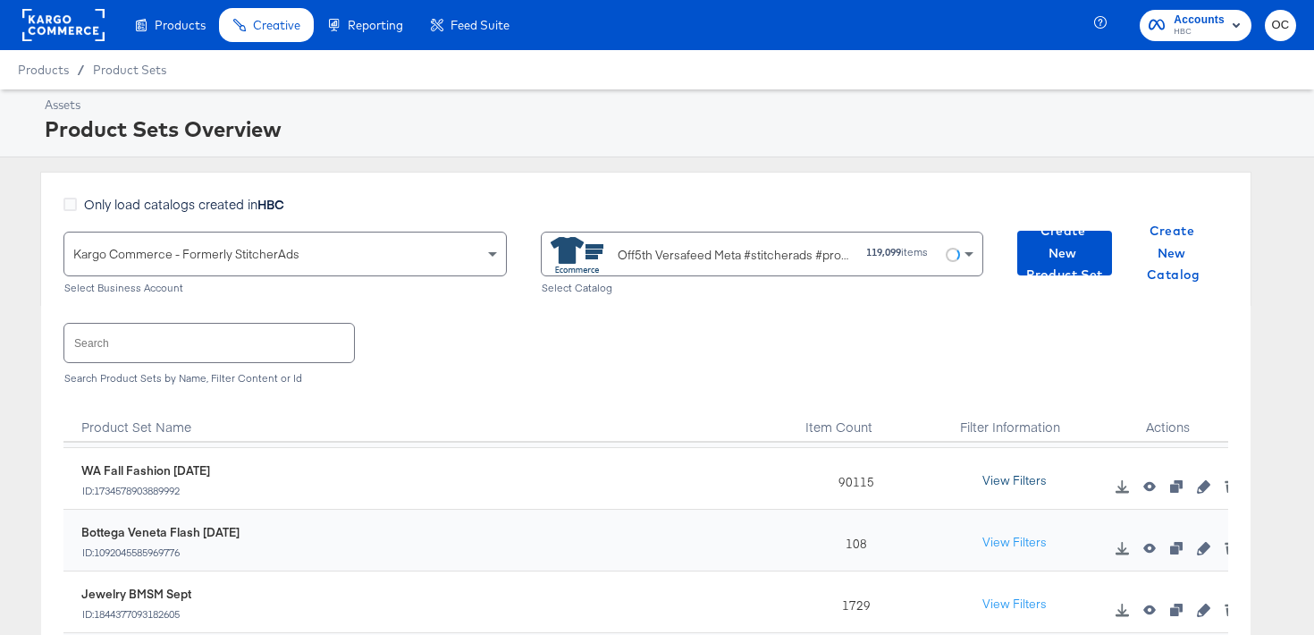
click at [1024, 483] on button "View Filters" at bounding box center [1014, 481] width 89 height 32
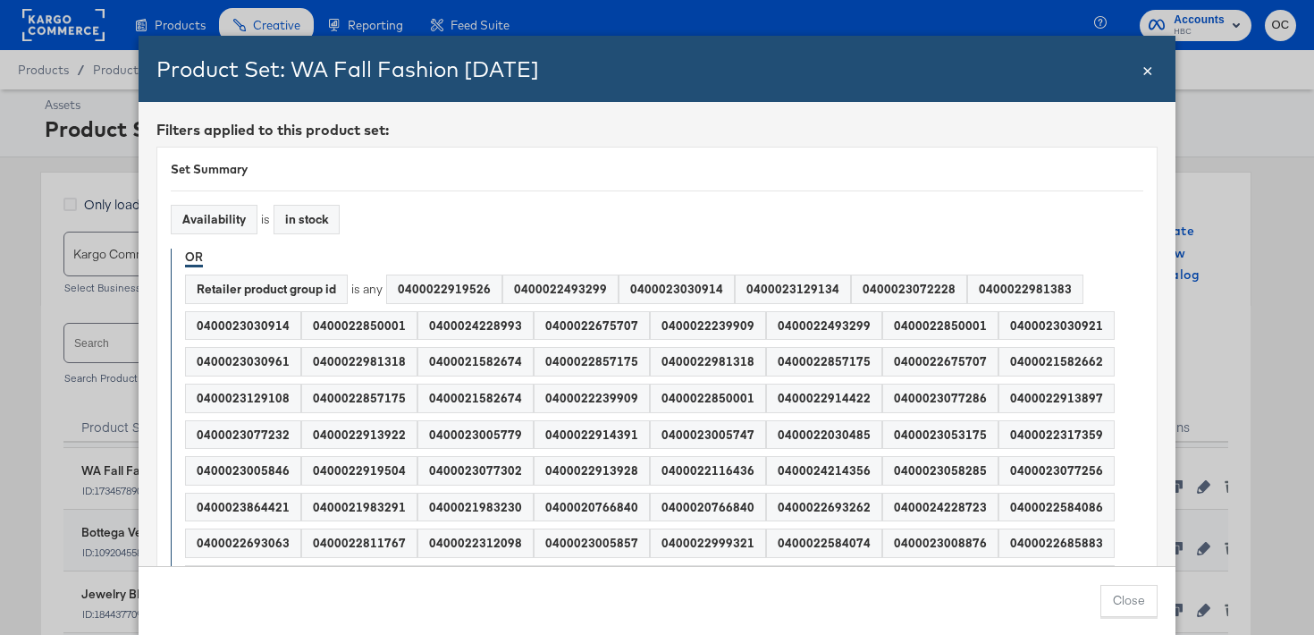
click at [1147, 71] on span "×" at bounding box center [1147, 68] width 11 height 24
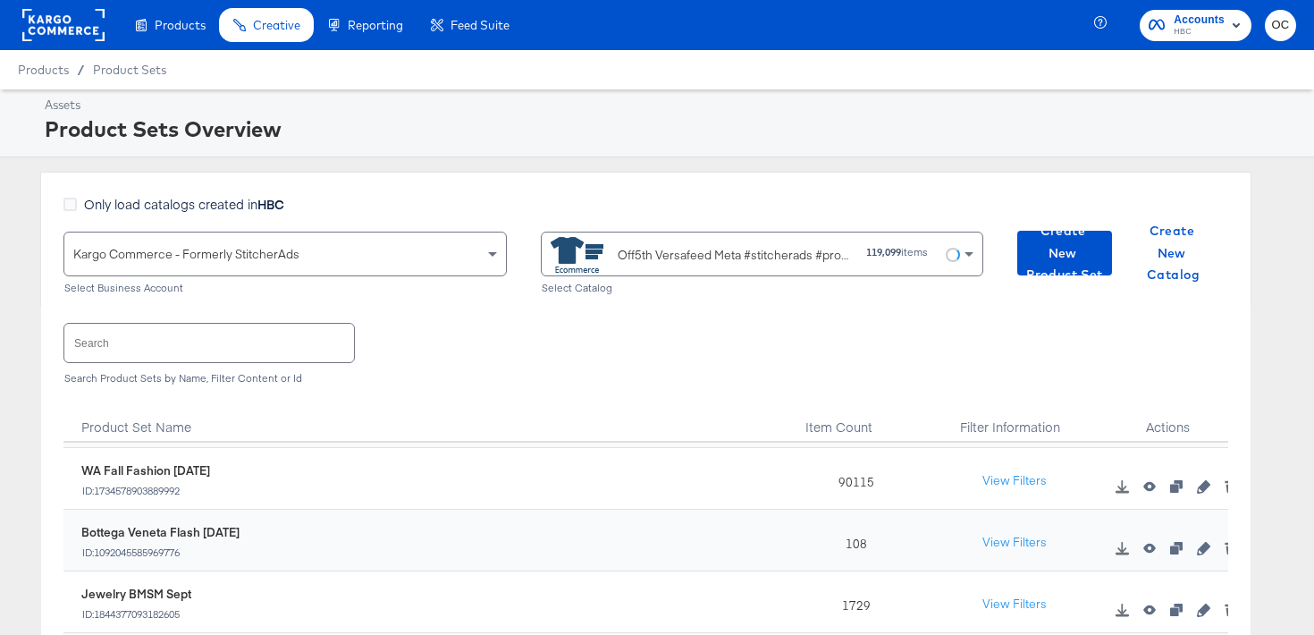
click at [1202, 479] on div at bounding box center [1202, 485] width 27 height 17
click at [1205, 491] on icon "button" at bounding box center [1203, 486] width 13 height 13
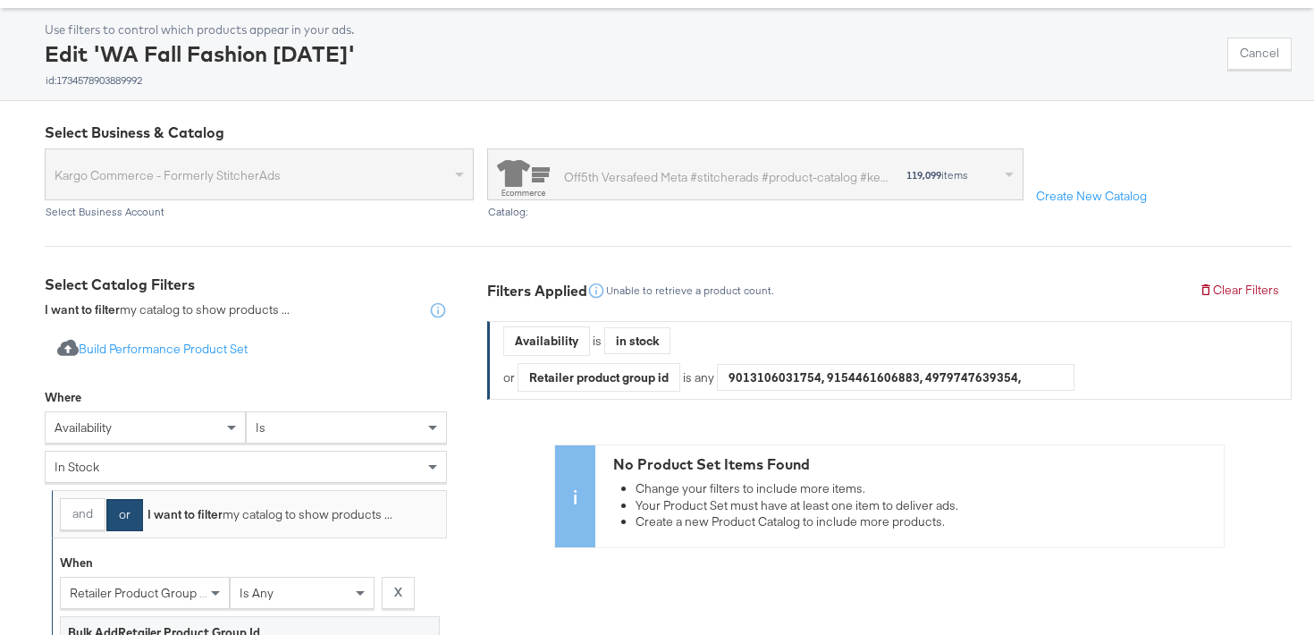
scroll to position [104, 0]
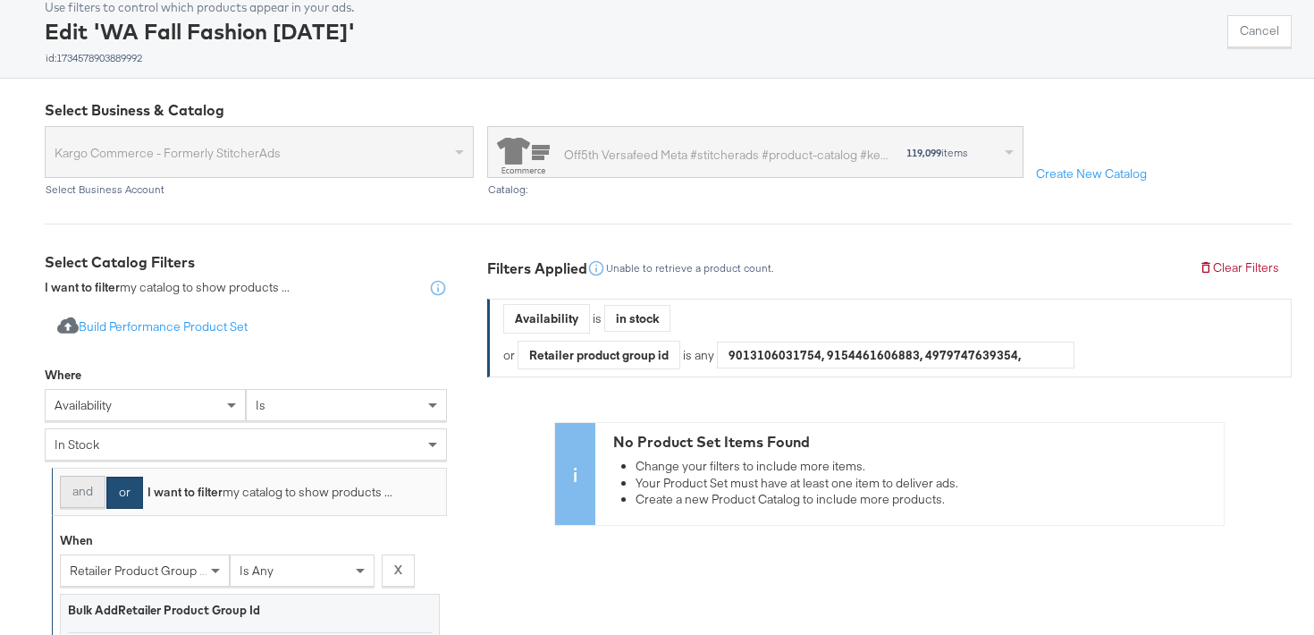
click at [81, 508] on div "and or I want to filter my catalog to show products ..." at bounding box center [249, 491] width 395 height 48
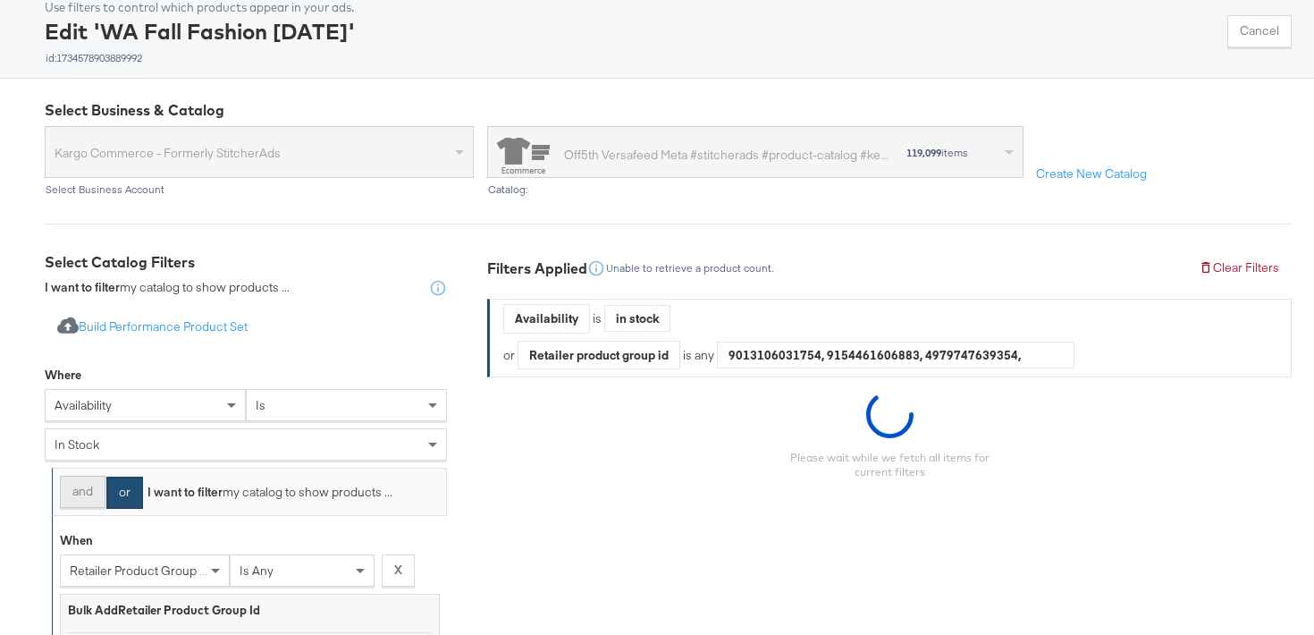
click at [82, 504] on button "and" at bounding box center [83, 491] width 46 height 32
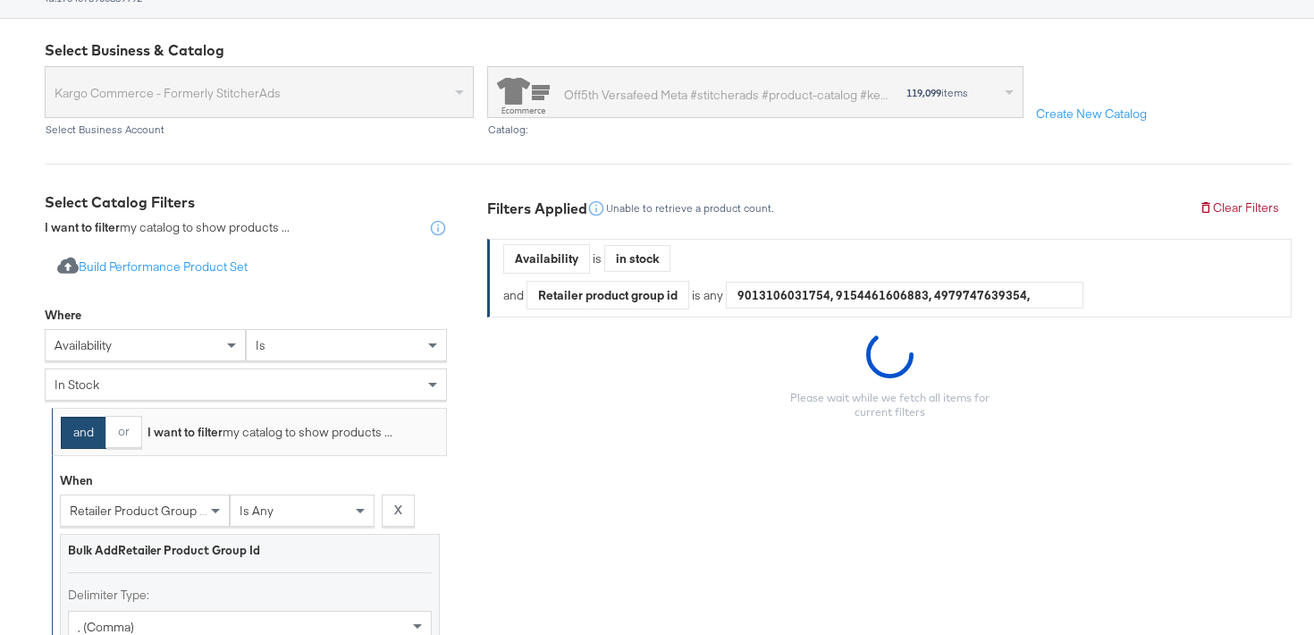
scroll to position [736, 0]
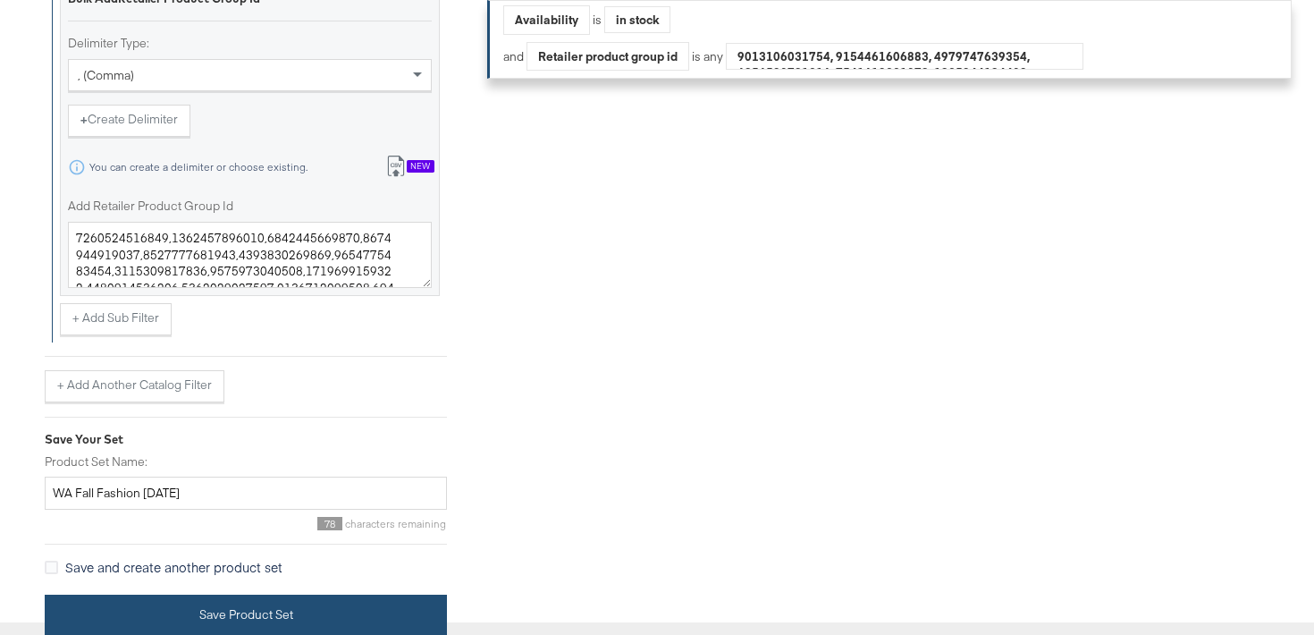
click at [204, 615] on button "Save Product Set" at bounding box center [246, 614] width 402 height 40
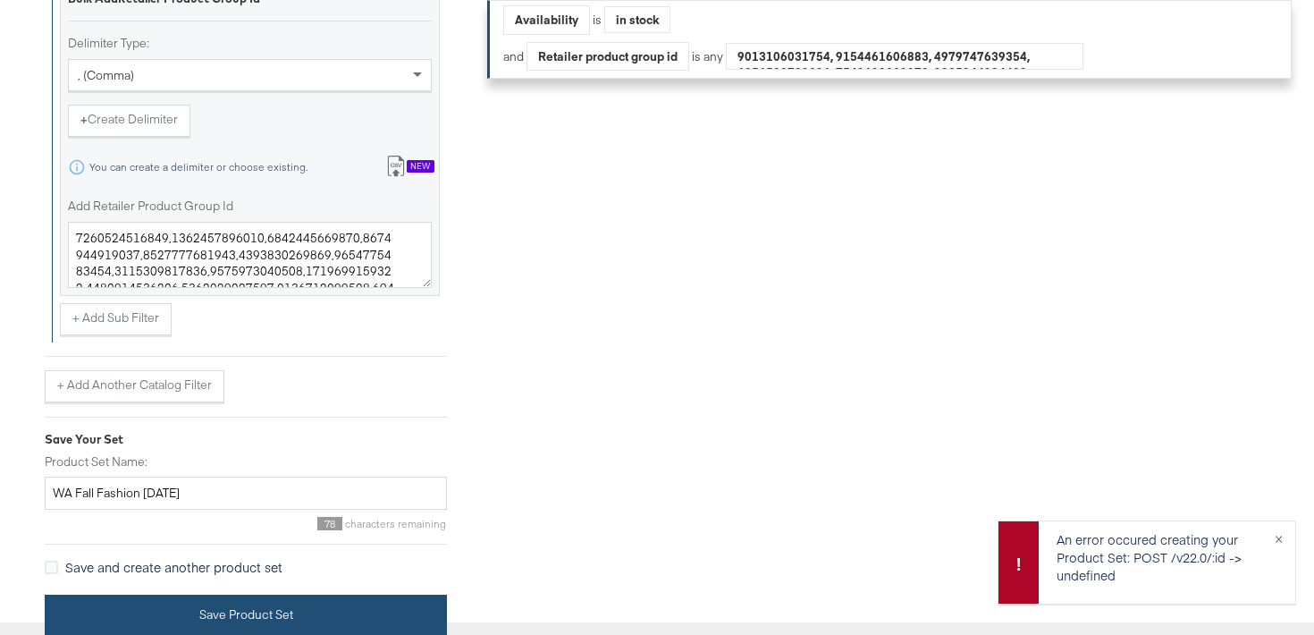
click at [342, 599] on button "Save Product Set" at bounding box center [246, 614] width 402 height 40
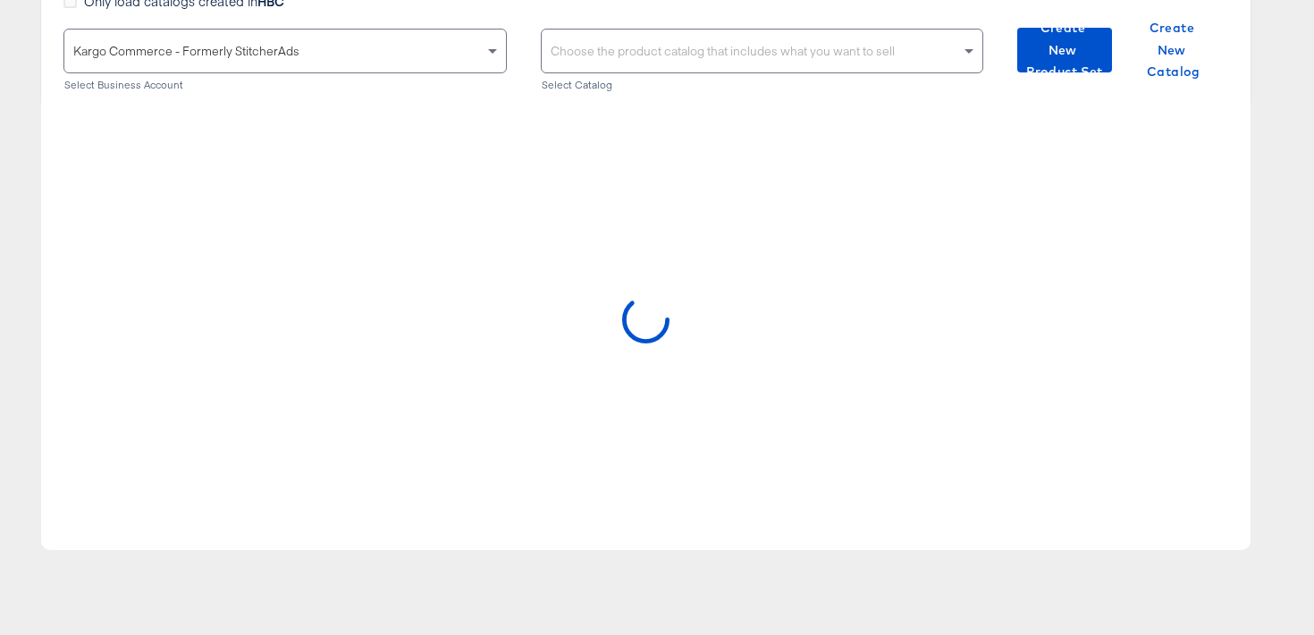
scroll to position [206, 0]
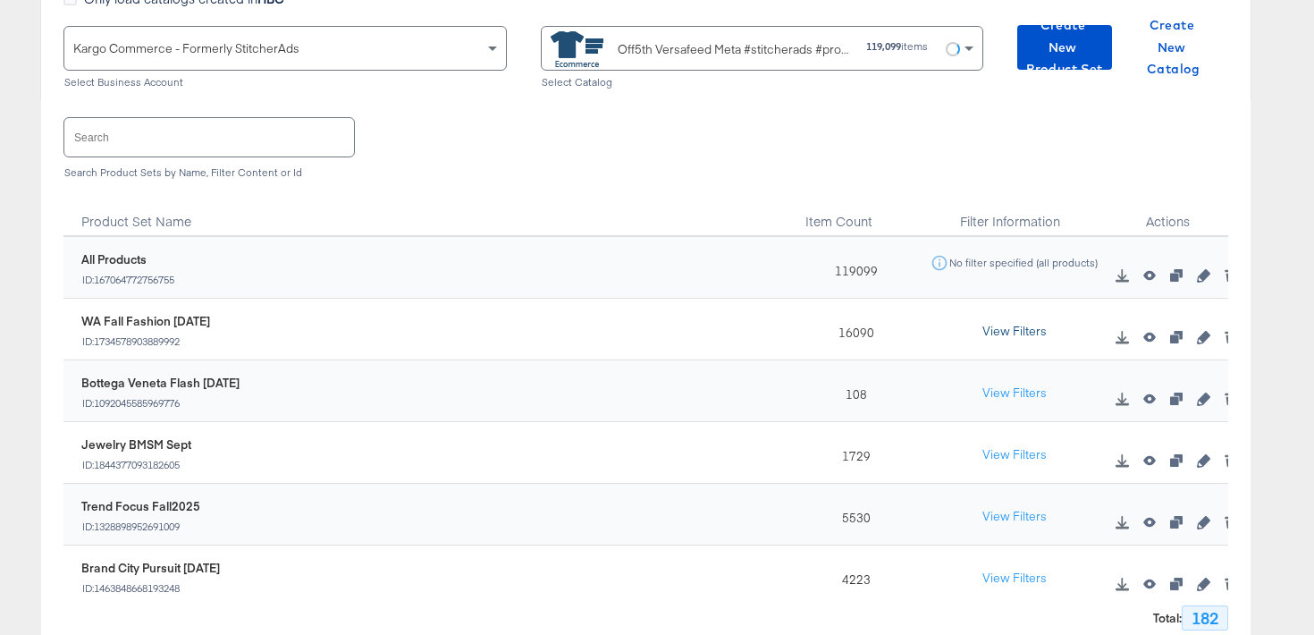
click at [999, 320] on button "View Filters" at bounding box center [1014, 331] width 89 height 32
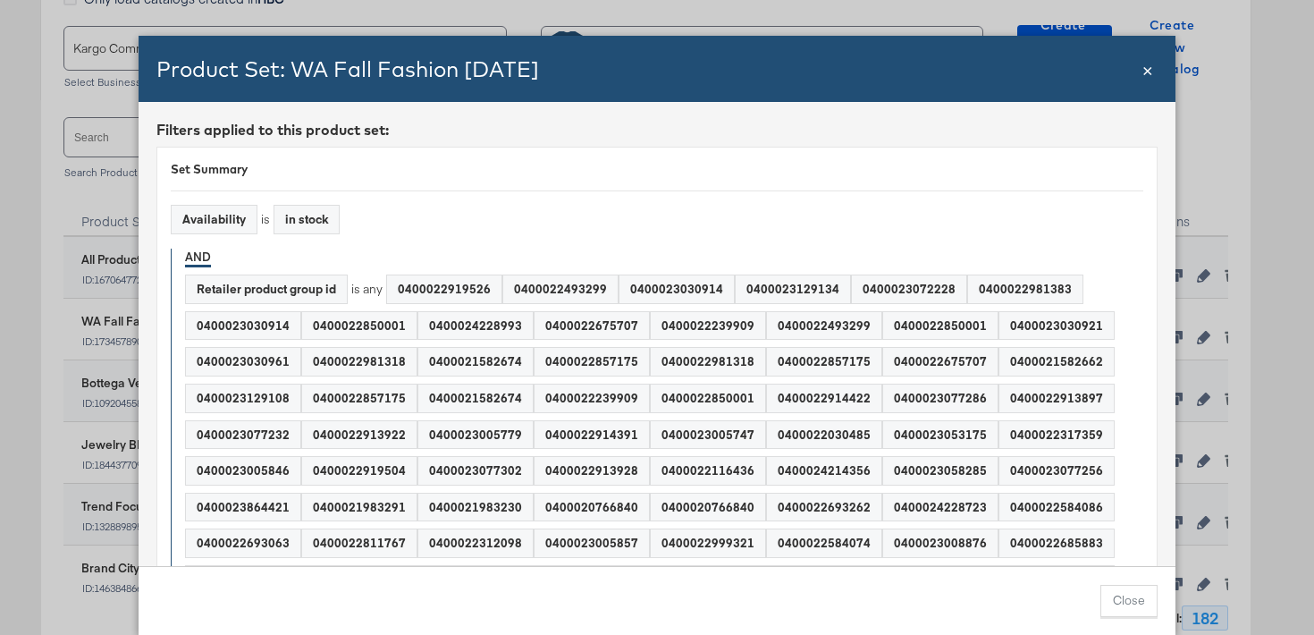
scroll to position [27, 0]
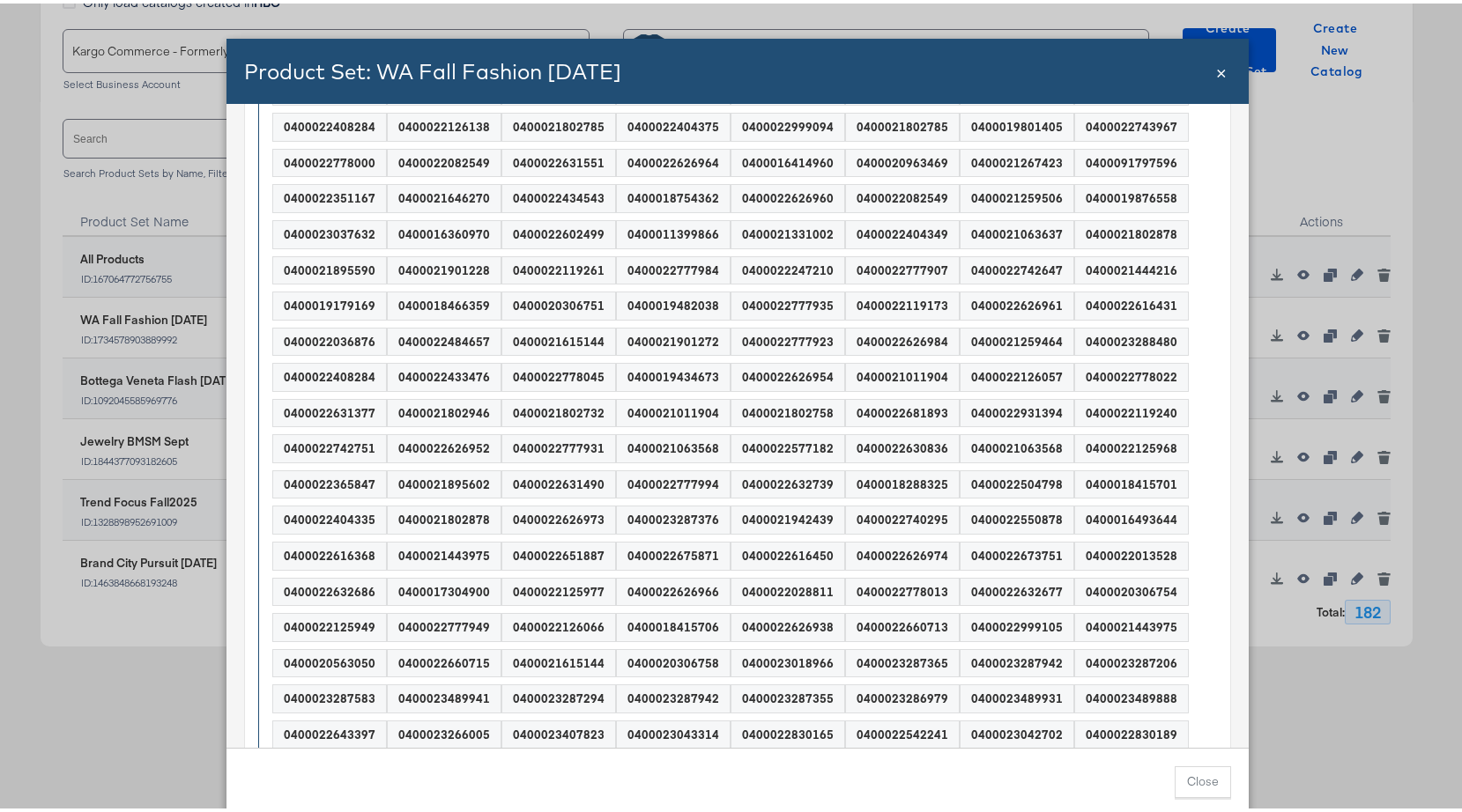
scroll to position [2126, 0]
click at [1216, 71] on span "×" at bounding box center [1220, 67] width 11 height 24
